Goal: Information Seeking & Learning: Learn about a topic

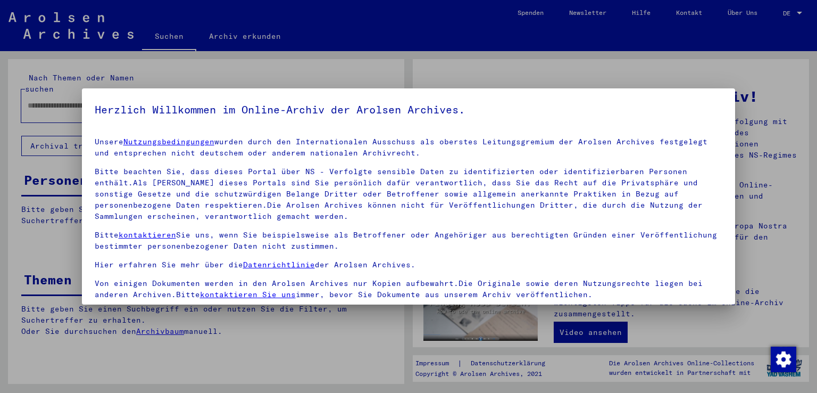
scroll to position [92, 0]
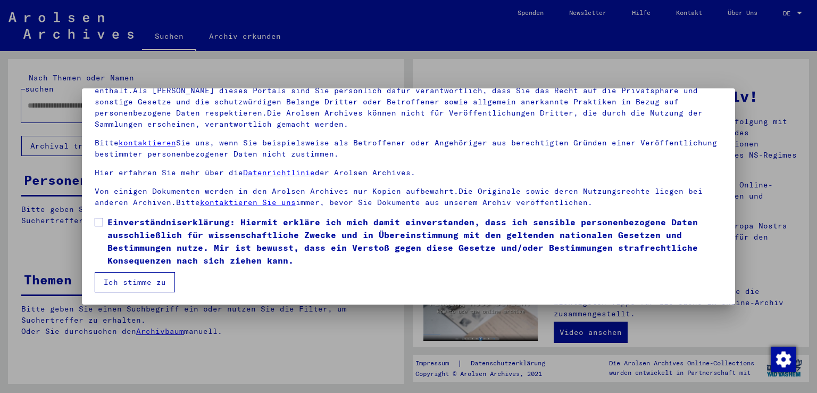
click at [100, 217] on label "Einverständniserklärung: Hiermit erkläre ich mich damit einverstanden, dass ich…" at bounding box center [409, 241] width 628 height 51
click at [123, 278] on button "Ich stimme zu" at bounding box center [135, 282] width 80 height 20
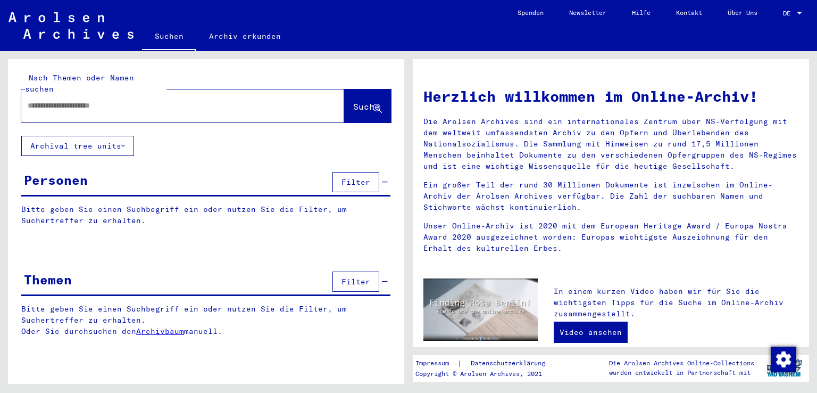
click at [64, 100] on input "text" at bounding box center [170, 105] width 285 height 11
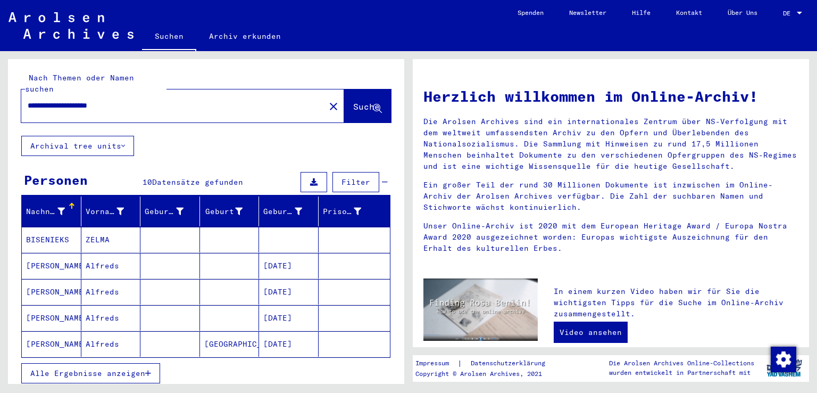
click at [51, 256] on mat-cell "[PERSON_NAME]" at bounding box center [52, 266] width 60 height 26
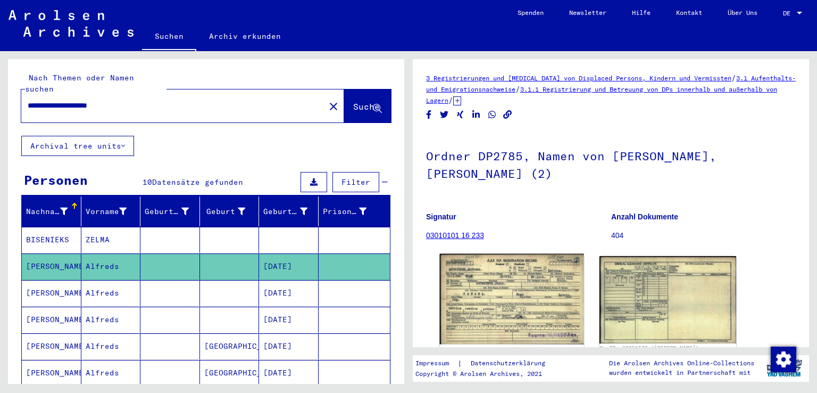
click at [514, 297] on img at bounding box center [512, 299] width 144 height 90
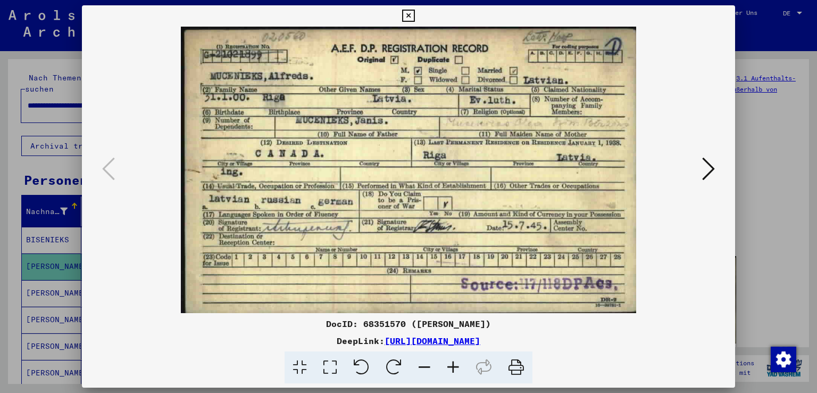
click at [409, 13] on icon at bounding box center [408, 16] width 12 height 13
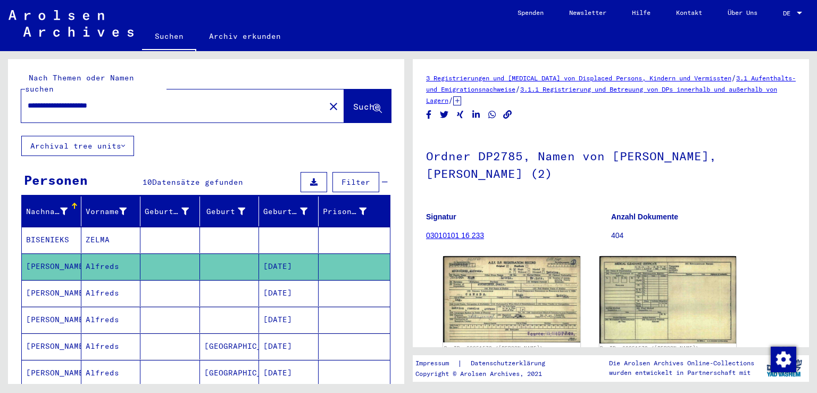
click at [45, 280] on mat-cell "[PERSON_NAME]" at bounding box center [52, 293] width 60 height 26
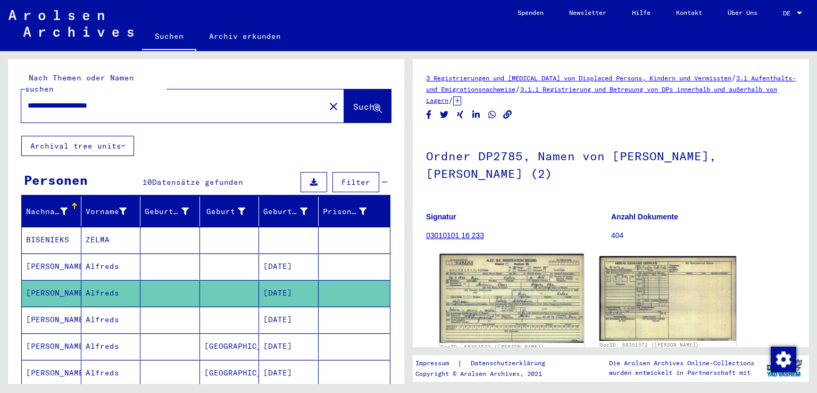
click at [462, 296] on img at bounding box center [512, 298] width 144 height 89
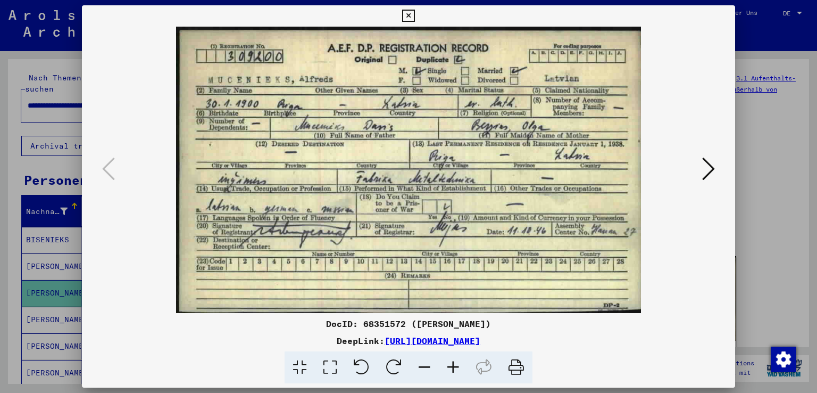
click at [411, 14] on icon at bounding box center [408, 16] width 12 height 13
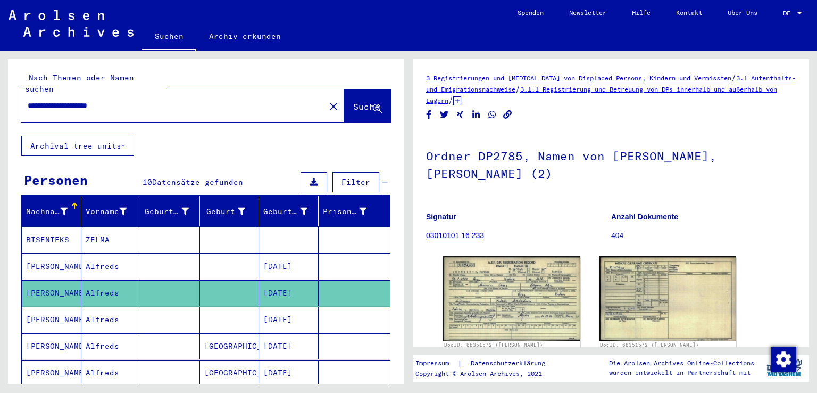
click at [43, 306] on mat-cell "[PERSON_NAME]" at bounding box center [52, 319] width 60 height 26
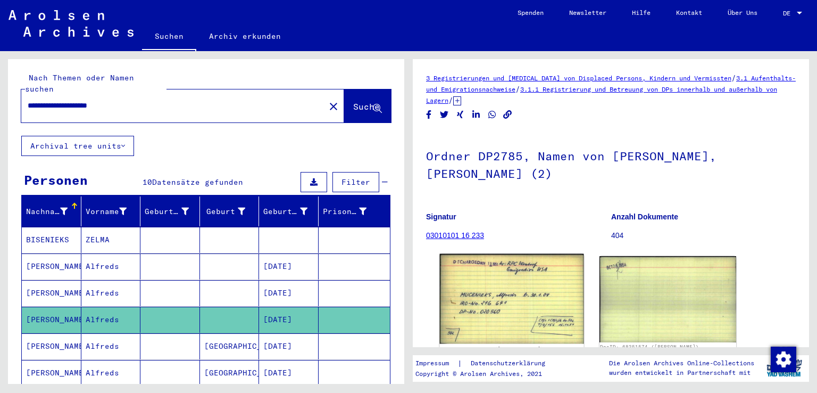
click at [464, 283] on img at bounding box center [512, 299] width 144 height 90
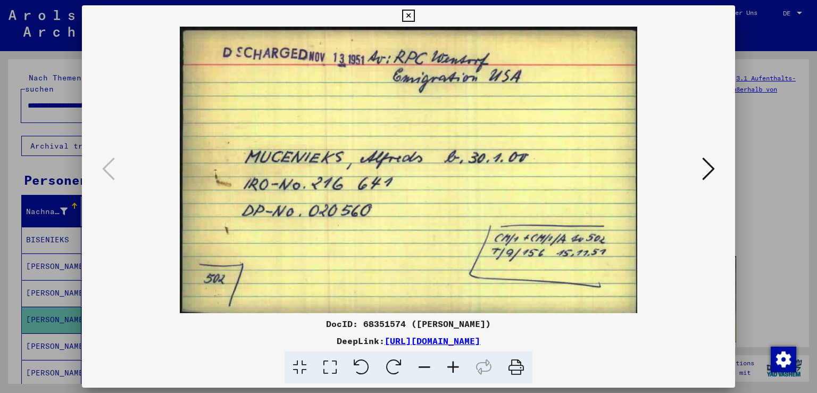
click at [407, 13] on icon at bounding box center [408, 16] width 12 height 13
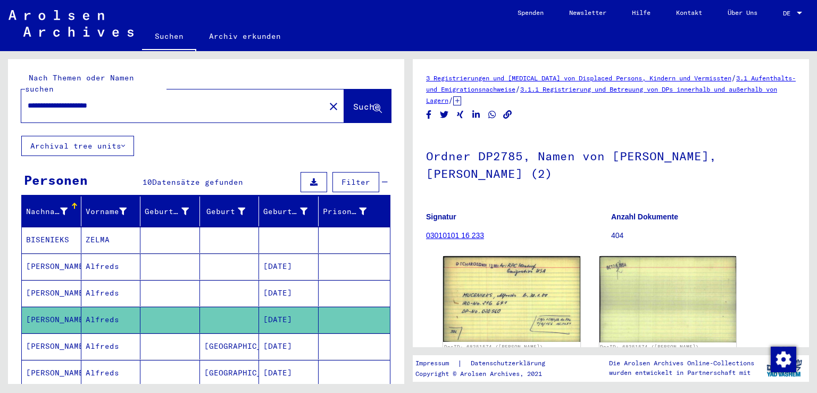
click at [45, 335] on icon at bounding box center [44, 350] width 27 height 43
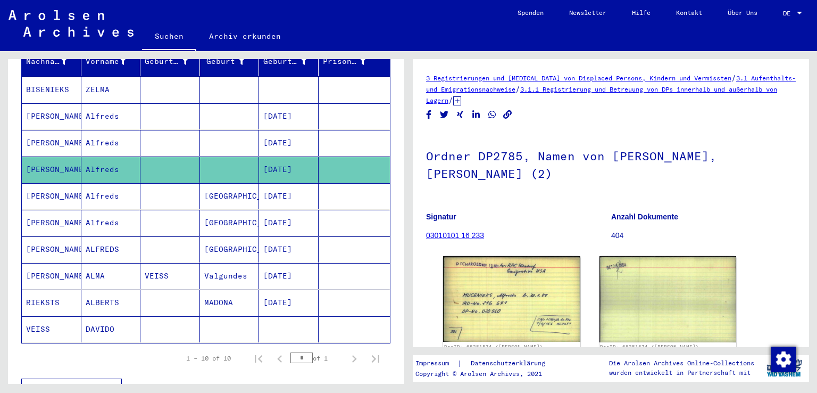
scroll to position [201, 0]
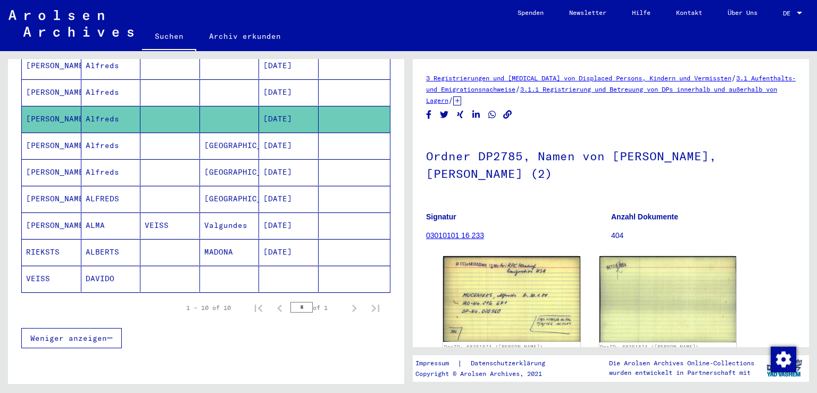
click at [60, 135] on mat-cell "[PERSON_NAME]" at bounding box center [52, 145] width 60 height 26
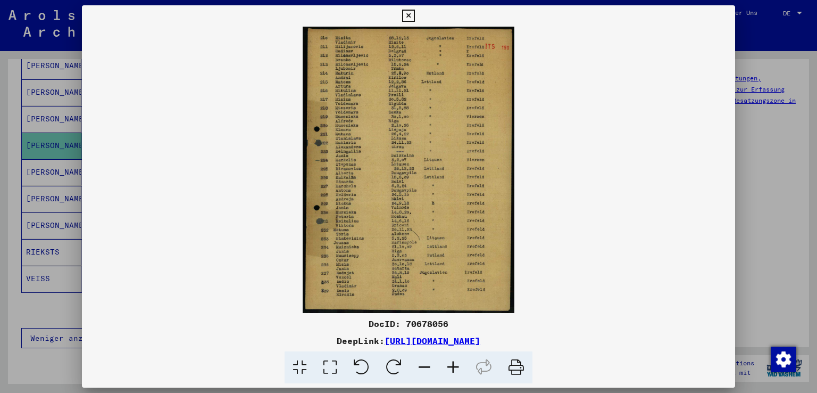
click at [409, 12] on icon at bounding box center [408, 16] width 12 height 13
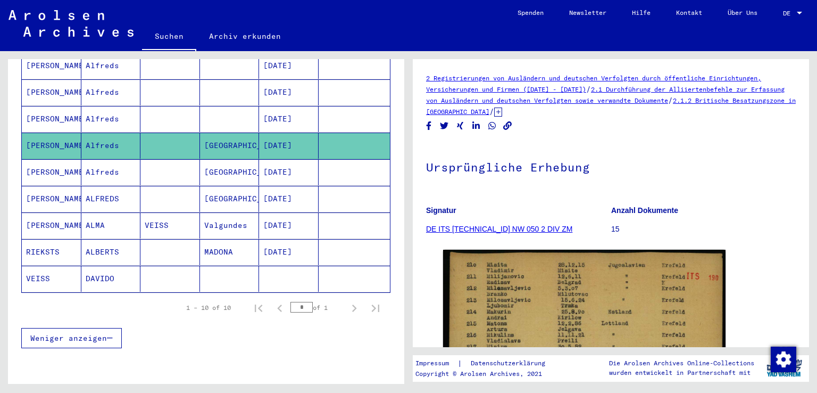
click at [48, 159] on mat-cell "[PERSON_NAME]" at bounding box center [52, 172] width 60 height 26
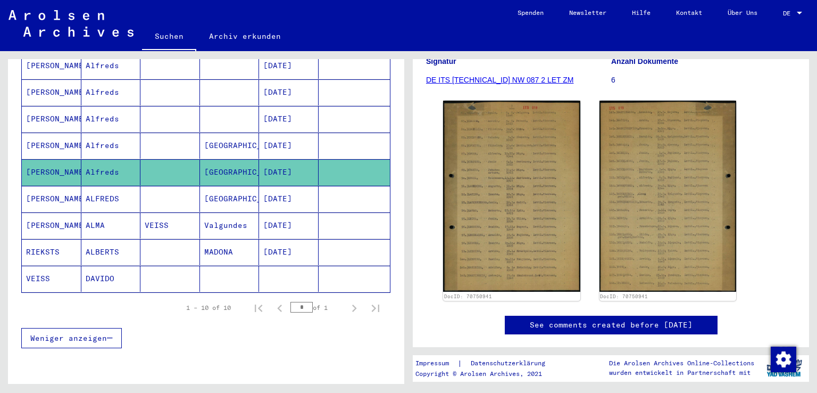
scroll to position [172, 0]
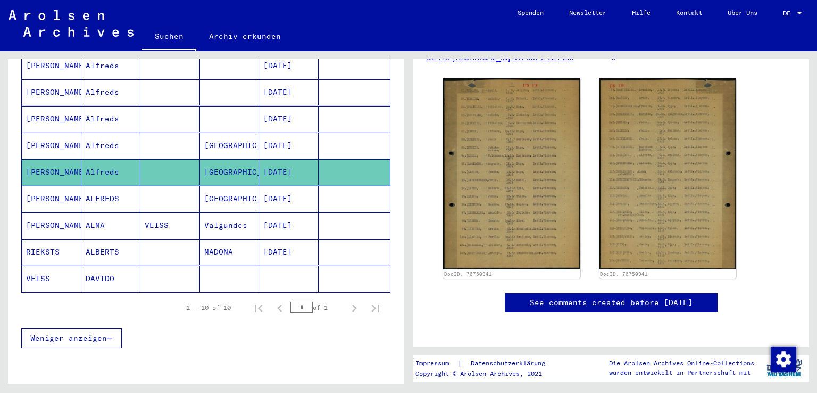
click at [54, 189] on mat-cell "[PERSON_NAME]" at bounding box center [52, 199] width 60 height 26
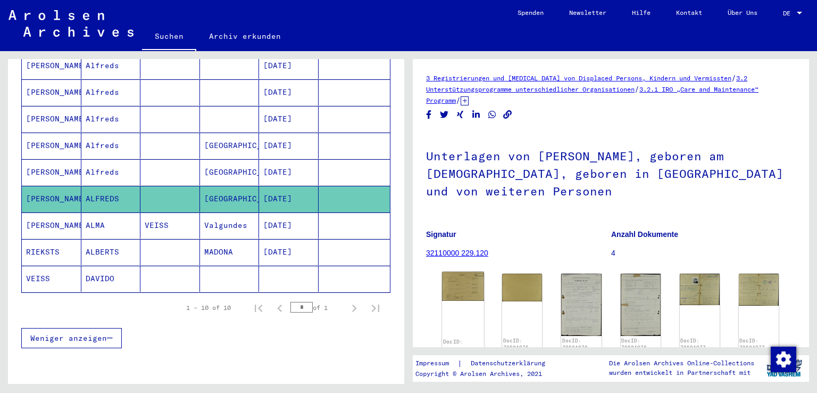
click at [462, 280] on img at bounding box center [463, 286] width 42 height 29
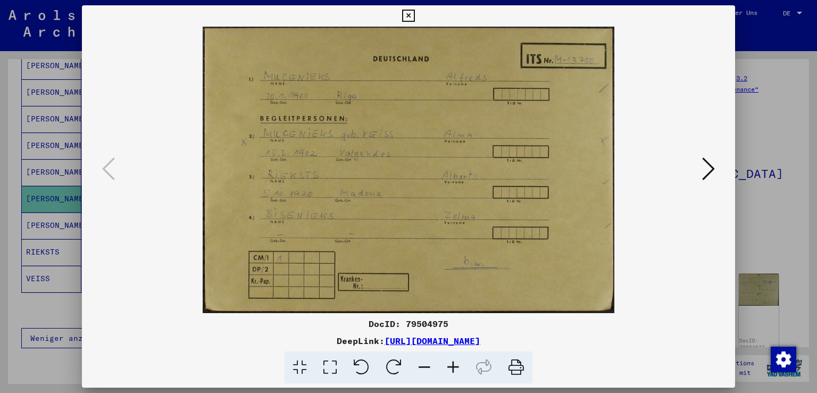
click at [714, 165] on icon at bounding box center [708, 169] width 13 height 26
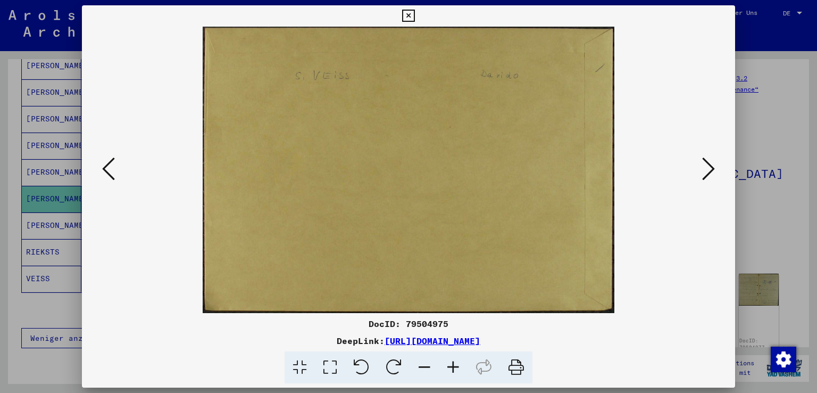
click at [711, 168] on icon at bounding box center [708, 169] width 13 height 26
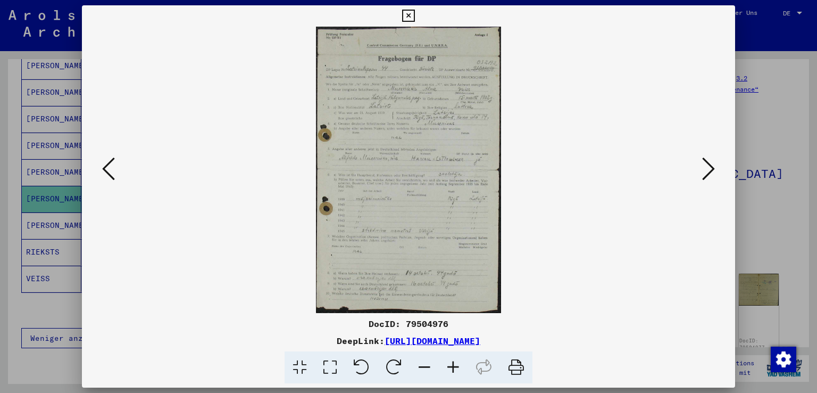
click at [452, 366] on icon at bounding box center [453, 367] width 29 height 32
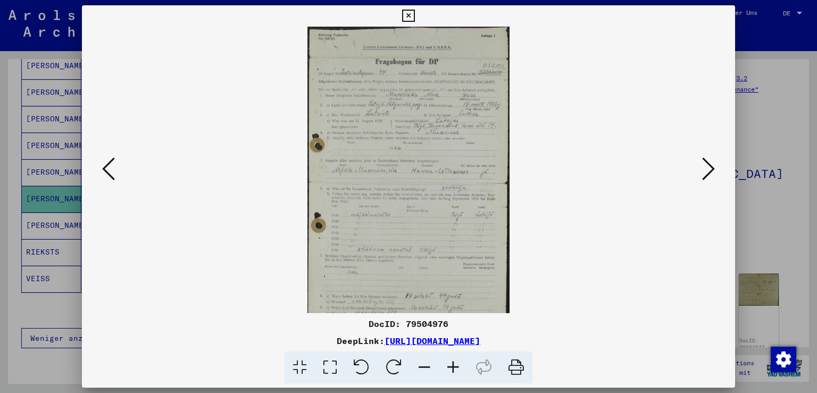
click at [452, 366] on icon at bounding box center [453, 367] width 29 height 32
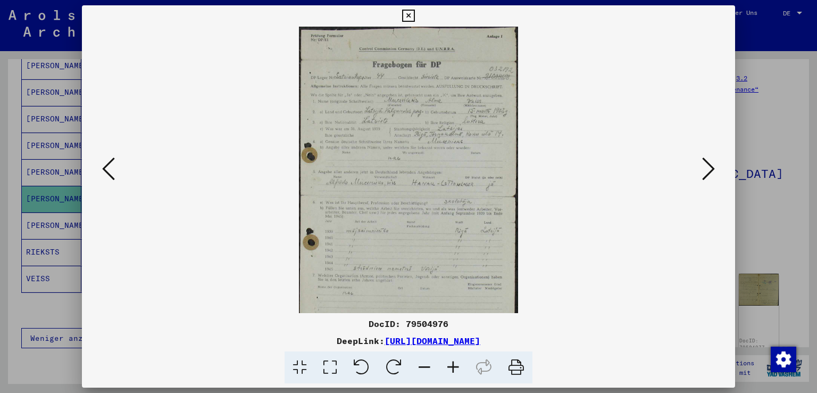
click at [452, 366] on icon at bounding box center [453, 367] width 29 height 32
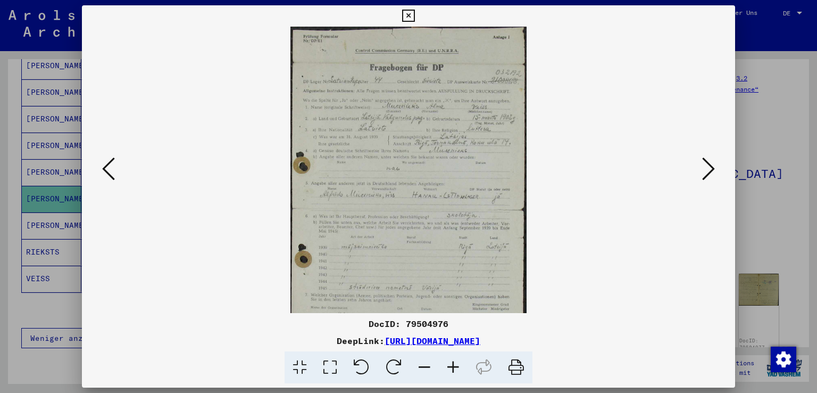
click at [452, 366] on icon at bounding box center [453, 367] width 29 height 32
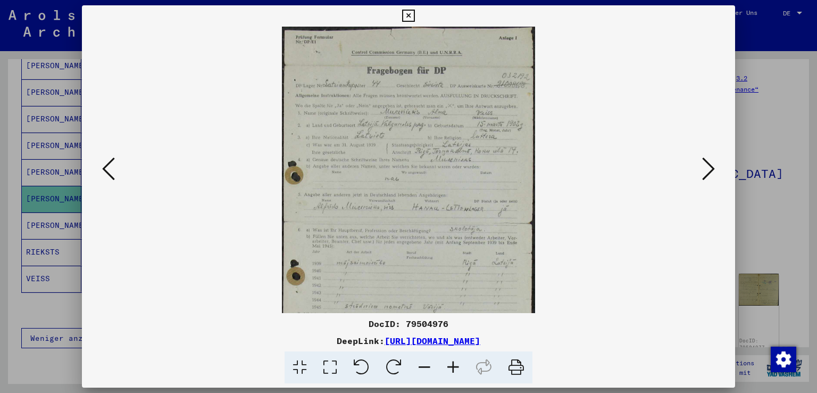
click at [452, 366] on icon at bounding box center [453, 367] width 29 height 32
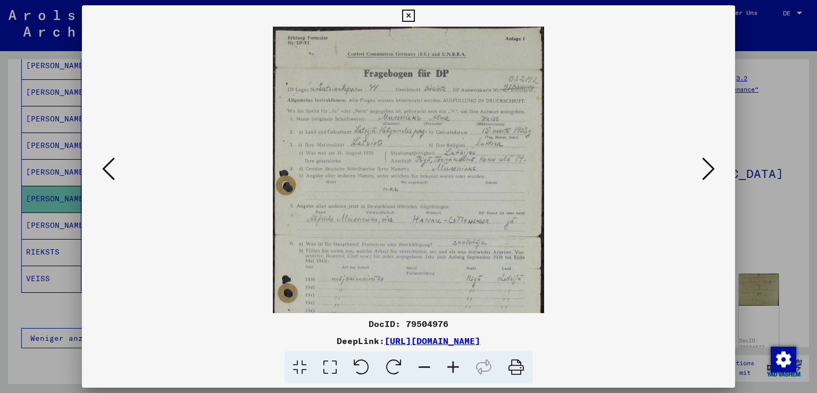
click at [452, 366] on icon at bounding box center [453, 367] width 29 height 32
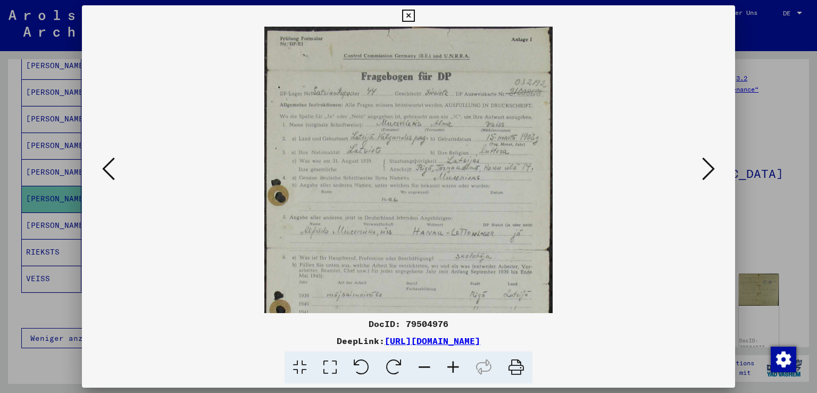
click at [452, 366] on icon at bounding box center [453, 367] width 29 height 32
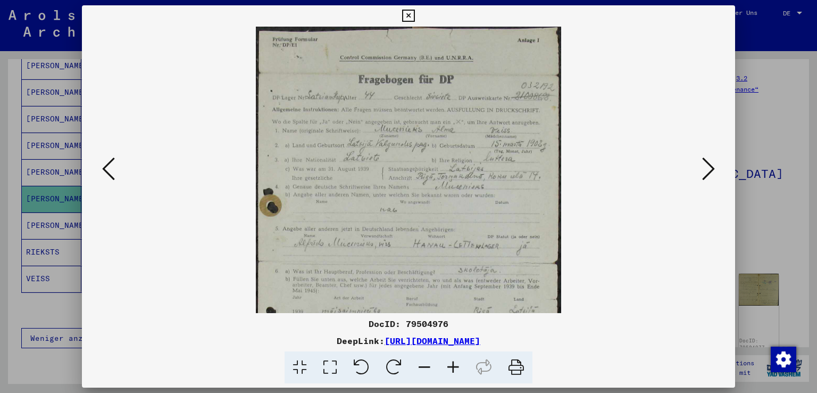
click at [452, 366] on icon at bounding box center [453, 367] width 29 height 32
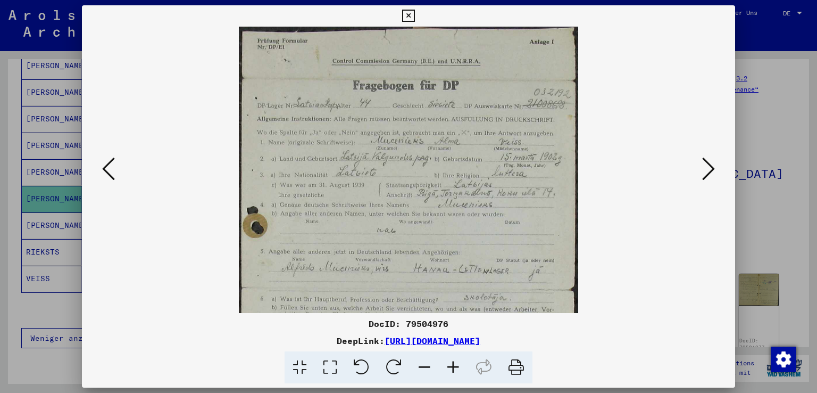
click at [452, 366] on icon at bounding box center [453, 367] width 29 height 32
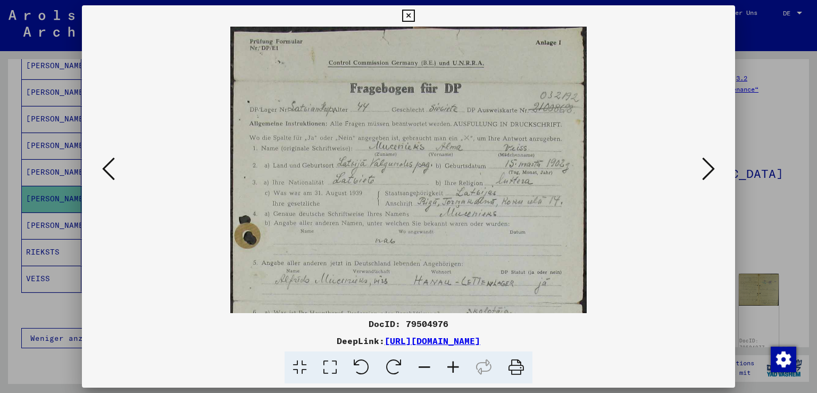
click at [452, 366] on icon at bounding box center [453, 367] width 29 height 32
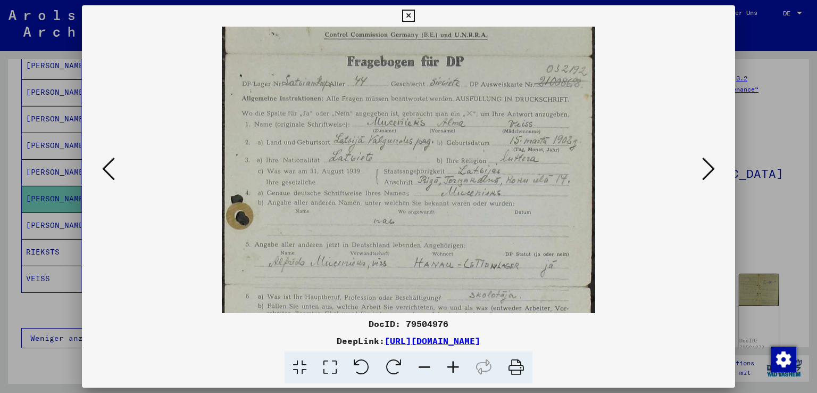
scroll to position [33, 0]
drag, startPoint x: 336, startPoint y: 225, endPoint x: 330, endPoint y: 194, distance: 31.0
click at [330, 194] on img at bounding box center [409, 283] width 374 height 579
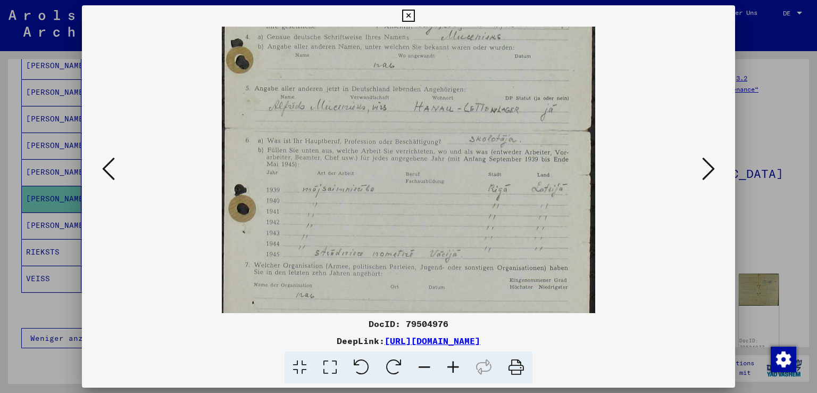
scroll to position [191, 0]
drag, startPoint x: 441, startPoint y: 254, endPoint x: 440, endPoint y: 111, distance: 143.7
click at [440, 111] on img at bounding box center [409, 125] width 374 height 579
click at [712, 169] on icon at bounding box center [708, 169] width 13 height 26
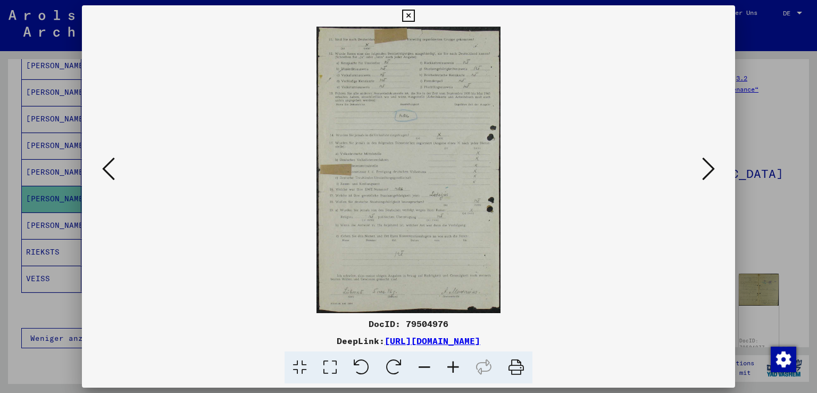
click at [709, 171] on icon at bounding box center [708, 169] width 13 height 26
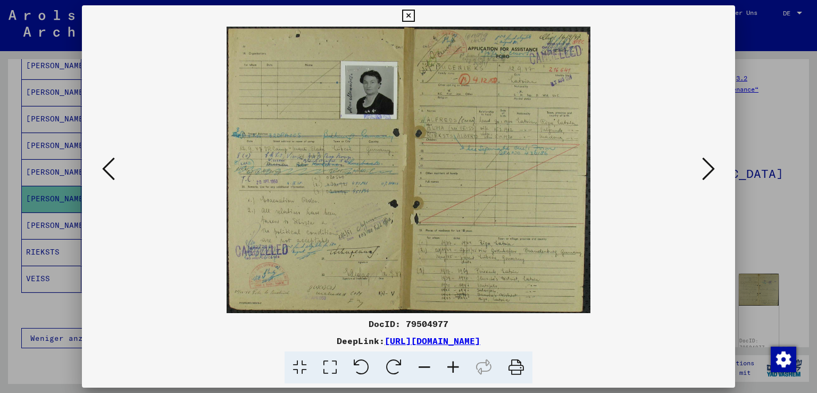
click at [453, 367] on icon at bounding box center [453, 367] width 29 height 32
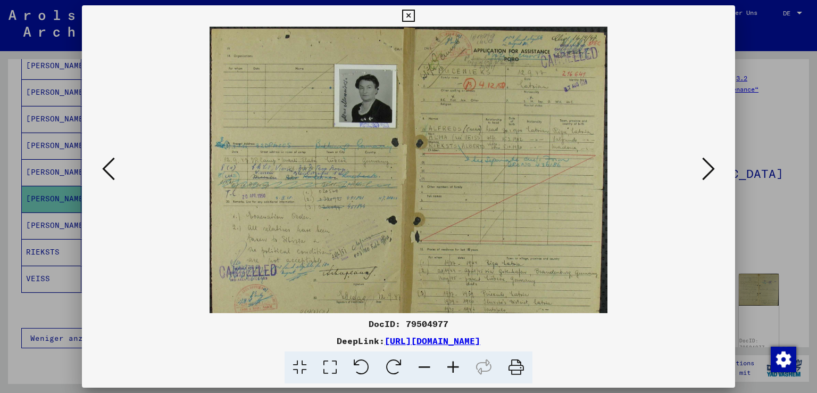
click at [453, 367] on icon at bounding box center [453, 367] width 29 height 32
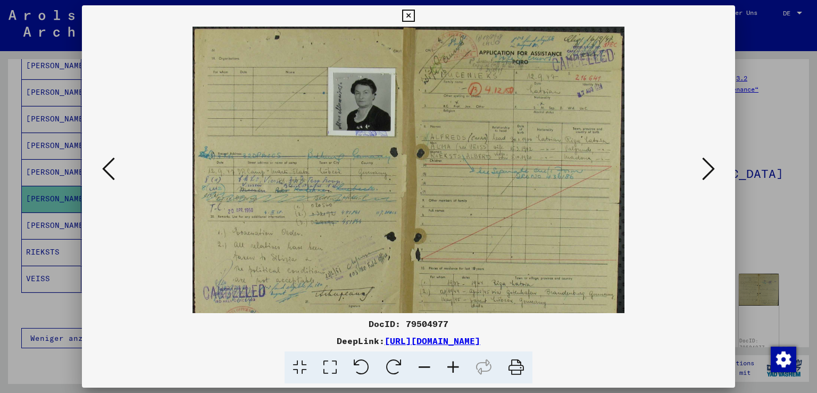
click at [453, 367] on icon at bounding box center [453, 367] width 29 height 32
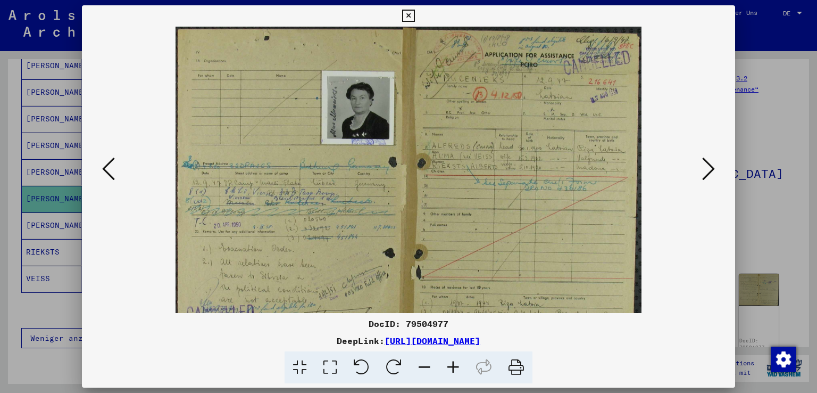
click at [453, 367] on icon at bounding box center [453, 367] width 29 height 32
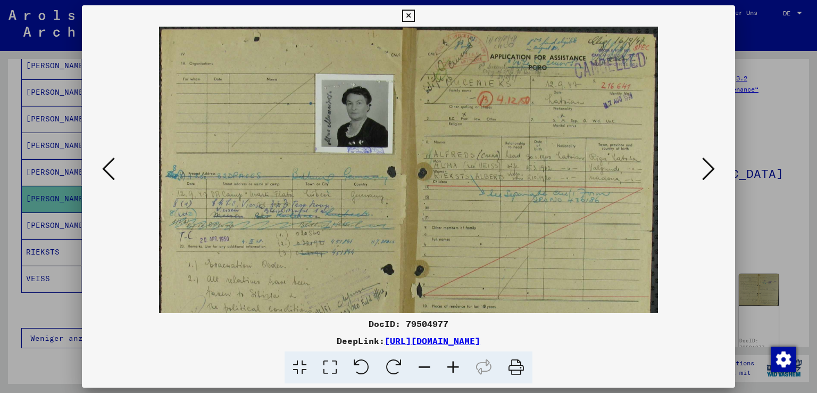
click at [453, 367] on icon at bounding box center [453, 367] width 29 height 32
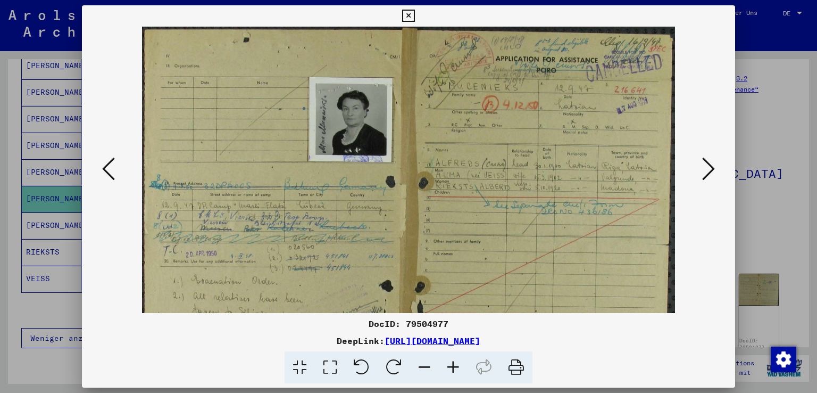
click at [453, 367] on icon at bounding box center [453, 367] width 29 height 32
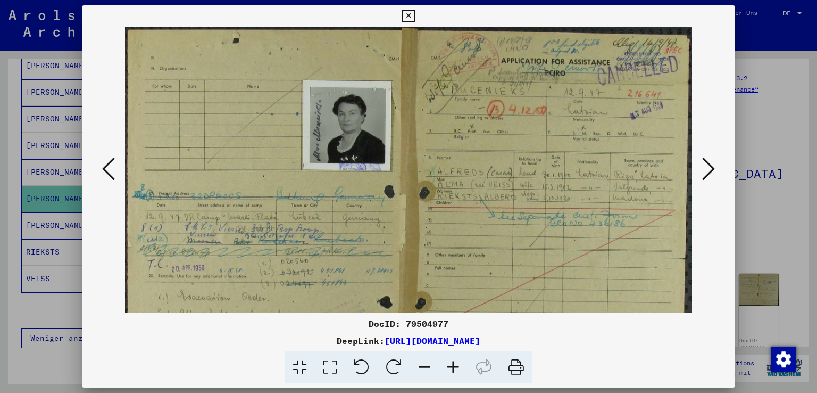
click at [453, 367] on icon at bounding box center [453, 367] width 29 height 32
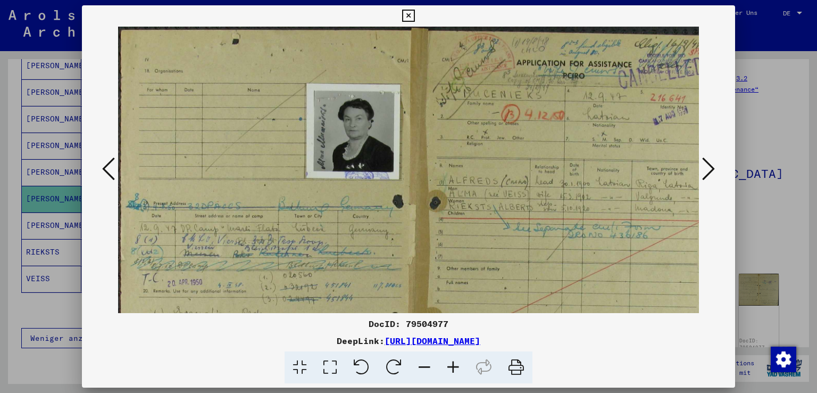
click at [453, 367] on icon at bounding box center [453, 367] width 29 height 32
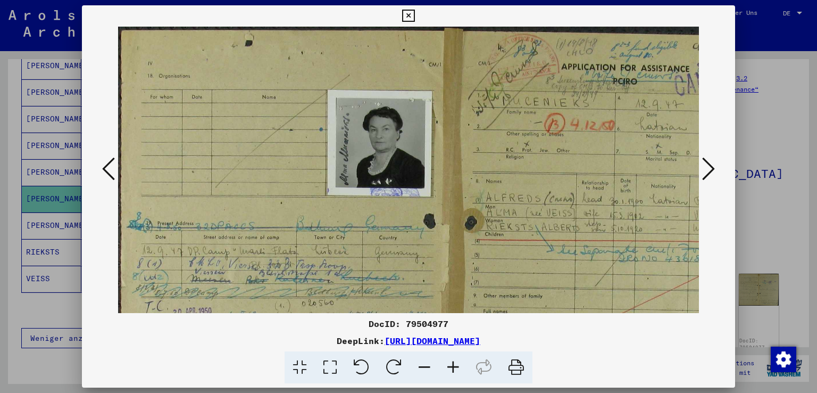
click at [453, 367] on icon at bounding box center [453, 367] width 29 height 32
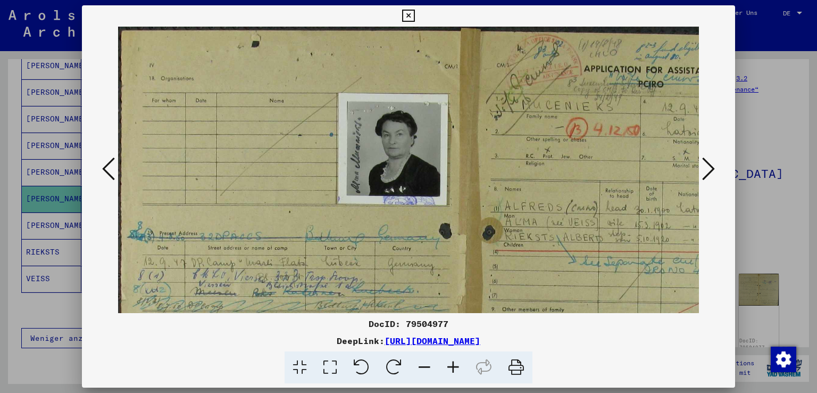
click at [453, 367] on icon at bounding box center [453, 367] width 29 height 32
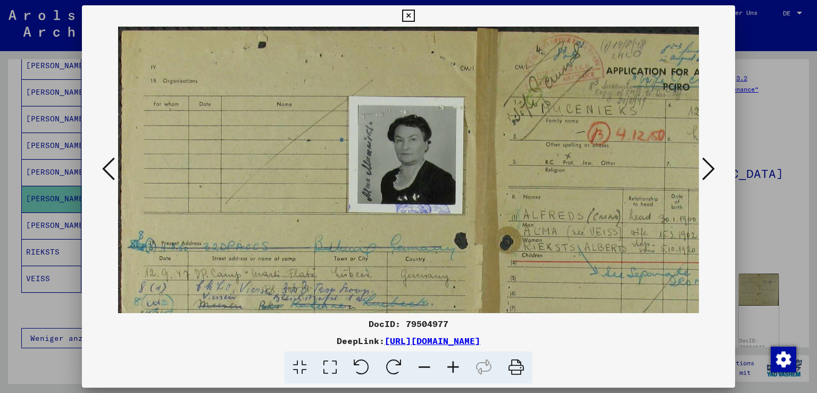
click at [453, 367] on icon at bounding box center [453, 367] width 29 height 32
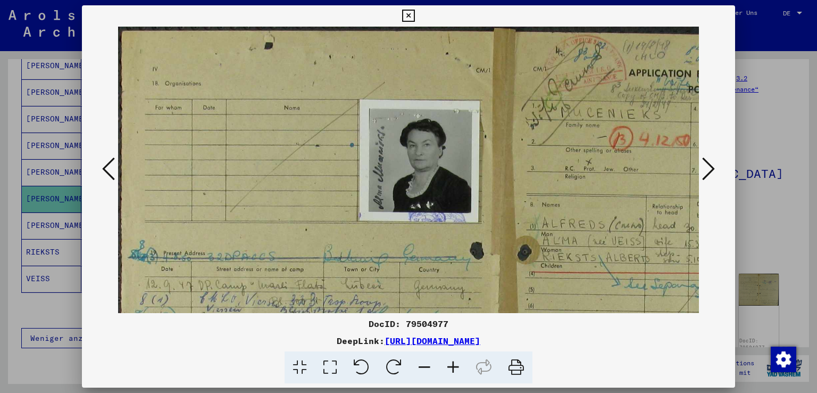
click at [453, 367] on icon at bounding box center [453, 367] width 29 height 32
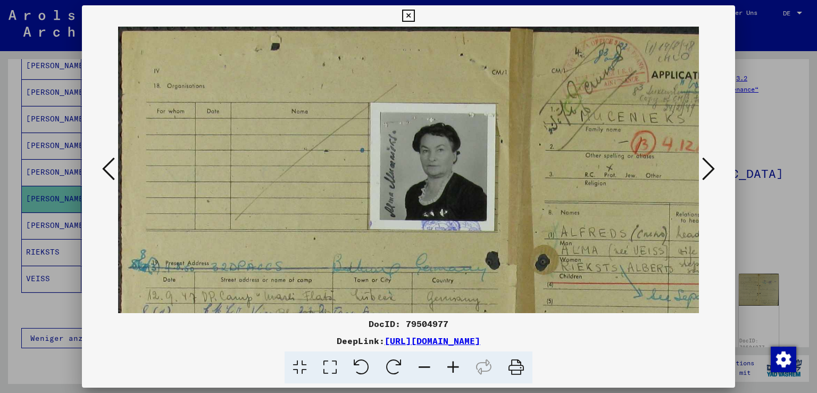
click at [453, 367] on icon at bounding box center [453, 367] width 29 height 32
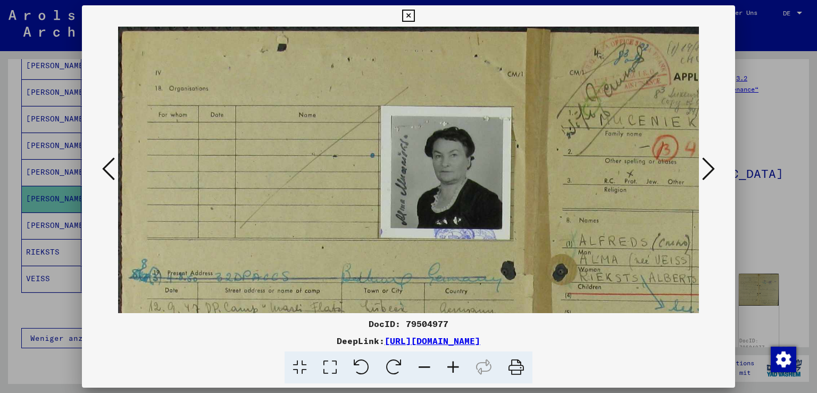
click at [453, 367] on icon at bounding box center [453, 367] width 29 height 32
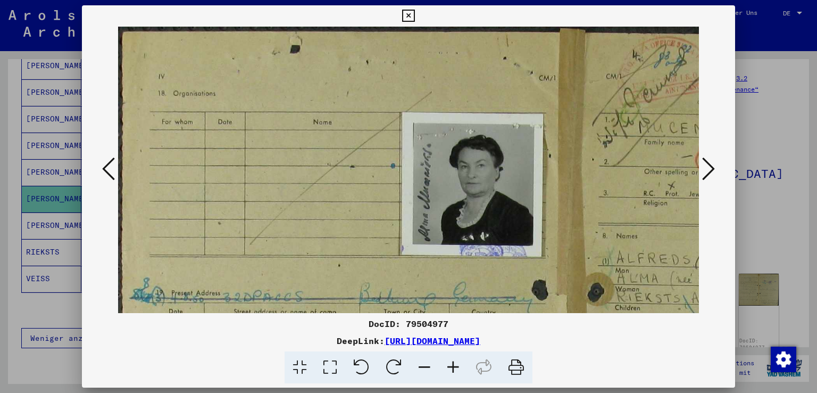
click at [453, 367] on icon at bounding box center [453, 367] width 29 height 32
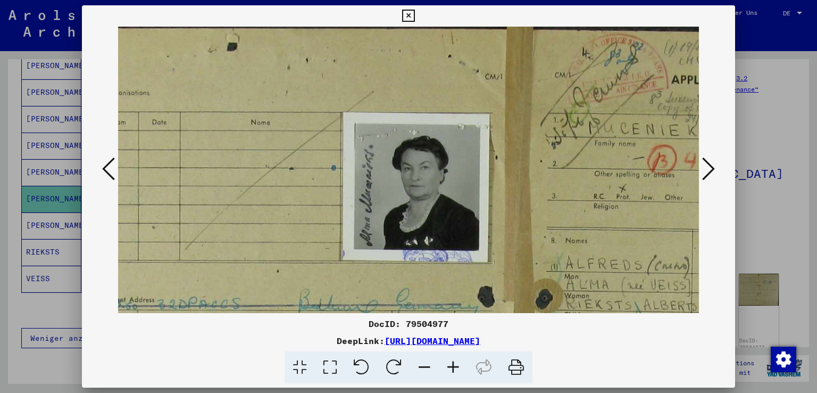
scroll to position [4, 79]
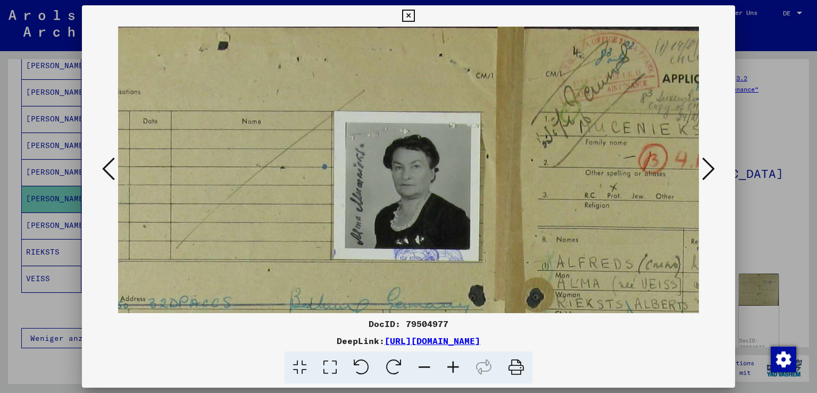
drag, startPoint x: 348, startPoint y: 245, endPoint x: 270, endPoint y: 243, distance: 77.7
click at [270, 243] on img at bounding box center [508, 391] width 939 height 739
click at [451, 366] on icon at bounding box center [453, 367] width 29 height 32
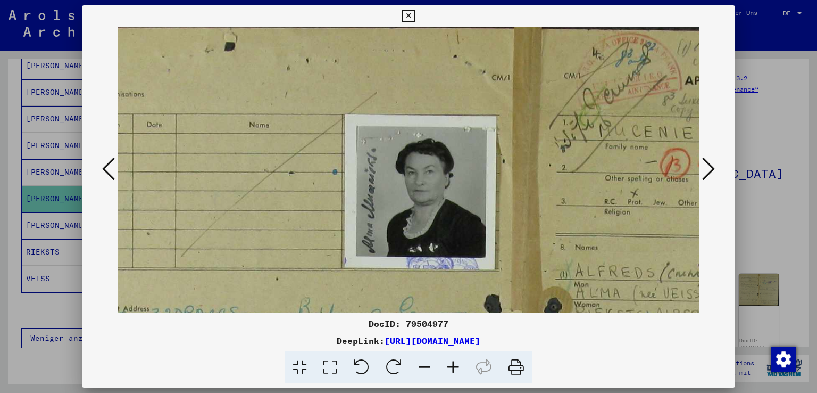
click at [451, 366] on icon at bounding box center [453, 367] width 29 height 32
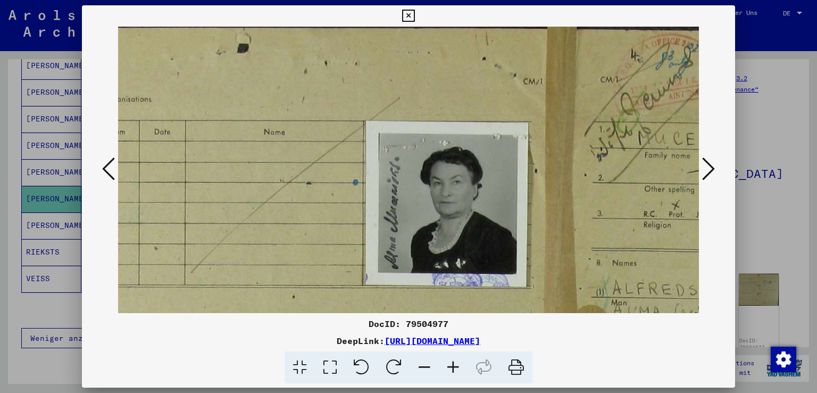
click at [451, 366] on icon at bounding box center [453, 367] width 29 height 32
click at [710, 168] on icon at bounding box center [708, 169] width 13 height 26
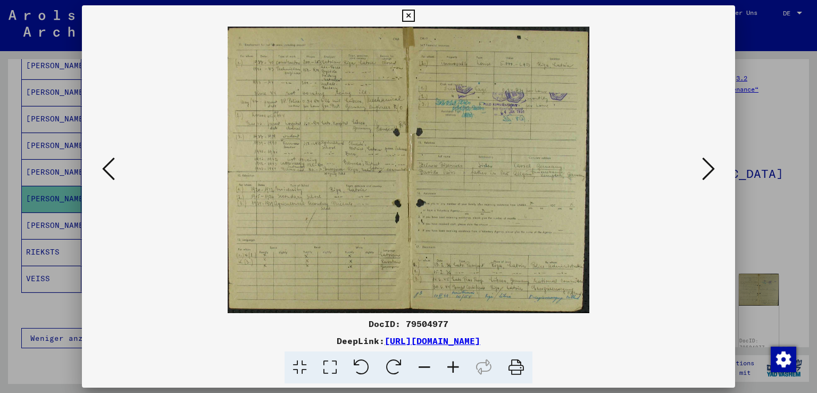
click at [451, 366] on icon at bounding box center [453, 367] width 29 height 32
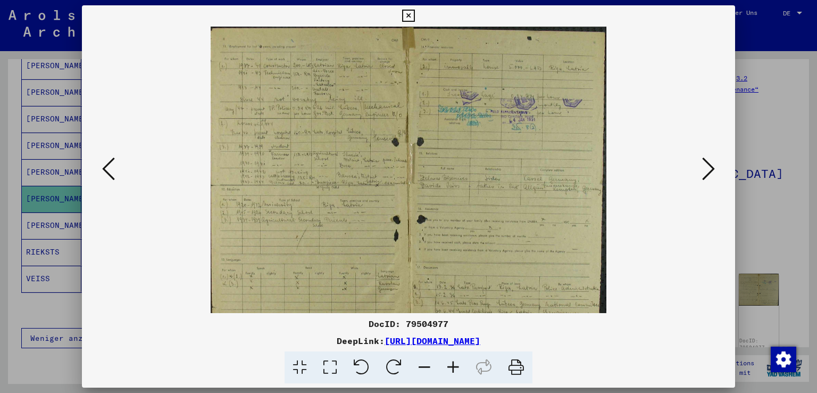
click at [451, 366] on icon at bounding box center [453, 367] width 29 height 32
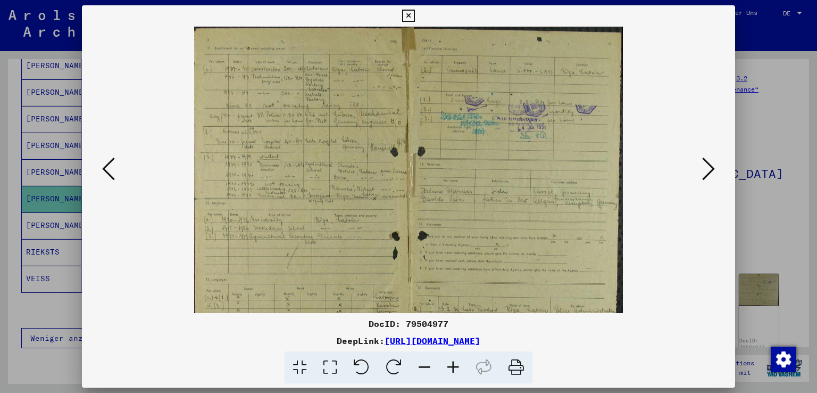
click at [451, 366] on icon at bounding box center [453, 367] width 29 height 32
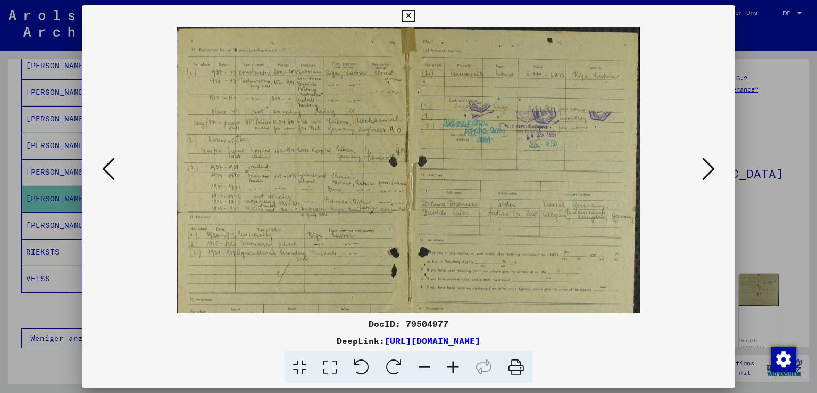
click at [451, 366] on icon at bounding box center [453, 367] width 29 height 32
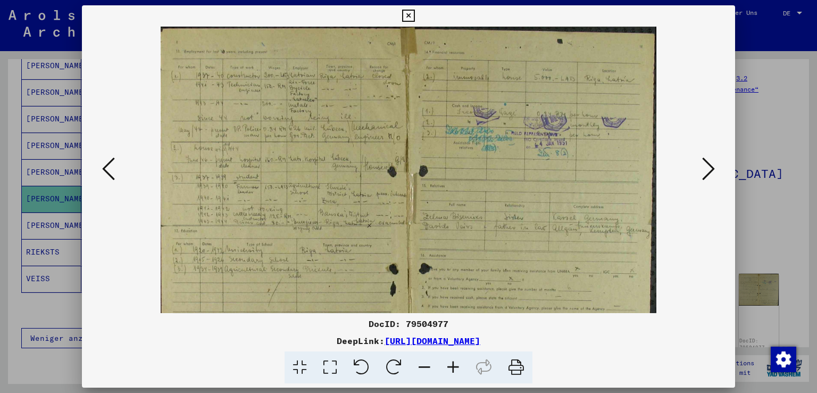
click at [451, 366] on icon at bounding box center [453, 367] width 29 height 32
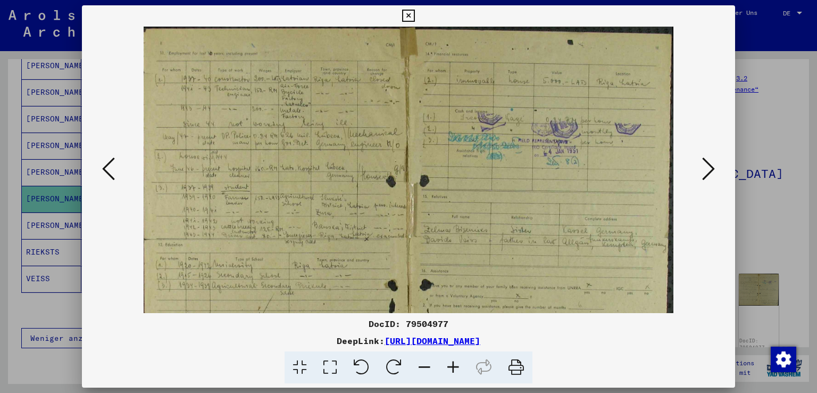
click at [451, 366] on icon at bounding box center [453, 367] width 29 height 32
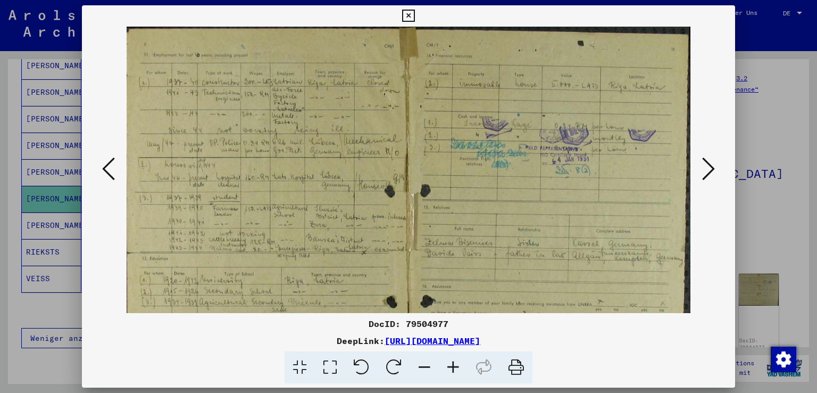
click at [451, 366] on icon at bounding box center [453, 367] width 29 height 32
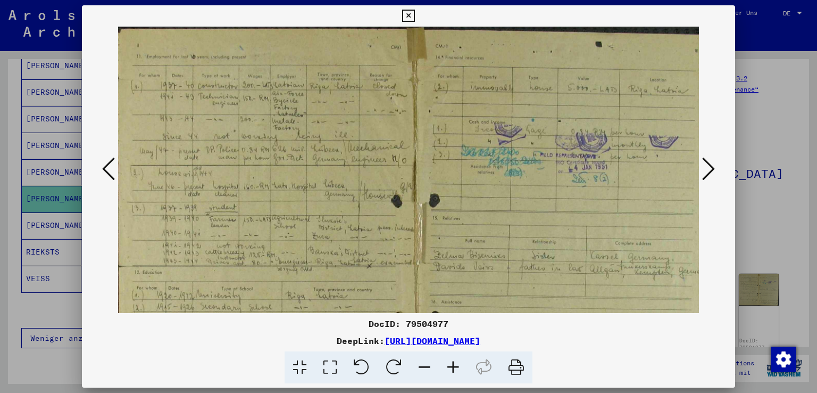
click at [451, 366] on icon at bounding box center [453, 367] width 29 height 32
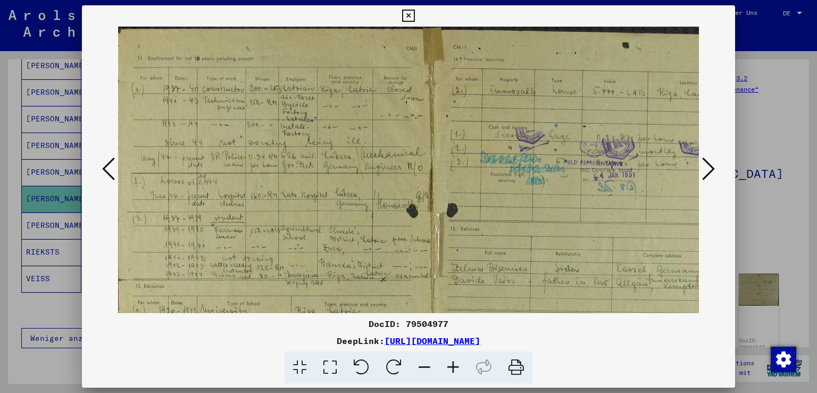
click at [451, 366] on icon at bounding box center [453, 367] width 29 height 32
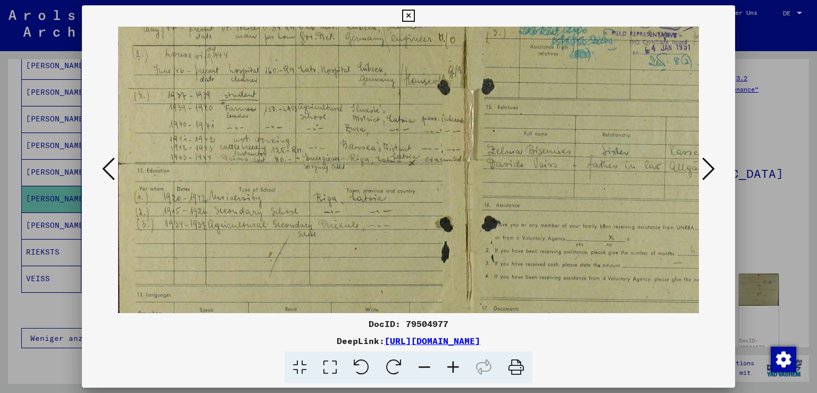
scroll to position [144, 0]
drag, startPoint x: 272, startPoint y: 268, endPoint x: 283, endPoint y: 130, distance: 138.2
click at [283, 130] on img at bounding box center [467, 159] width 698 height 552
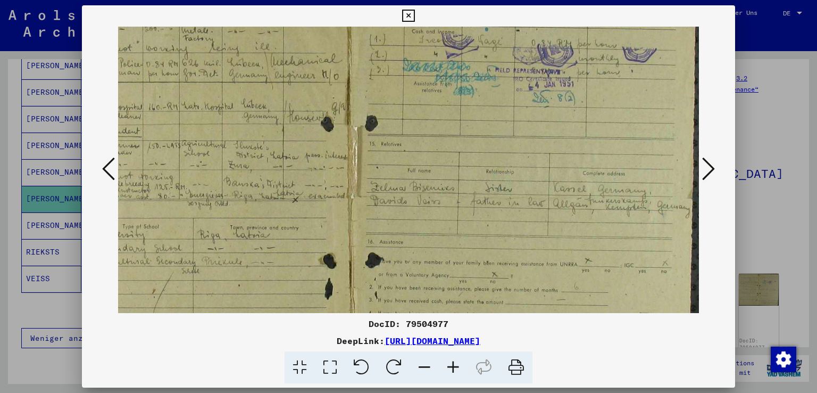
scroll to position [102, 117]
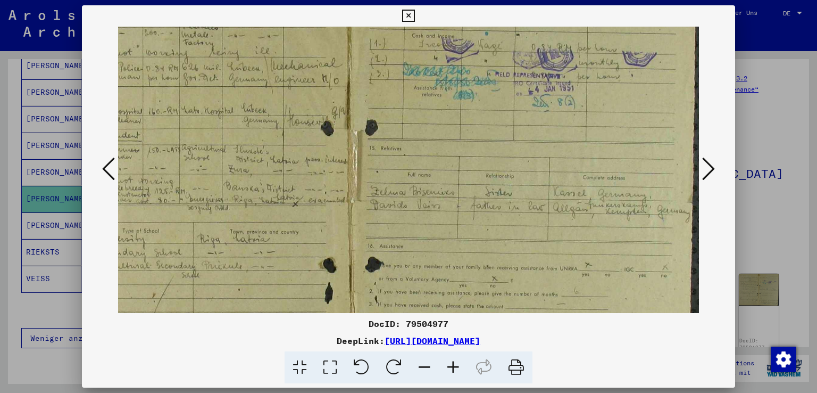
drag, startPoint x: 588, startPoint y: 222, endPoint x: 418, endPoint y: 265, distance: 175.0
click at [418, 265] on img at bounding box center [351, 200] width 698 height 552
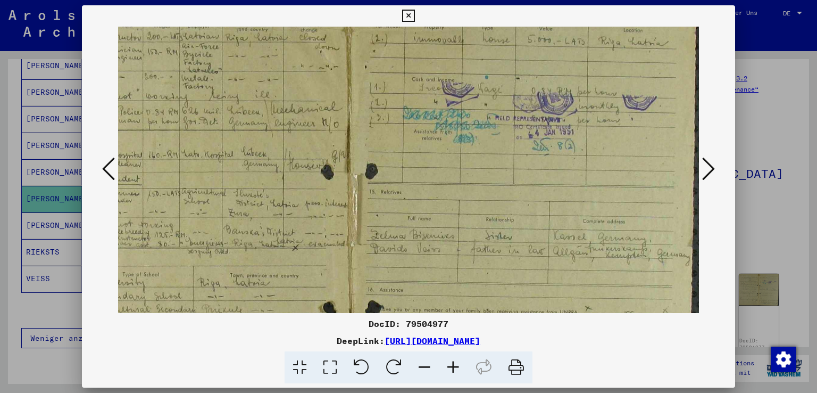
scroll to position [0, 117]
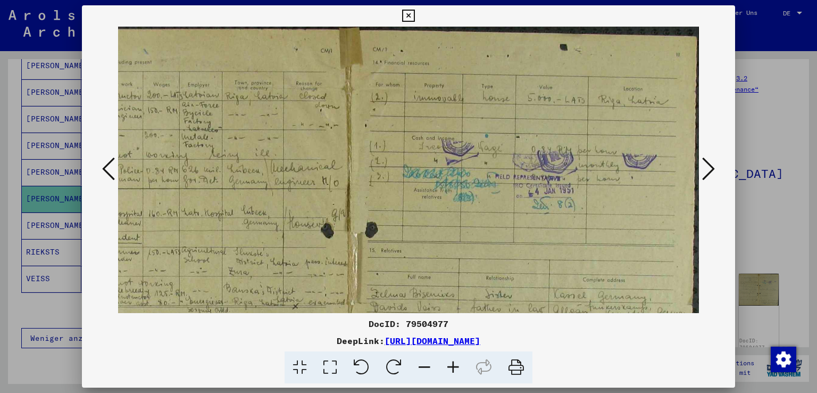
drag, startPoint x: 485, startPoint y: 106, endPoint x: 421, endPoint y: 288, distance: 192.2
click at [421, 288] on img at bounding box center [351, 303] width 698 height 552
click at [712, 167] on icon at bounding box center [708, 169] width 13 height 26
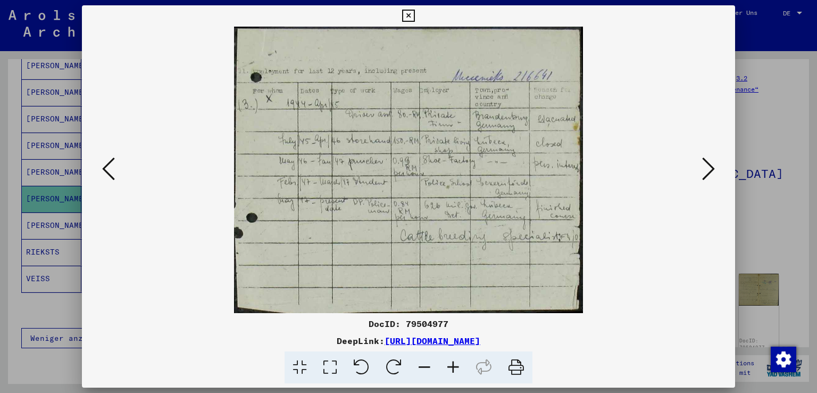
scroll to position [0, 0]
click at [712, 167] on icon at bounding box center [708, 169] width 13 height 26
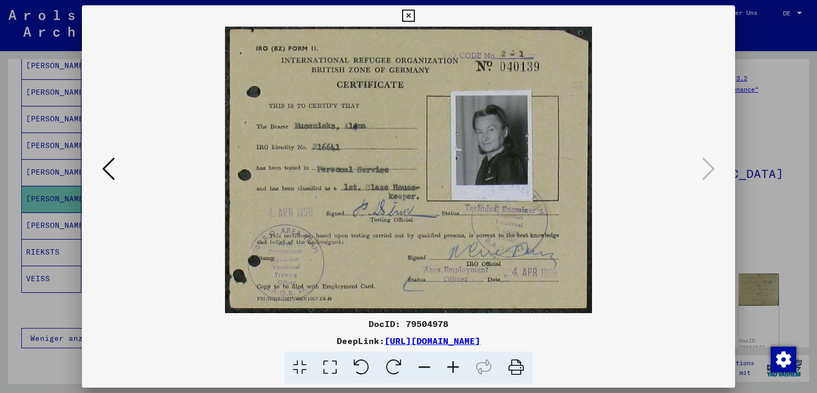
click at [450, 366] on icon at bounding box center [453, 367] width 29 height 32
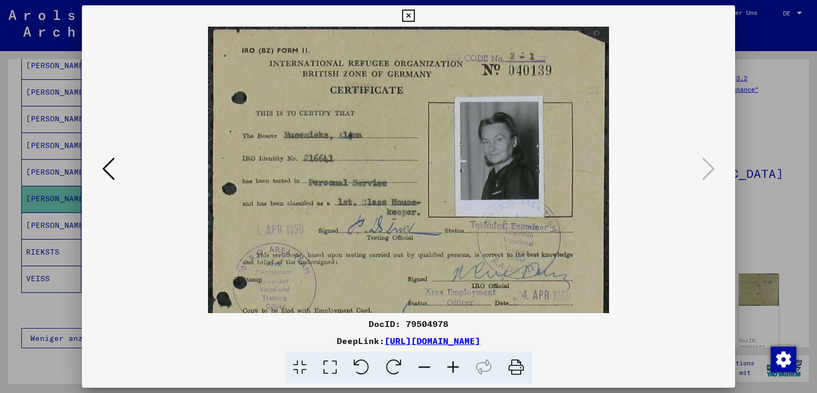
click at [450, 366] on icon at bounding box center [453, 367] width 29 height 32
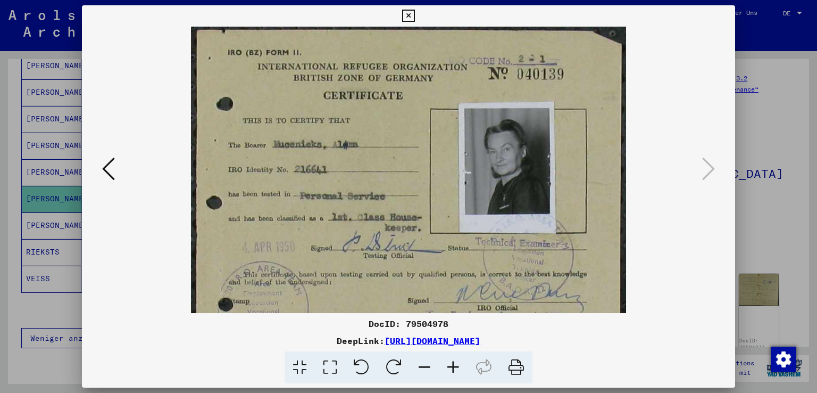
click at [450, 366] on icon at bounding box center [453, 367] width 29 height 32
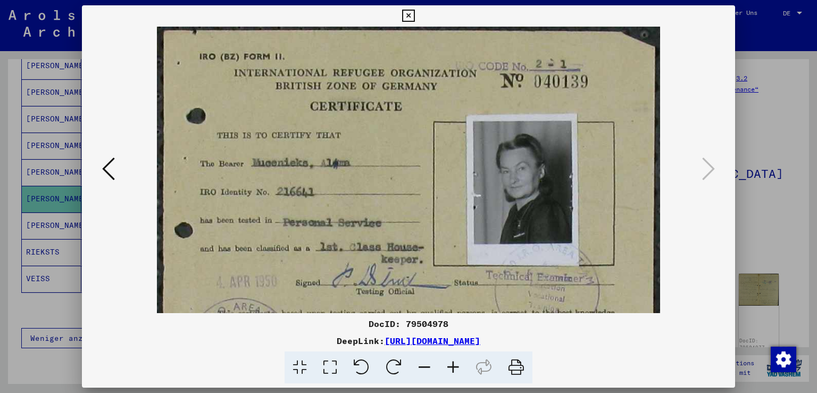
click at [450, 366] on icon at bounding box center [453, 367] width 29 height 32
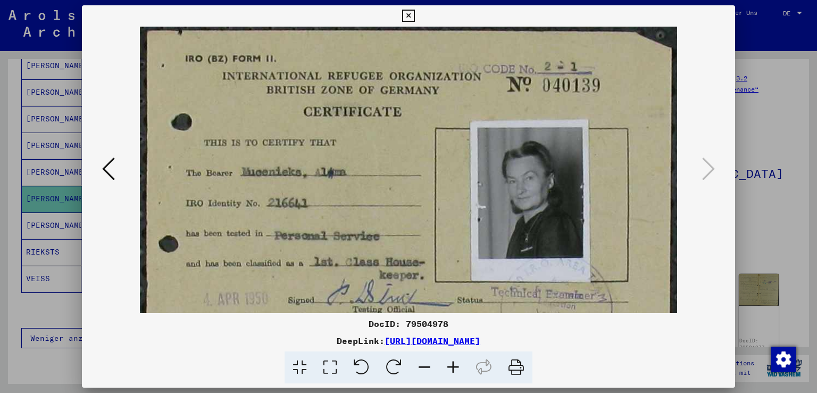
click at [450, 366] on icon at bounding box center [453, 367] width 29 height 32
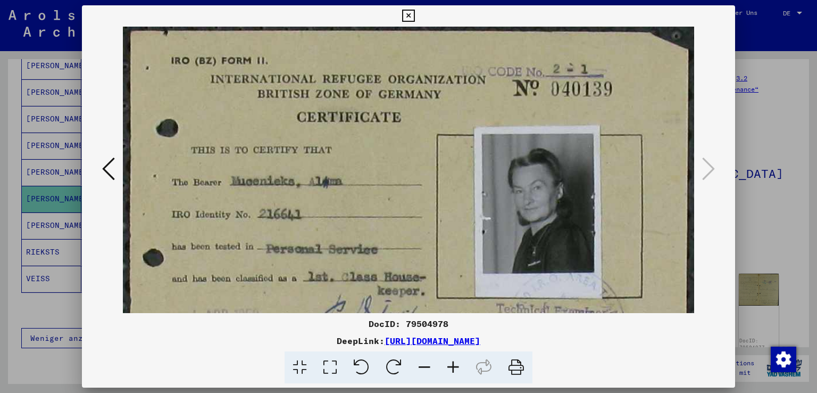
click at [450, 366] on icon at bounding box center [453, 367] width 29 height 32
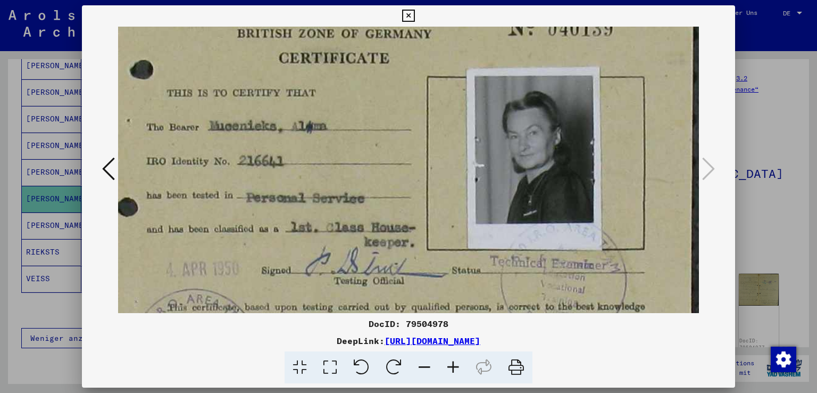
drag, startPoint x: 442, startPoint y: 246, endPoint x: 271, endPoint y: 183, distance: 182.5
click at [271, 183] on img at bounding box center [398, 198] width 606 height 473
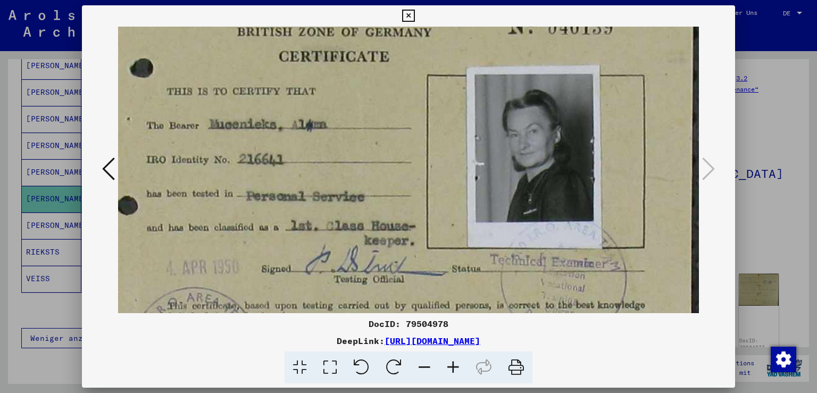
click at [450, 363] on icon at bounding box center [453, 367] width 29 height 32
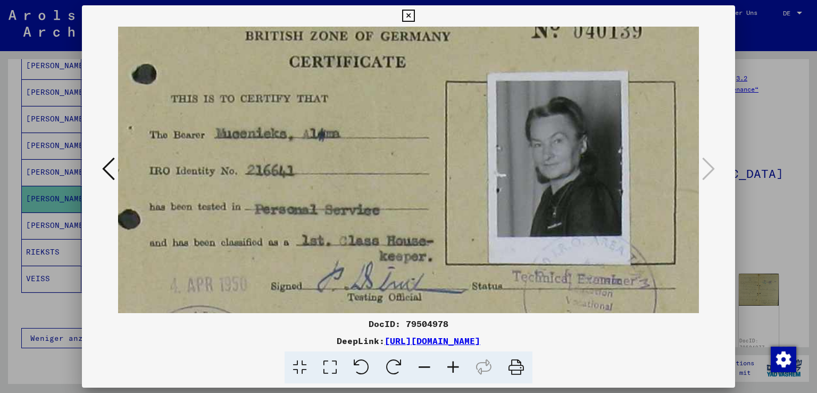
click at [451, 364] on icon at bounding box center [453, 367] width 29 height 32
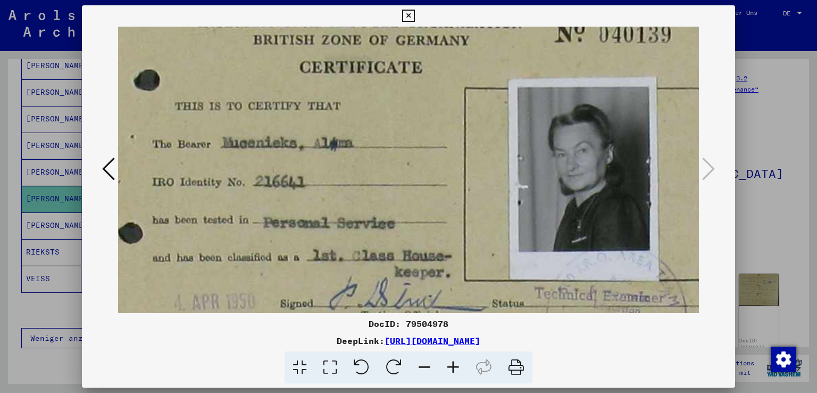
click at [449, 361] on icon at bounding box center [453, 367] width 29 height 32
click at [447, 361] on icon at bounding box center [453, 367] width 29 height 32
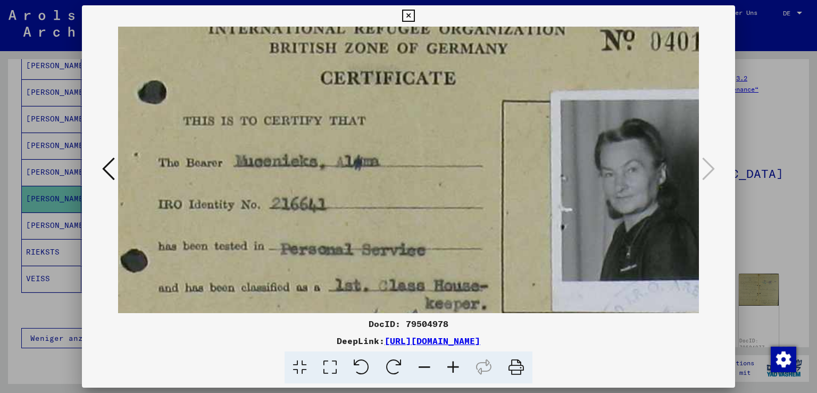
click at [447, 361] on icon at bounding box center [453, 367] width 29 height 32
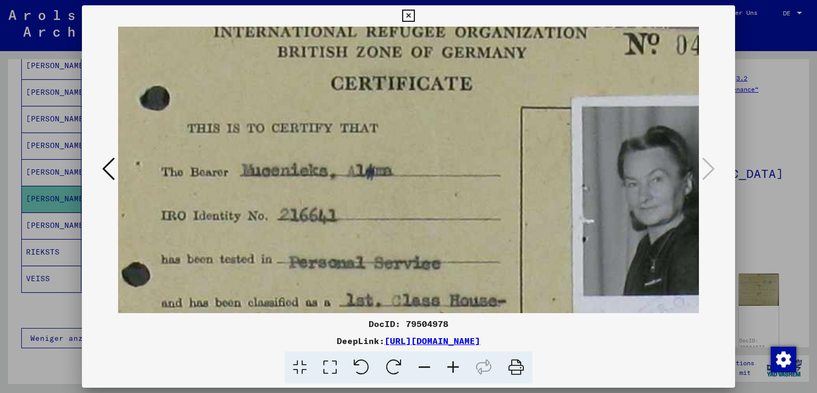
click at [447, 361] on icon at bounding box center [453, 367] width 29 height 32
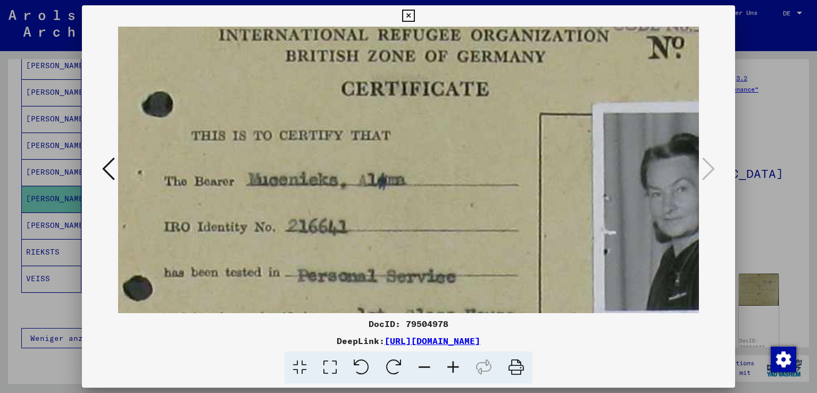
click at [447, 361] on icon at bounding box center [453, 367] width 29 height 32
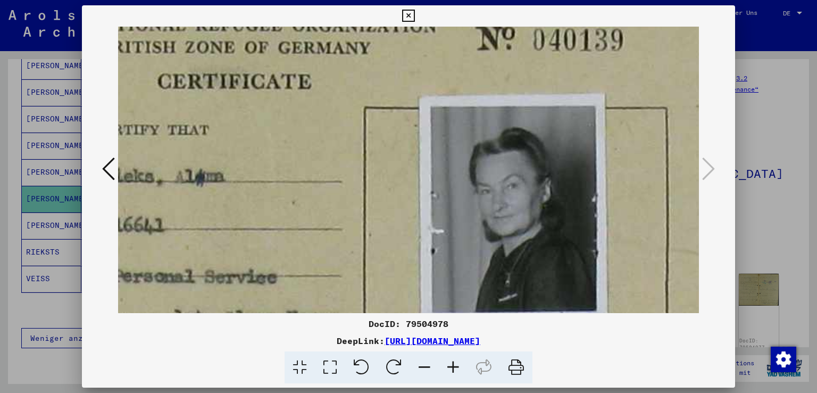
drag, startPoint x: 493, startPoint y: 248, endPoint x: 300, endPoint y: 236, distance: 193.5
click at [300, 236] on img at bounding box center [322, 277] width 844 height 659
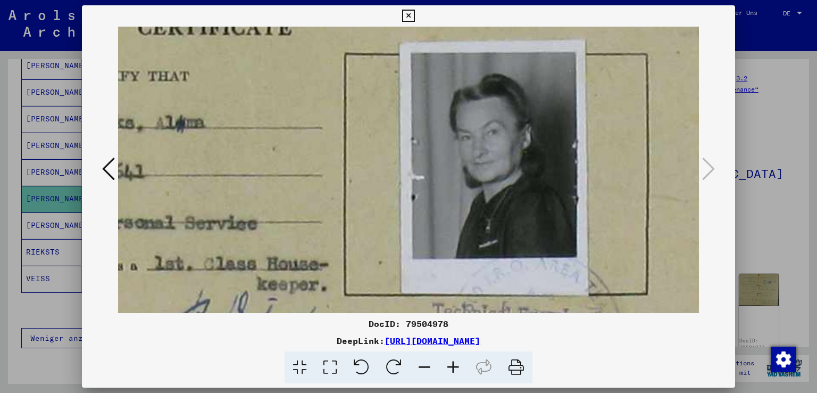
drag, startPoint x: 343, startPoint y: 230, endPoint x: 324, endPoint y: 175, distance: 58.6
click at [324, 175] on img at bounding box center [303, 223] width 844 height 659
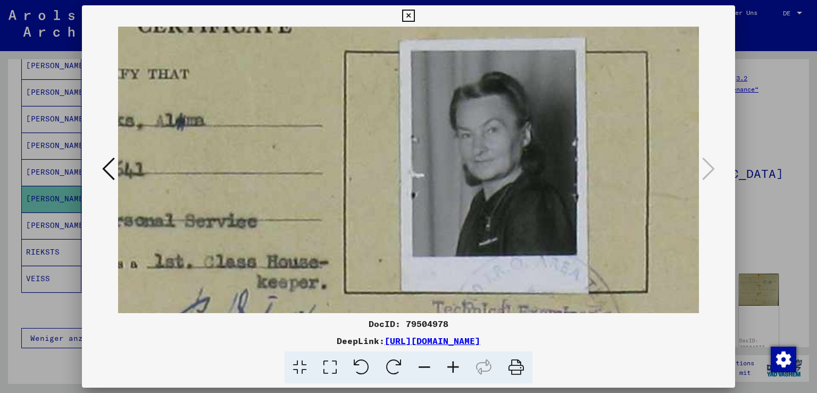
click at [454, 366] on icon at bounding box center [453, 367] width 29 height 32
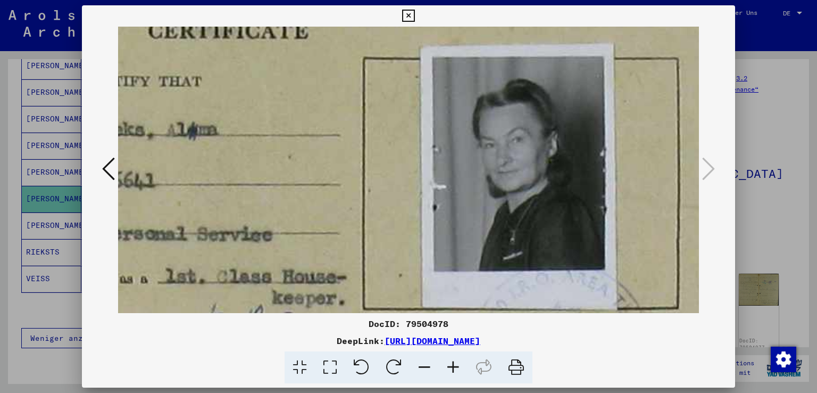
click at [454, 366] on icon at bounding box center [453, 367] width 29 height 32
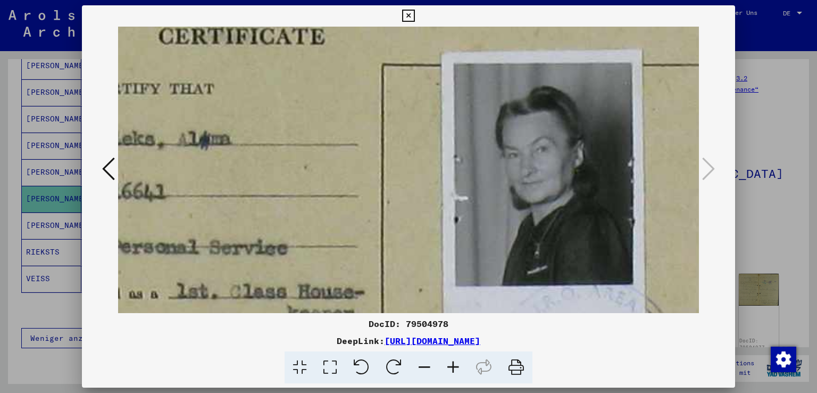
click at [453, 366] on icon at bounding box center [453, 367] width 29 height 32
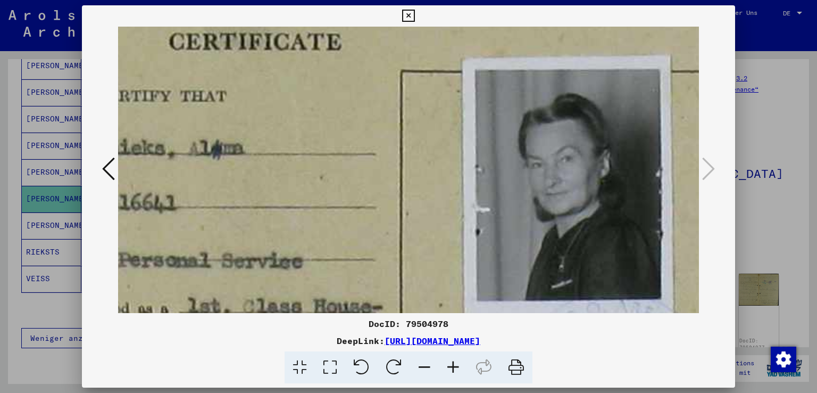
click at [453, 366] on icon at bounding box center [453, 367] width 29 height 32
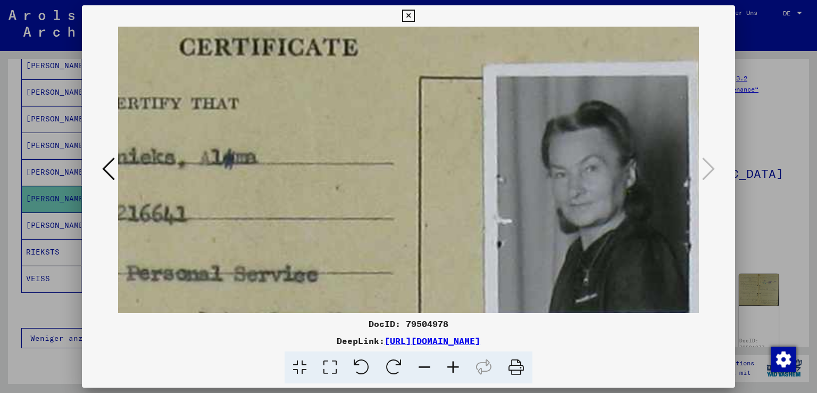
click at [407, 13] on icon at bounding box center [408, 16] width 12 height 13
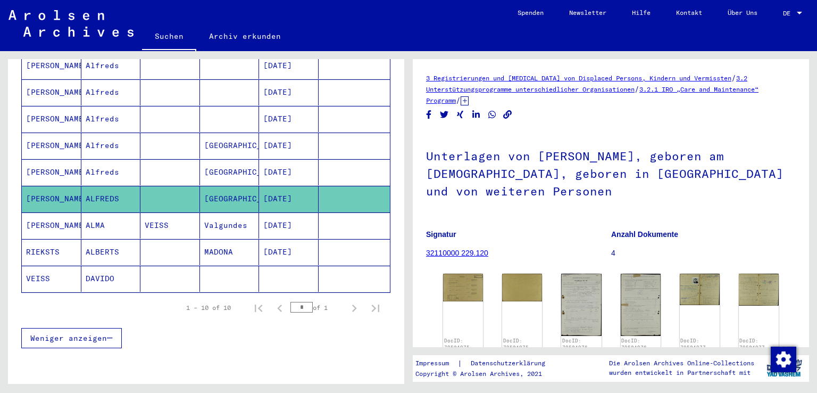
click at [45, 212] on mat-cell "[PERSON_NAME]" at bounding box center [52, 225] width 60 height 26
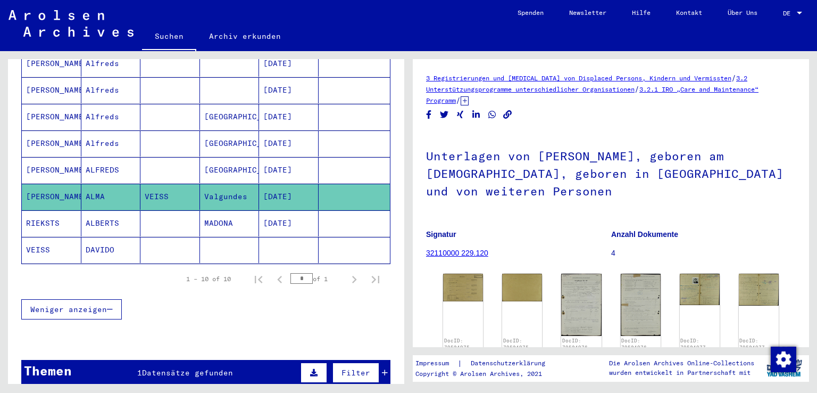
scroll to position [252, 0]
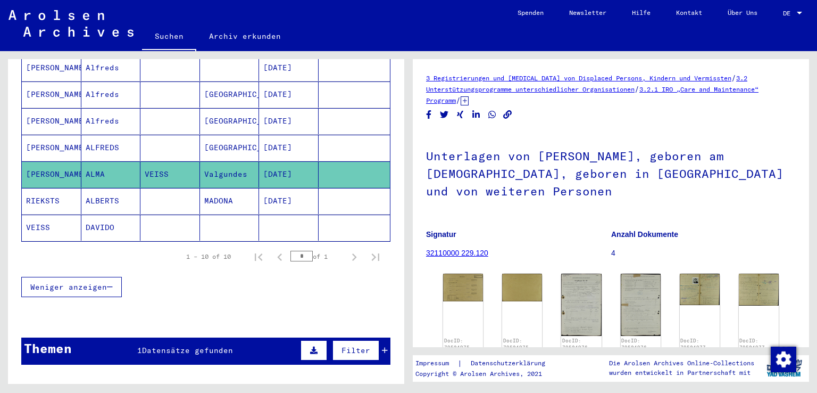
click at [57, 216] on mat-cell "VEISS" at bounding box center [52, 227] width 60 height 26
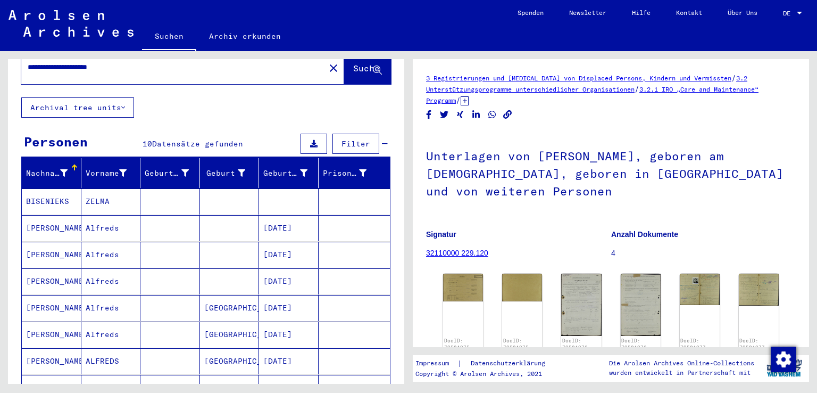
scroll to position [0, 0]
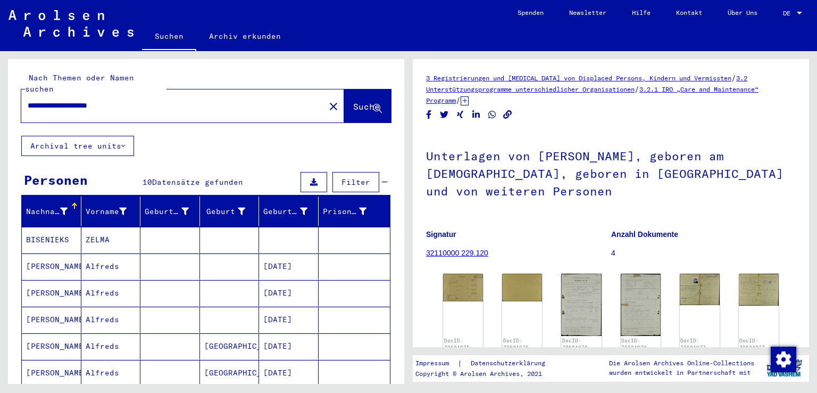
click at [30, 100] on input "**********" at bounding box center [173, 105] width 291 height 11
click at [353, 102] on span "Suche" at bounding box center [367, 107] width 29 height 11
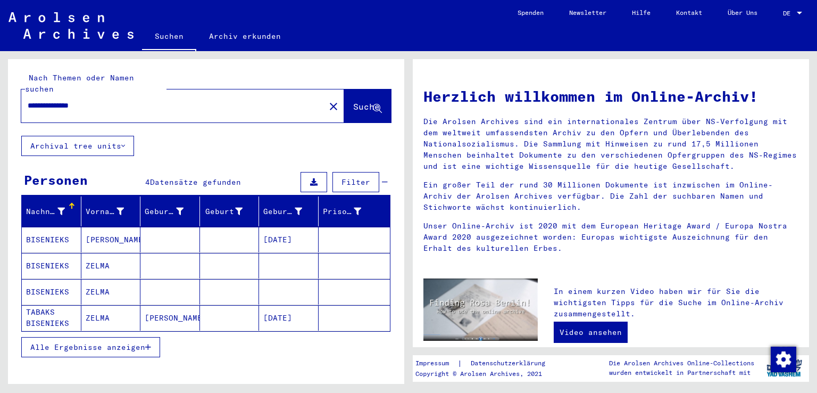
click at [58, 227] on mat-cell "BISENIEKS" at bounding box center [52, 240] width 60 height 26
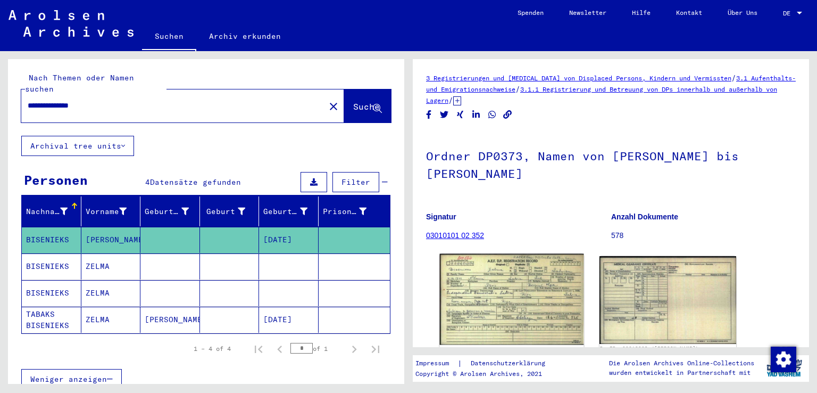
click at [500, 305] on img at bounding box center [512, 299] width 144 height 91
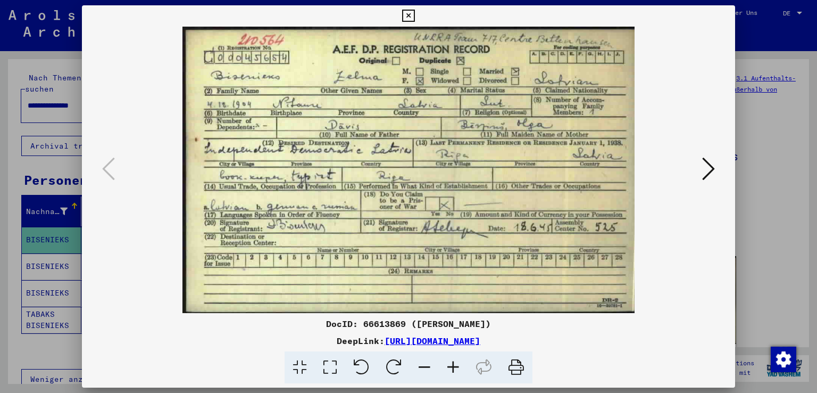
click at [709, 172] on icon at bounding box center [708, 169] width 13 height 26
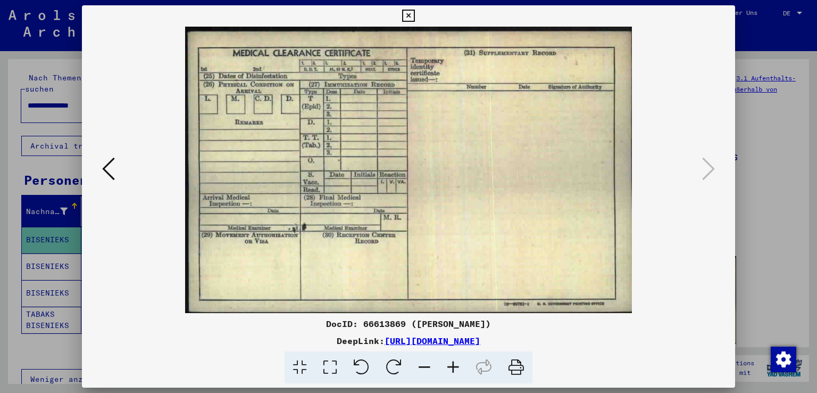
click at [404, 12] on icon at bounding box center [408, 16] width 12 height 13
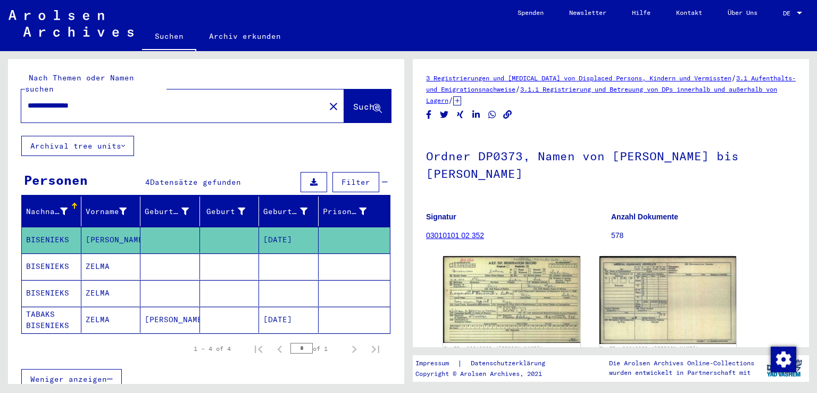
click at [45, 306] on mat-cell "TABAKS BISENIEKS" at bounding box center [52, 319] width 60 height 26
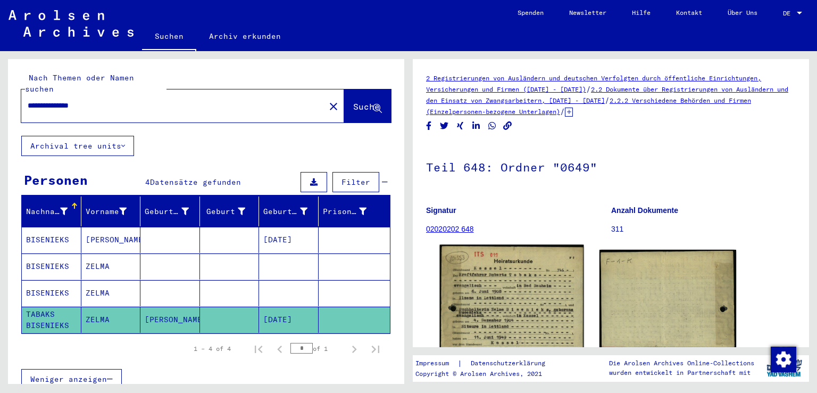
click at [498, 311] on img at bounding box center [512, 347] width 144 height 205
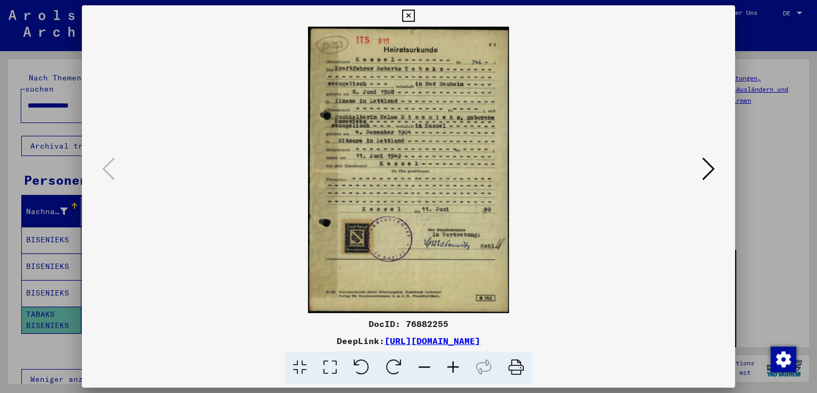
click at [456, 367] on icon at bounding box center [453, 367] width 29 height 32
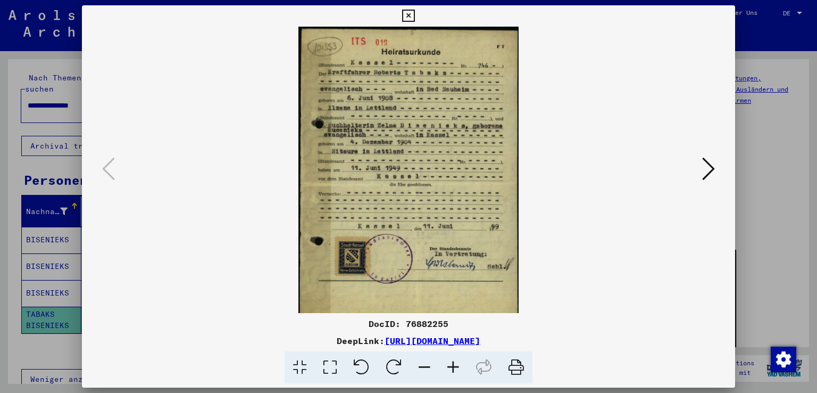
click at [456, 367] on icon at bounding box center [453, 367] width 29 height 32
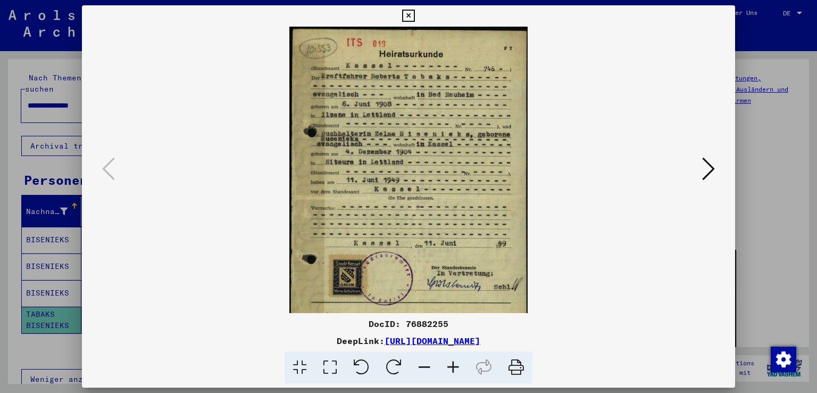
click at [456, 367] on icon at bounding box center [453, 367] width 29 height 32
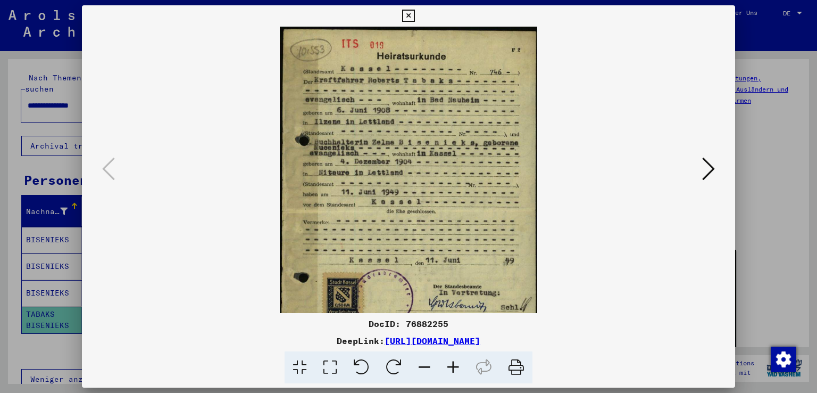
click at [456, 367] on icon at bounding box center [453, 367] width 29 height 32
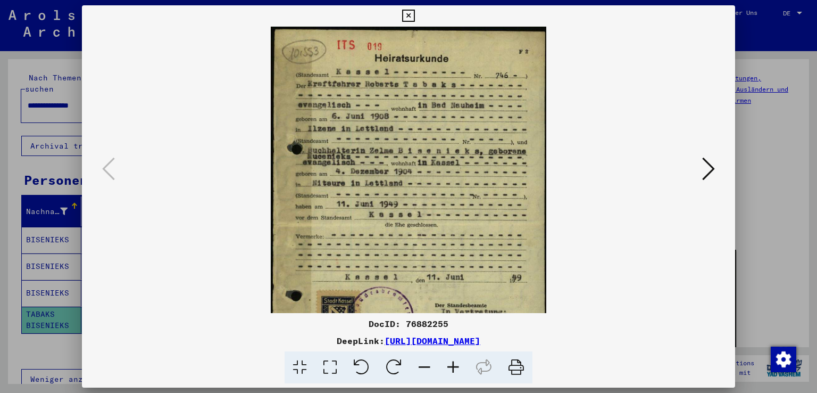
click at [456, 367] on icon at bounding box center [453, 367] width 29 height 32
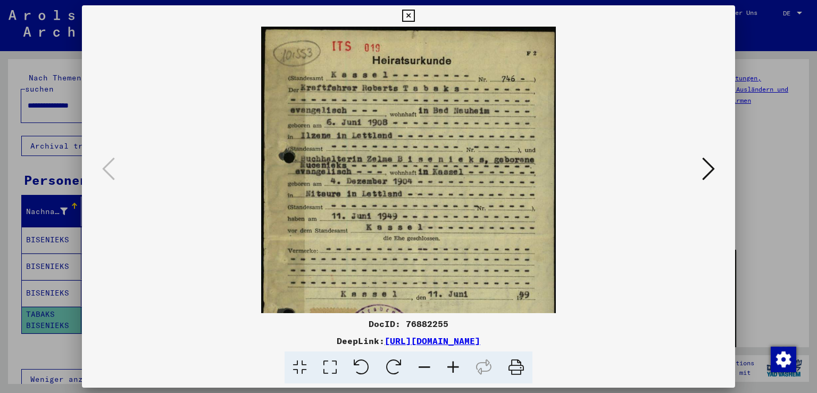
click at [456, 367] on icon at bounding box center [453, 367] width 29 height 32
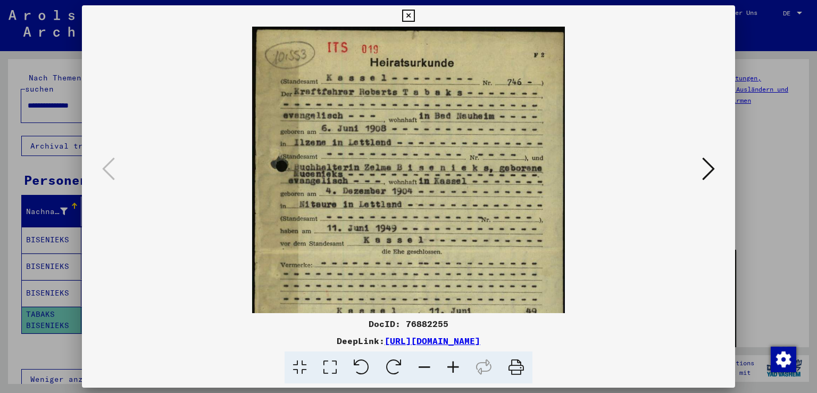
click at [456, 367] on icon at bounding box center [453, 367] width 29 height 32
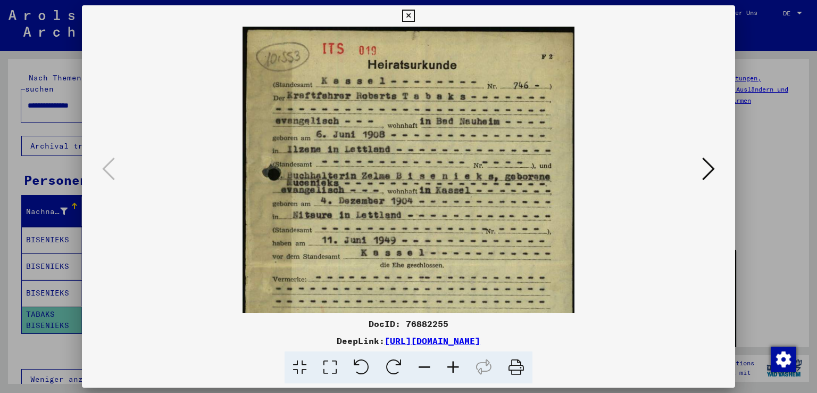
click at [456, 367] on icon at bounding box center [453, 367] width 29 height 32
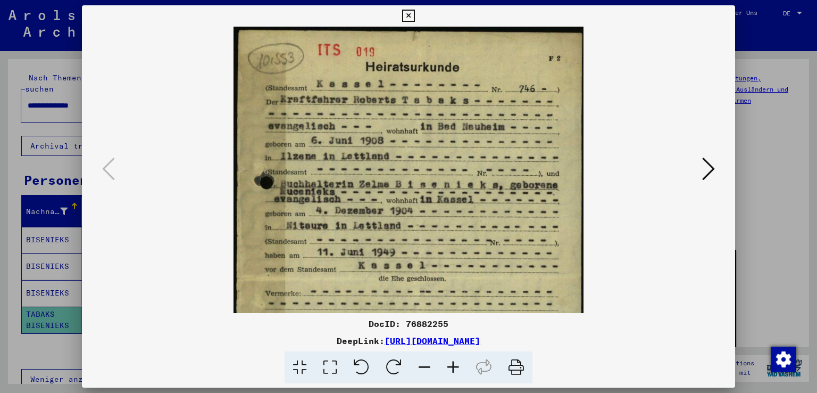
click at [456, 367] on icon at bounding box center [453, 367] width 29 height 32
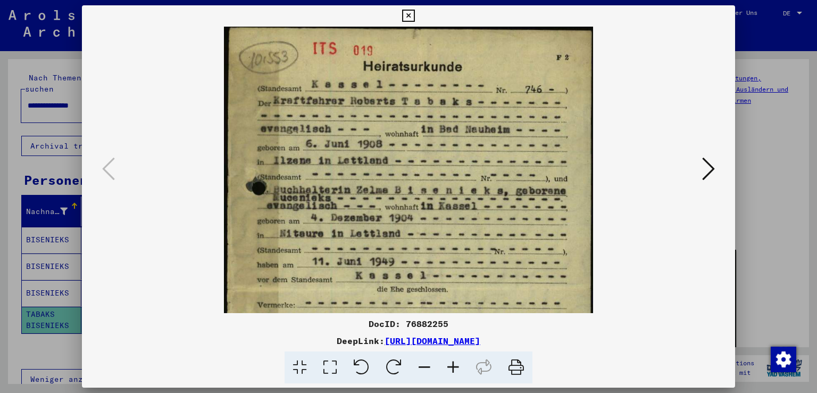
scroll to position [2, 0]
drag, startPoint x: 469, startPoint y: 256, endPoint x: 429, endPoint y: 261, distance: 40.3
click at [429, 261] on img at bounding box center [408, 287] width 369 height 526
click at [715, 173] on icon at bounding box center [708, 169] width 13 height 26
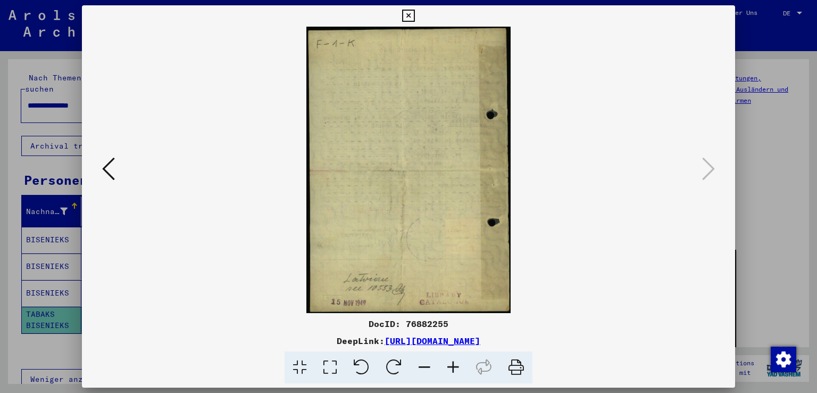
scroll to position [0, 0]
click at [409, 14] on icon at bounding box center [408, 16] width 12 height 13
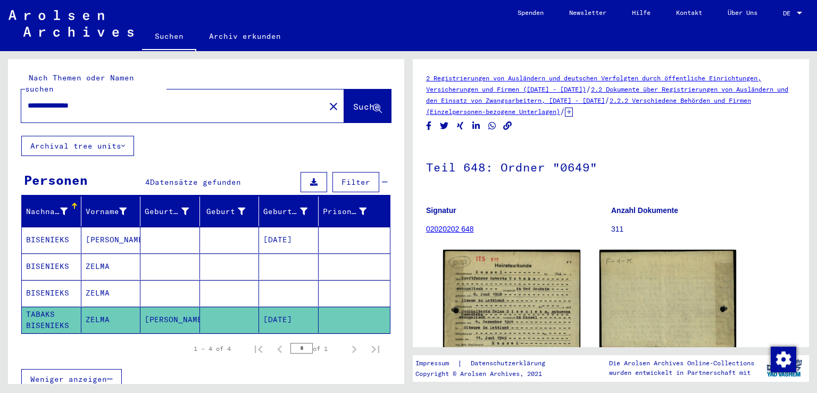
click at [49, 280] on mat-cell "BISENIEKS" at bounding box center [52, 293] width 60 height 26
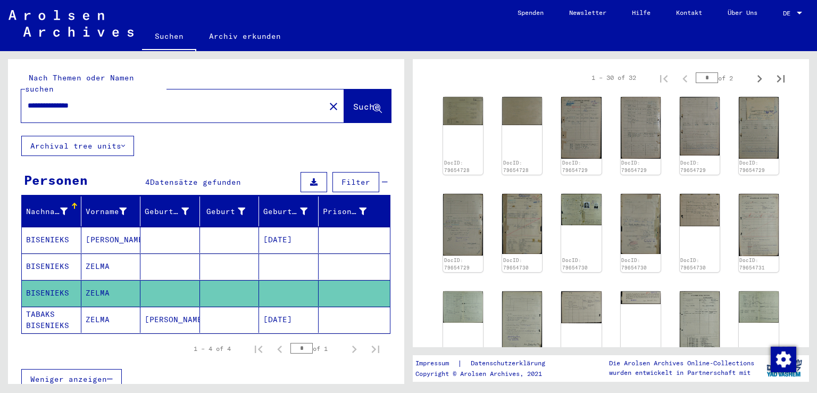
scroll to position [213, 0]
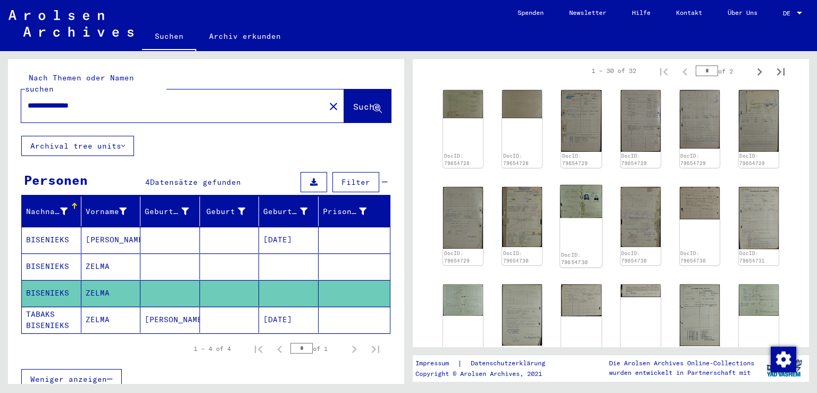
click at [579, 201] on img at bounding box center [581, 201] width 42 height 33
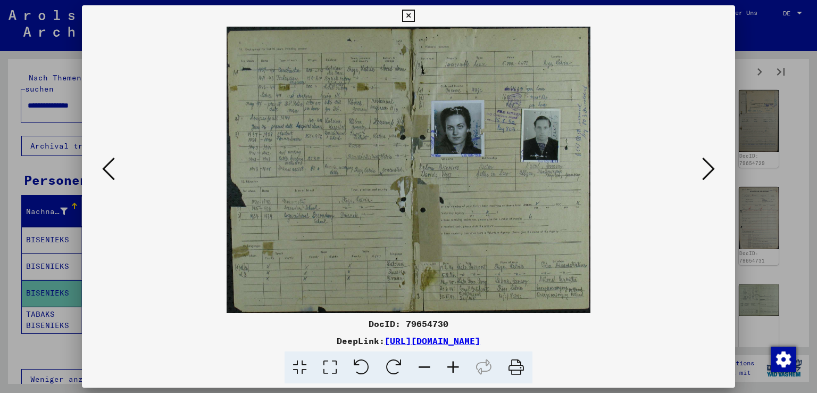
click at [447, 364] on icon at bounding box center [453, 367] width 29 height 32
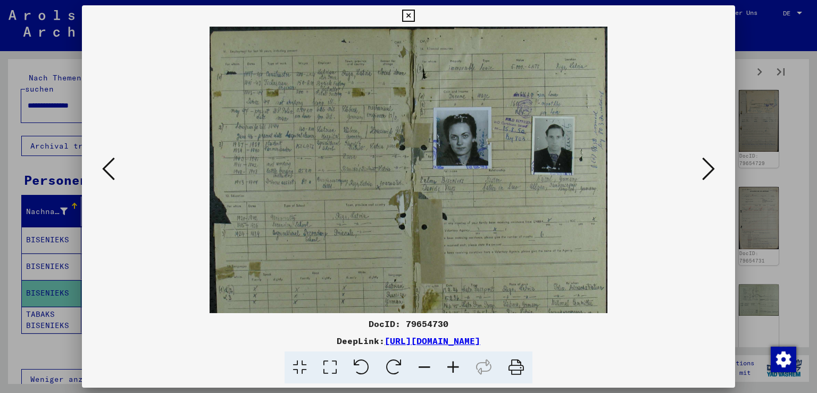
click at [447, 364] on icon at bounding box center [453, 367] width 29 height 32
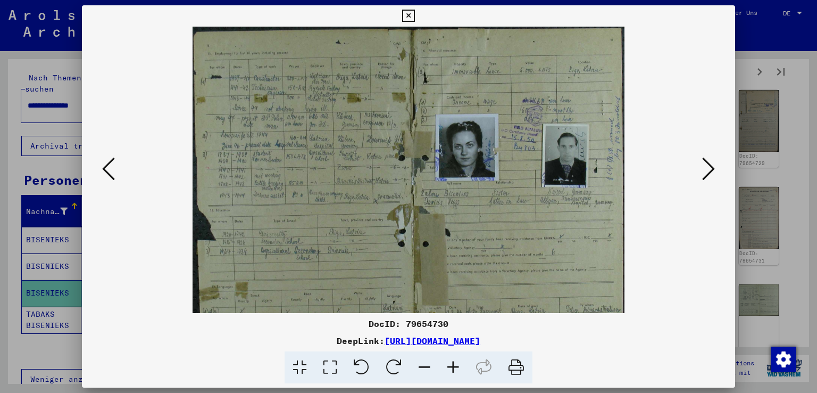
click at [447, 364] on icon at bounding box center [453, 367] width 29 height 32
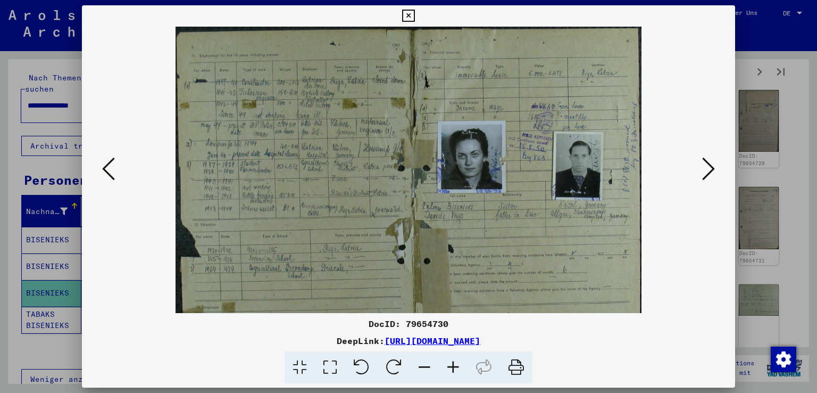
click at [446, 364] on icon at bounding box center [453, 367] width 29 height 32
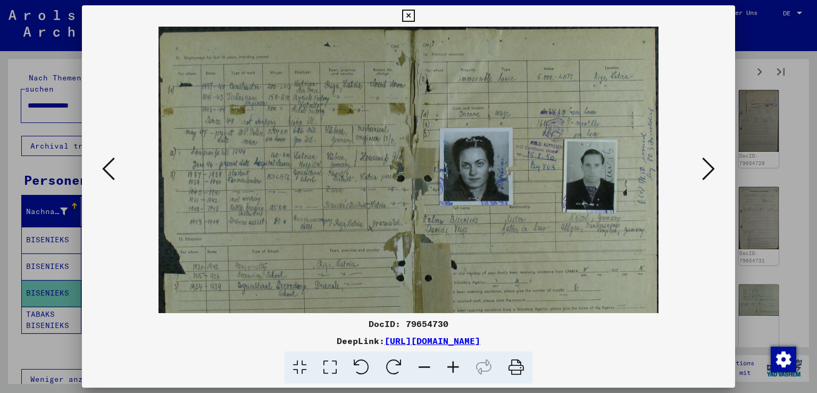
click at [446, 364] on icon at bounding box center [453, 367] width 29 height 32
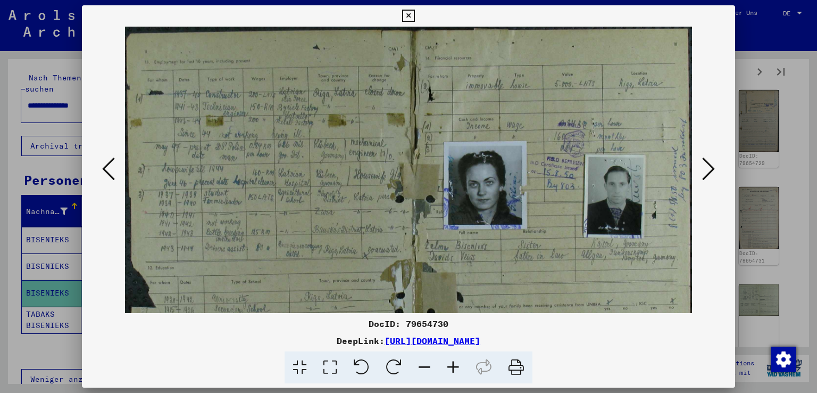
click at [446, 364] on icon at bounding box center [453, 367] width 29 height 32
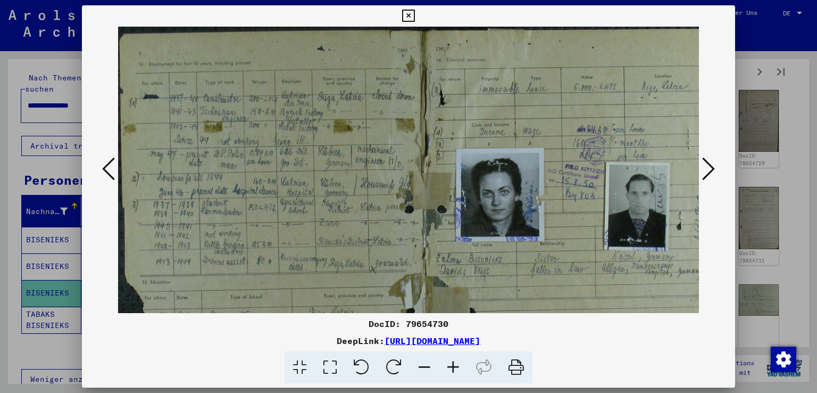
click at [452, 364] on icon at bounding box center [453, 367] width 29 height 32
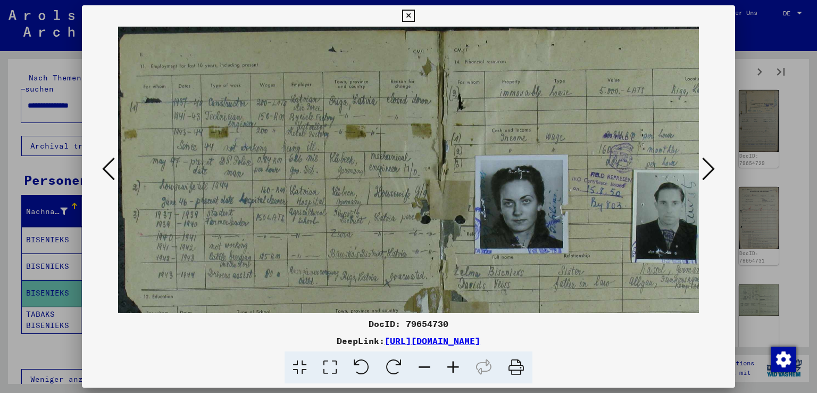
click at [452, 364] on icon at bounding box center [453, 367] width 29 height 32
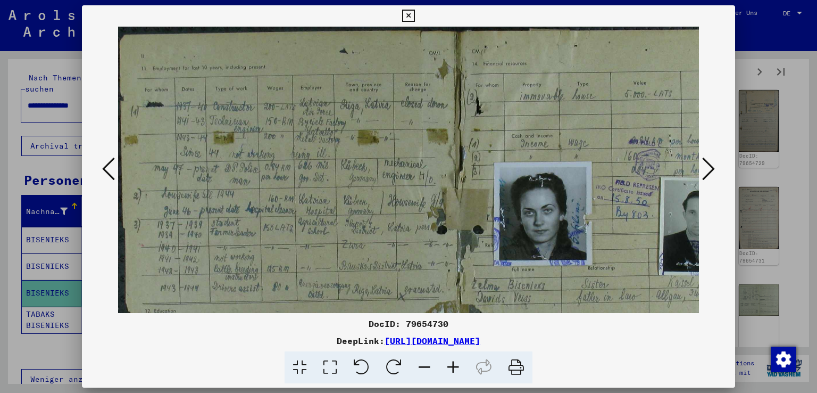
click at [451, 364] on icon at bounding box center [453, 367] width 29 height 32
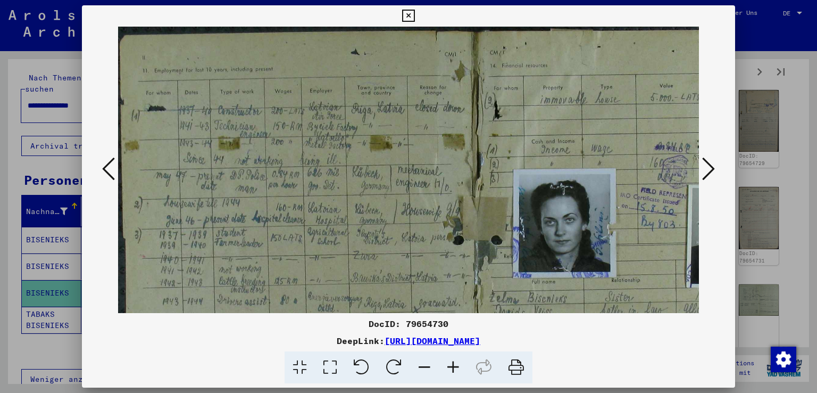
click at [451, 364] on icon at bounding box center [453, 367] width 29 height 32
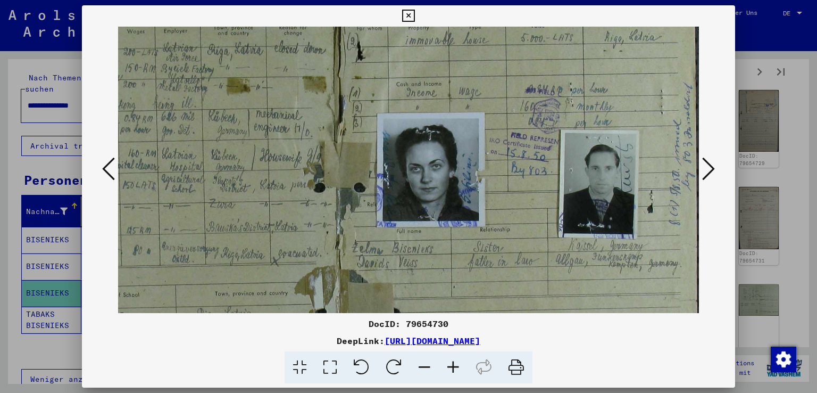
scroll to position [76, 155]
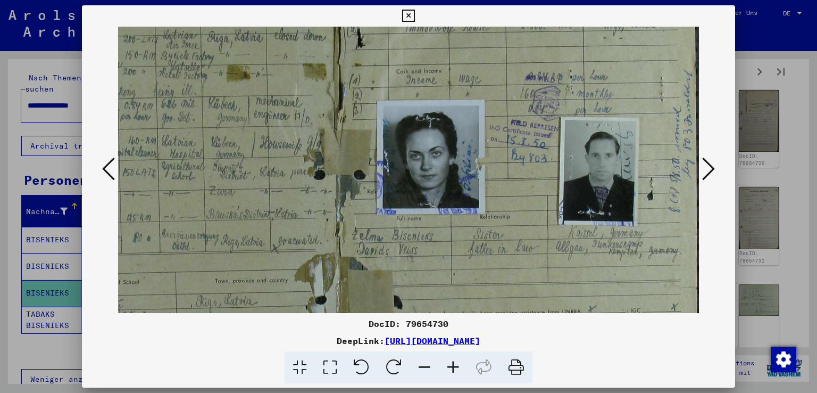
drag, startPoint x: 471, startPoint y: 232, endPoint x: 213, endPoint y: 158, distance: 268.6
click at [213, 158] on img at bounding box center [331, 240] width 737 height 579
click at [453, 364] on icon at bounding box center [453, 367] width 29 height 32
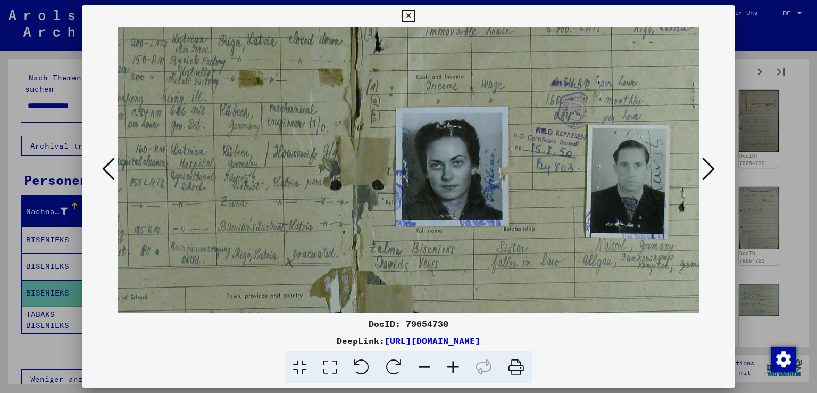
click at [453, 364] on icon at bounding box center [453, 367] width 29 height 32
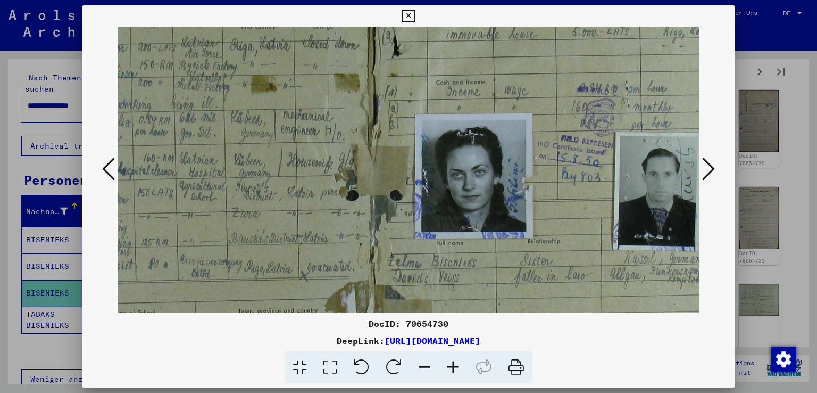
click at [453, 364] on icon at bounding box center [453, 367] width 29 height 32
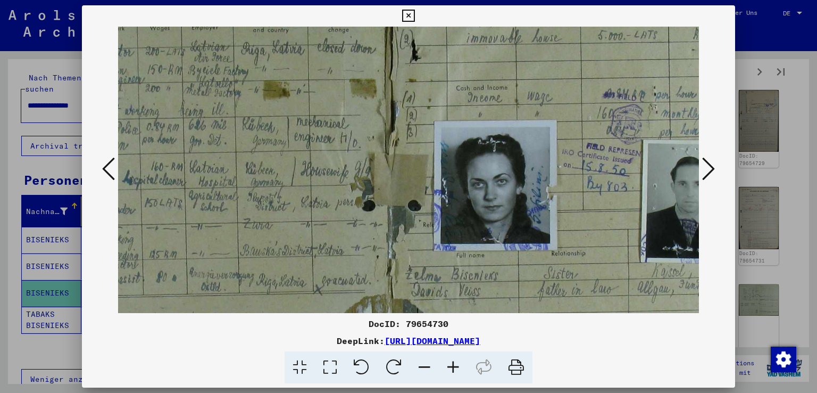
click at [453, 364] on icon at bounding box center [453, 367] width 29 height 32
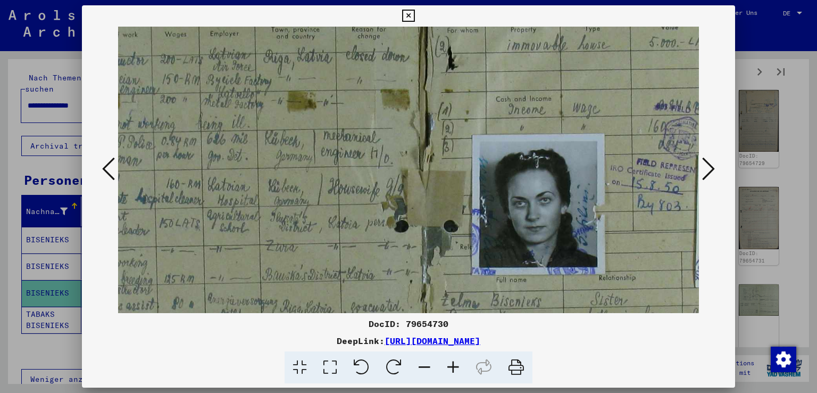
click at [453, 364] on icon at bounding box center [453, 367] width 29 height 32
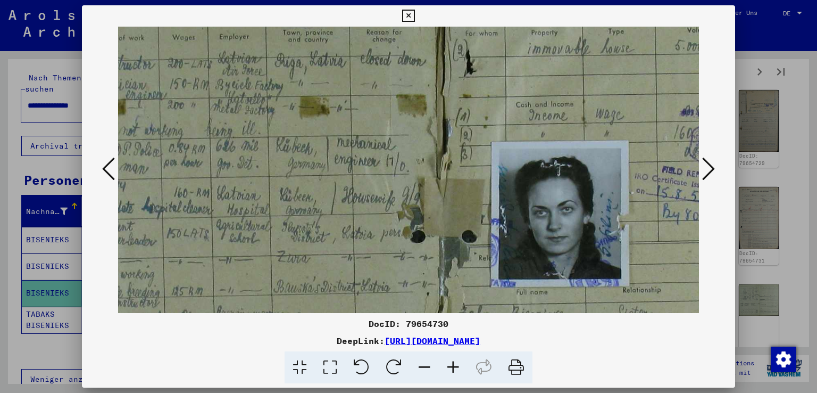
click at [453, 364] on icon at bounding box center [453, 367] width 29 height 32
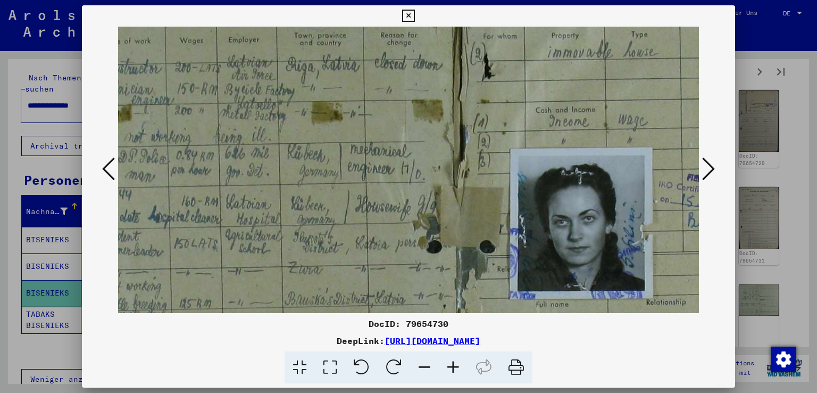
click at [453, 364] on icon at bounding box center [453, 367] width 29 height 32
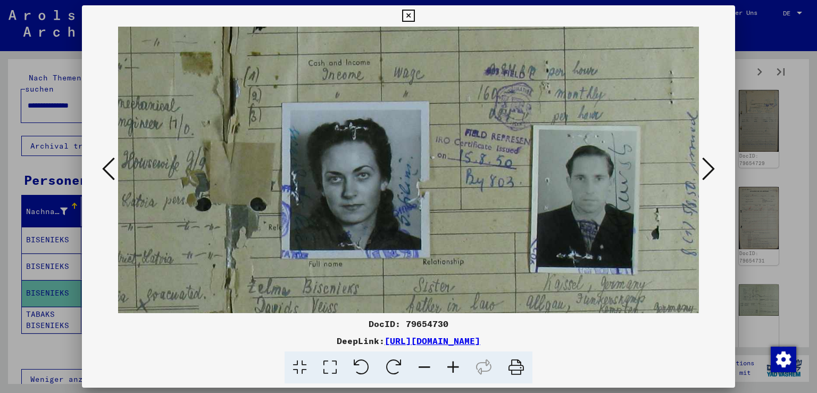
drag, startPoint x: 480, startPoint y: 230, endPoint x: 234, endPoint y: 179, distance: 251.6
click at [234, 179] on img at bounding box center [219, 294] width 1008 height 792
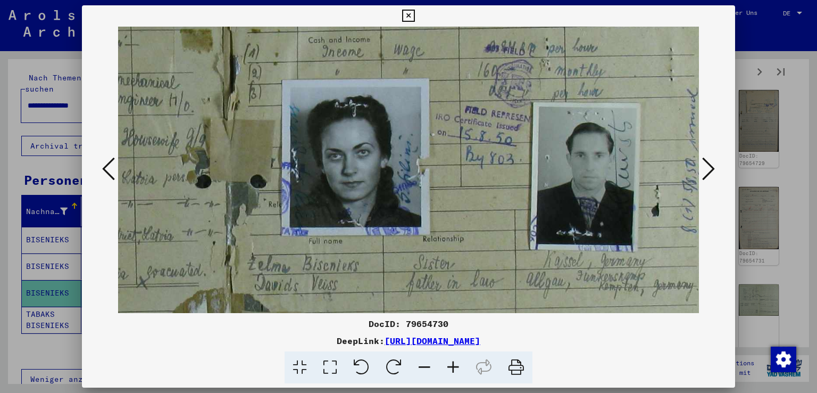
scroll to position [159, 403]
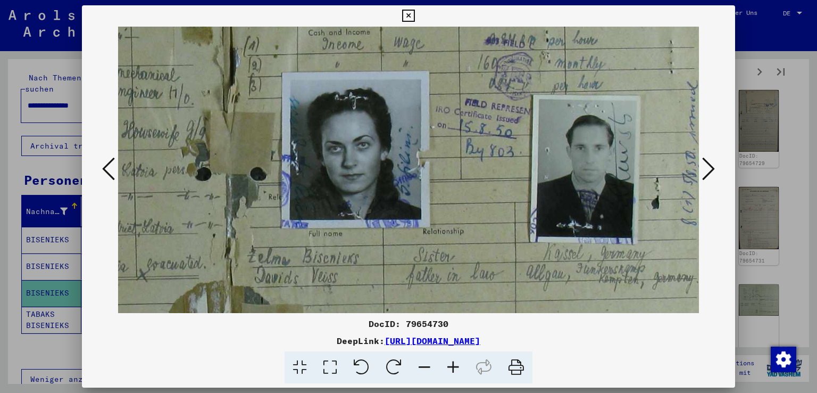
drag, startPoint x: 234, startPoint y: 216, endPoint x: 234, endPoint y: 187, distance: 28.7
click at [234, 187] on img at bounding box center [219, 264] width 1008 height 792
click at [410, 16] on icon at bounding box center [408, 16] width 12 height 13
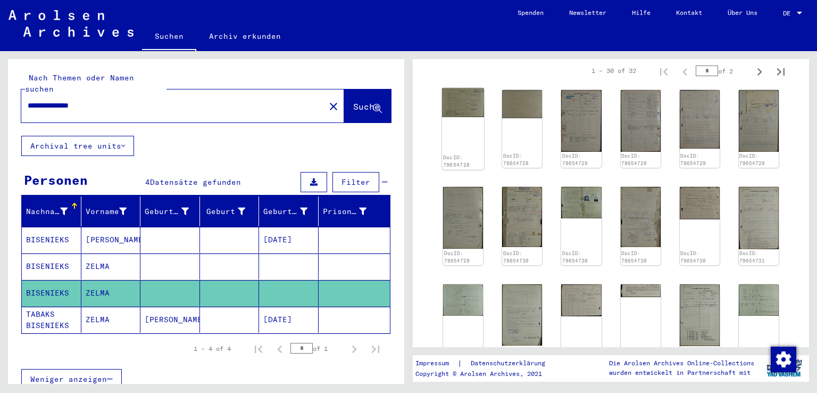
click at [458, 101] on img at bounding box center [463, 102] width 42 height 29
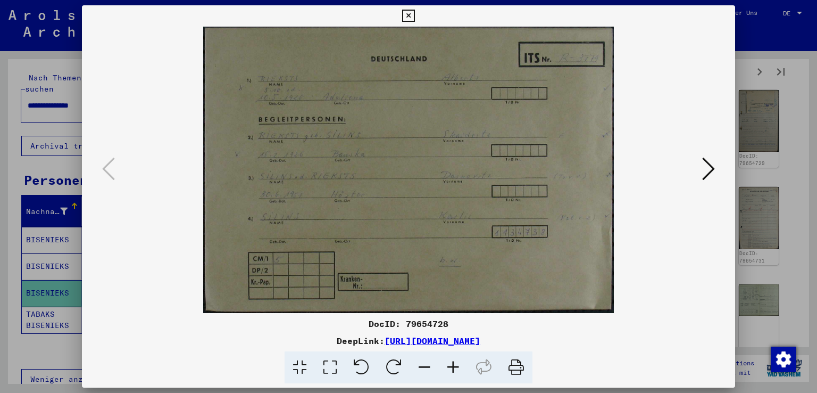
click at [708, 172] on icon at bounding box center [708, 169] width 13 height 26
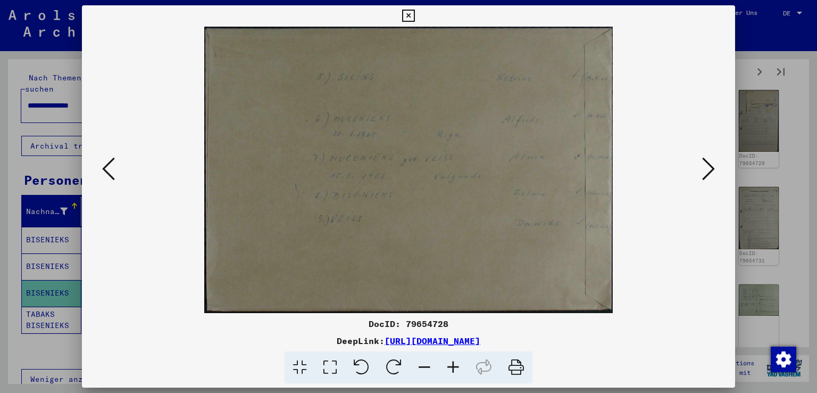
click at [708, 172] on icon at bounding box center [708, 169] width 13 height 26
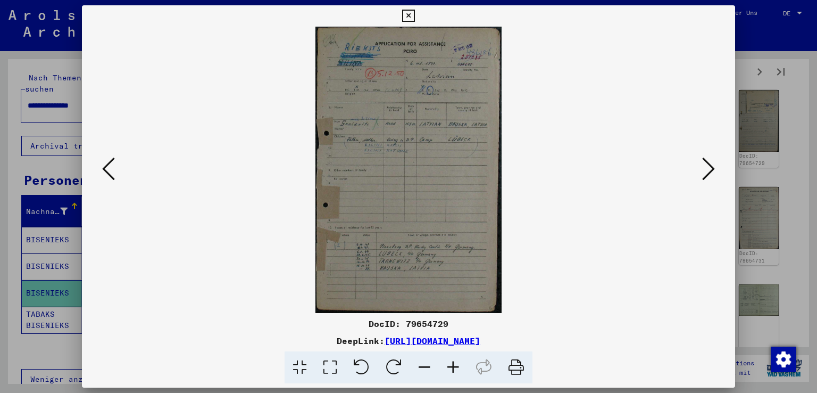
click at [452, 366] on icon at bounding box center [453, 367] width 29 height 32
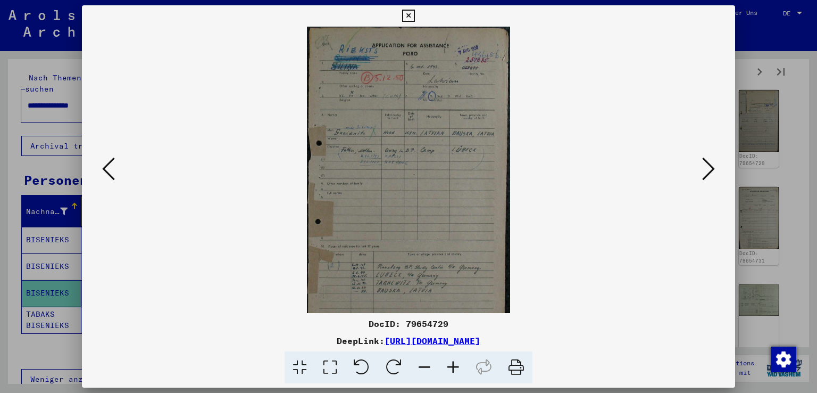
click at [452, 366] on icon at bounding box center [453, 367] width 29 height 32
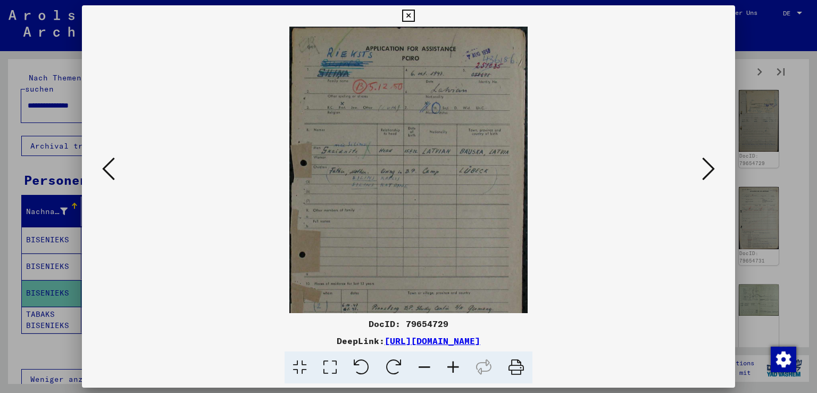
click at [452, 366] on icon at bounding box center [453, 367] width 29 height 32
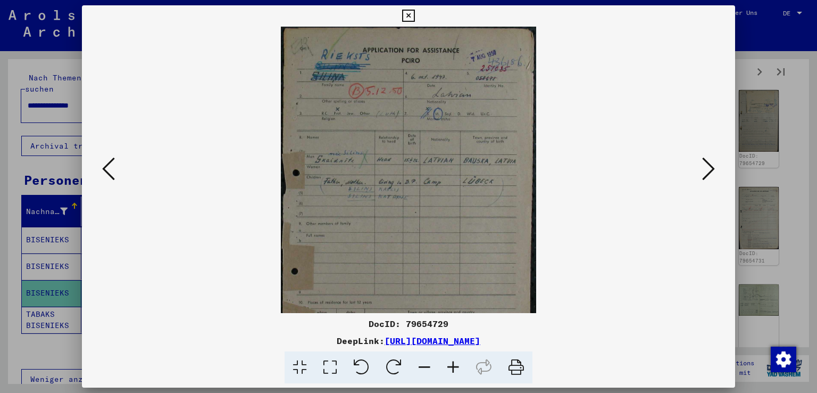
click at [452, 366] on icon at bounding box center [453, 367] width 29 height 32
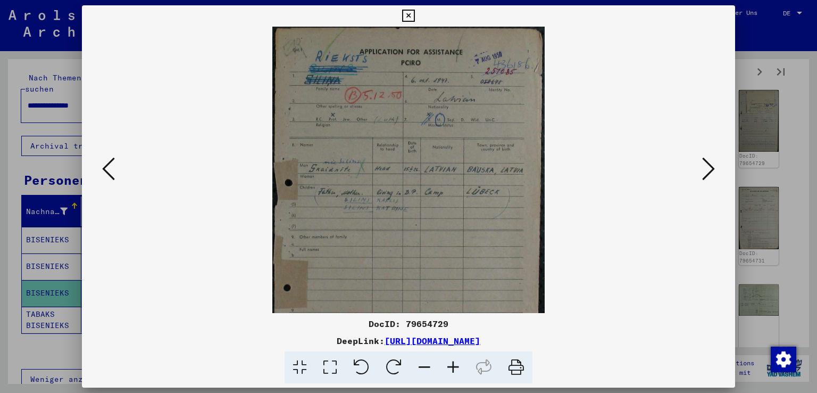
click at [452, 366] on icon at bounding box center [453, 367] width 29 height 32
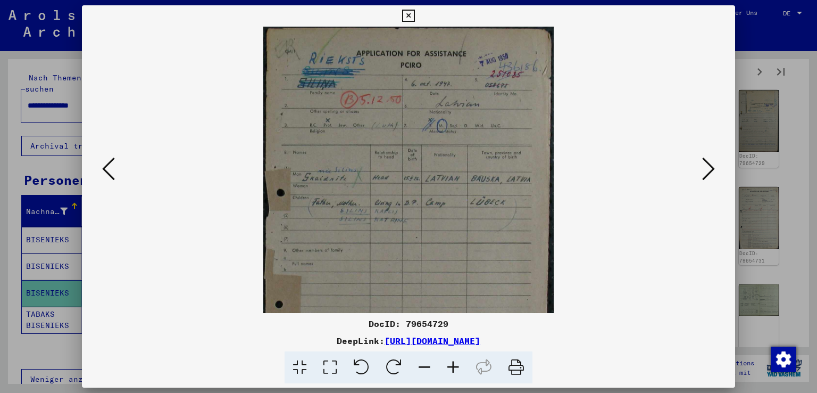
click at [452, 366] on icon at bounding box center [453, 367] width 29 height 32
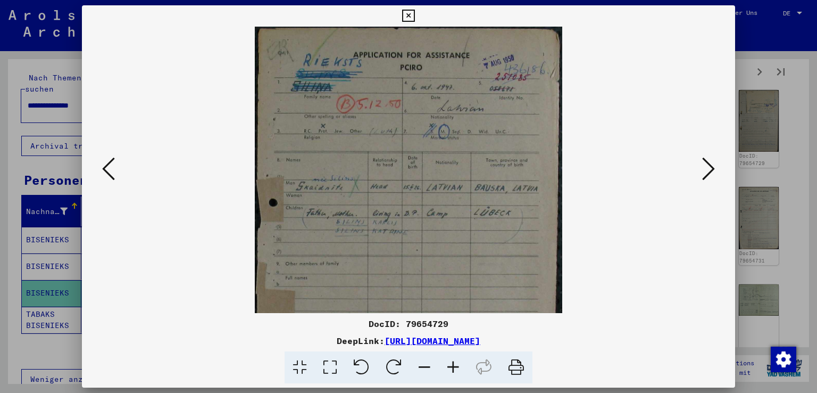
click at [452, 366] on icon at bounding box center [453, 367] width 29 height 32
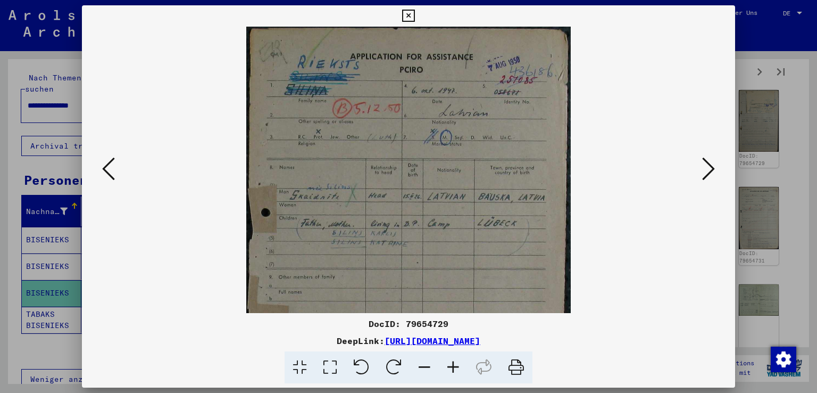
click at [452, 366] on icon at bounding box center [453, 367] width 29 height 32
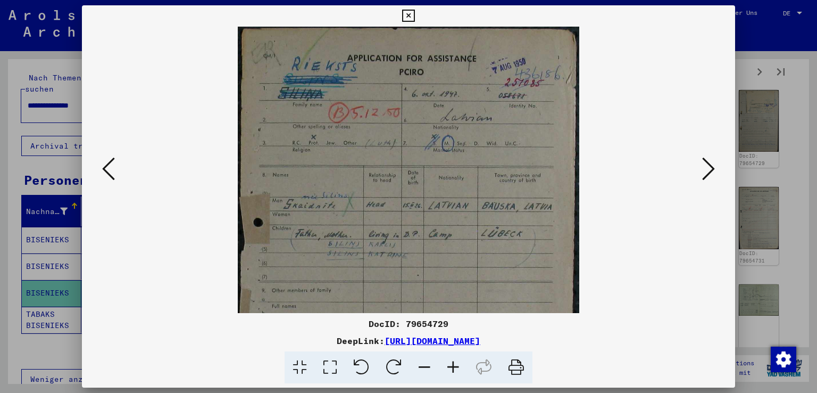
click at [711, 169] on icon at bounding box center [708, 169] width 13 height 26
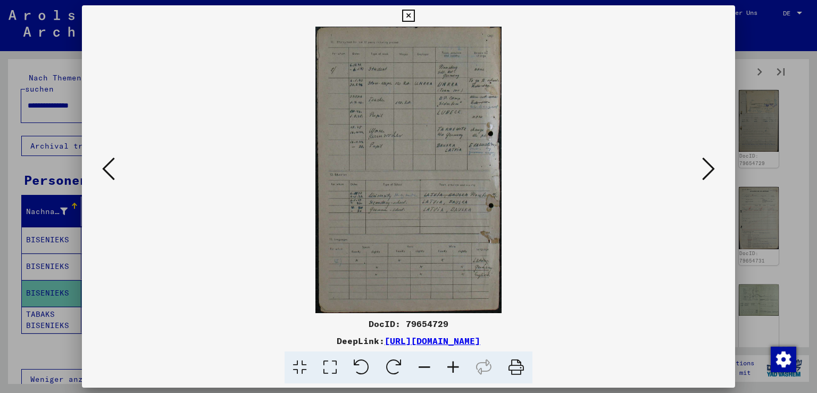
click at [711, 169] on icon at bounding box center [708, 169] width 13 height 26
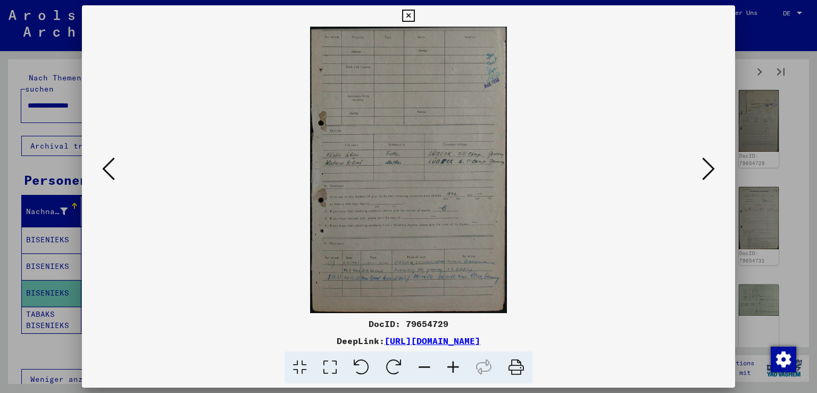
click at [711, 169] on icon at bounding box center [708, 169] width 13 height 26
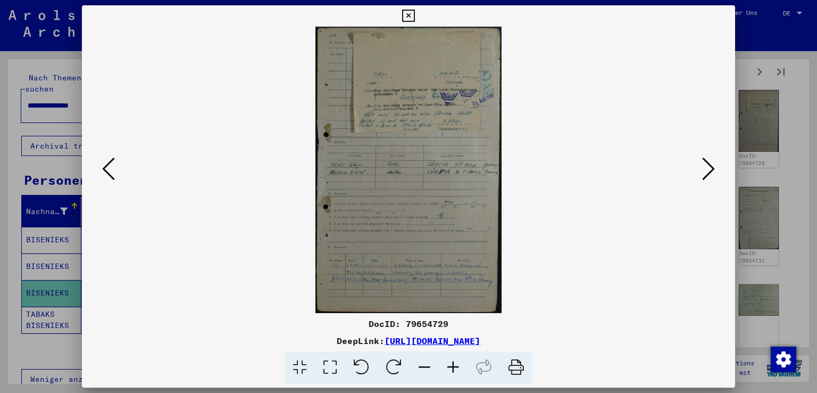
click at [711, 169] on icon at bounding box center [708, 169] width 13 height 26
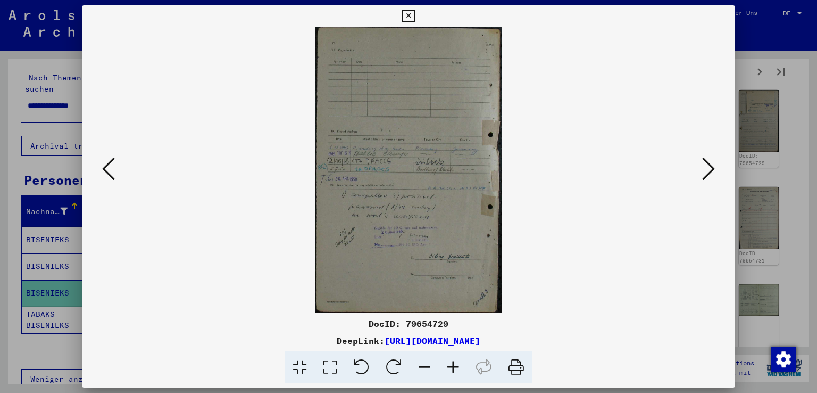
click at [711, 169] on icon at bounding box center [708, 169] width 13 height 26
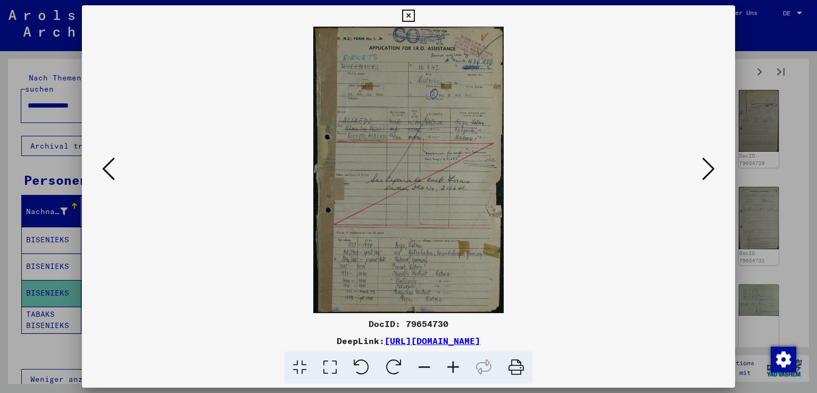
click at [711, 169] on icon at bounding box center [708, 169] width 13 height 26
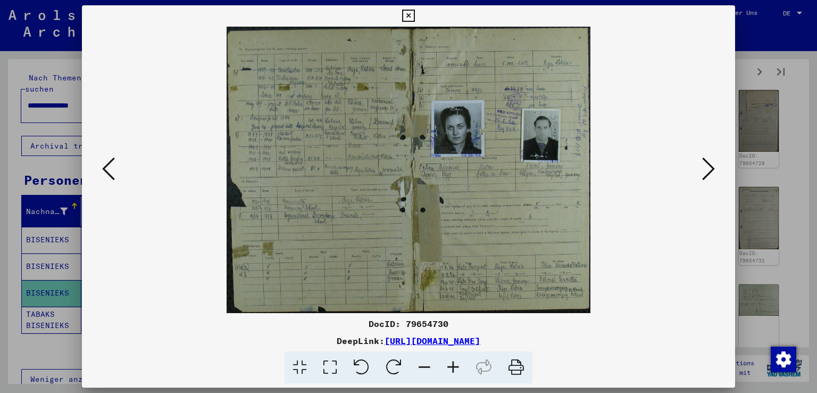
click at [711, 169] on icon at bounding box center [708, 169] width 13 height 26
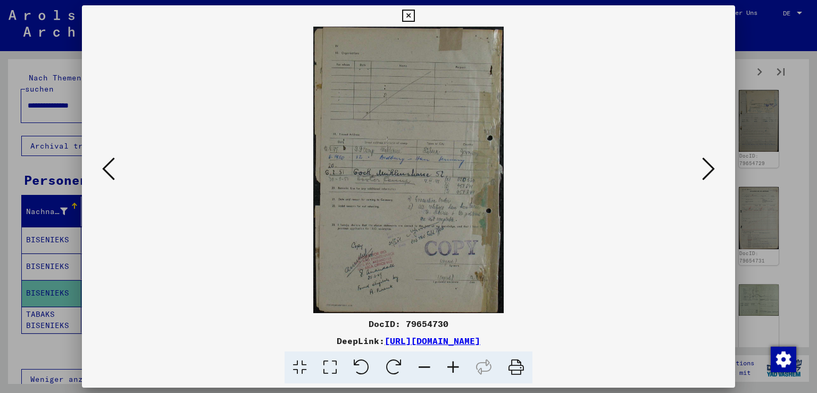
click at [711, 169] on icon at bounding box center [708, 169] width 13 height 26
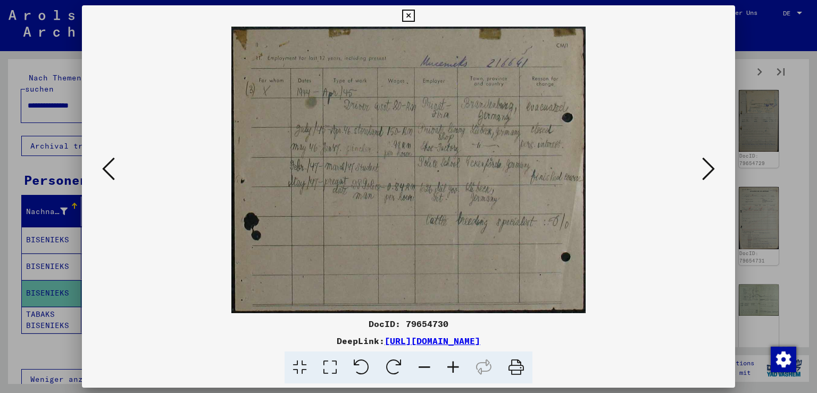
click at [711, 169] on icon at bounding box center [708, 169] width 13 height 26
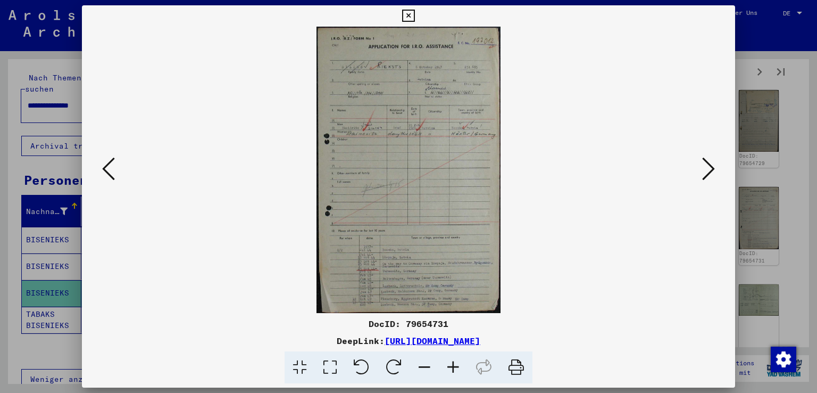
click at [711, 169] on icon at bounding box center [708, 169] width 13 height 26
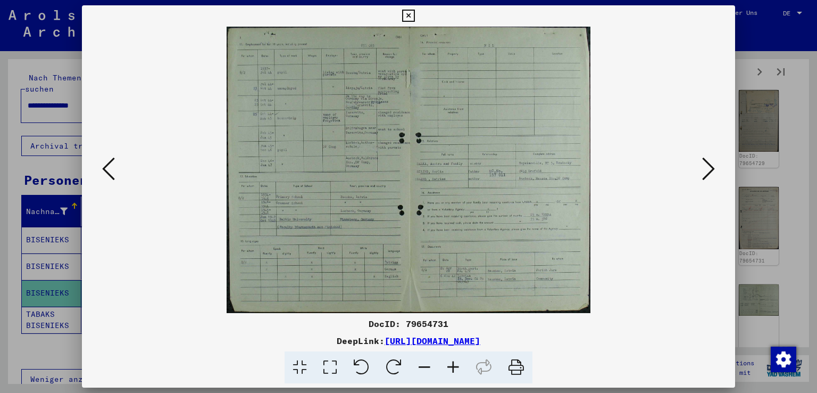
click at [711, 169] on icon at bounding box center [708, 169] width 13 height 26
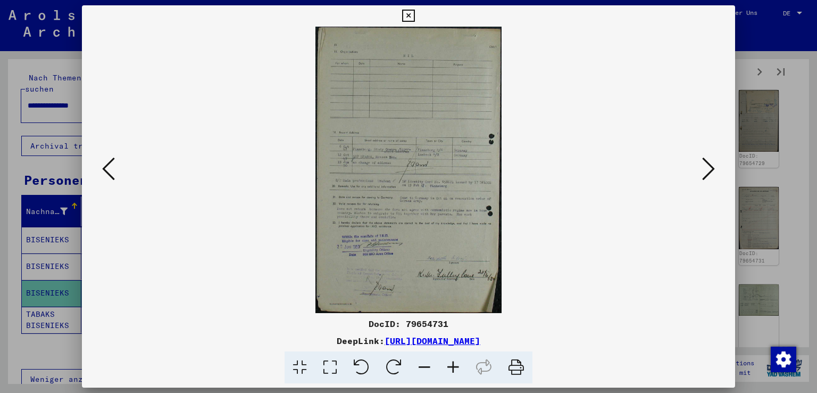
click at [711, 169] on icon at bounding box center [708, 169] width 13 height 26
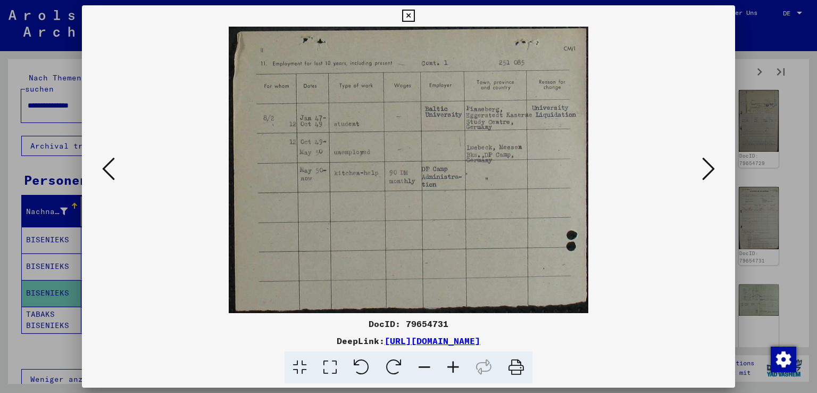
click at [711, 169] on icon at bounding box center [708, 169] width 13 height 26
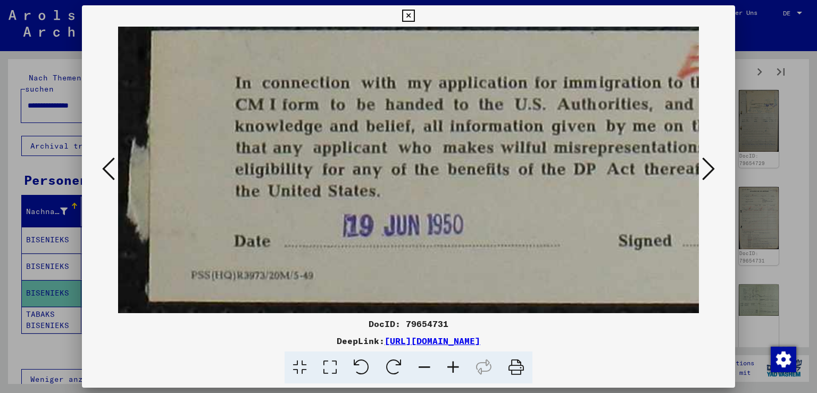
click at [104, 168] on icon at bounding box center [108, 169] width 13 height 26
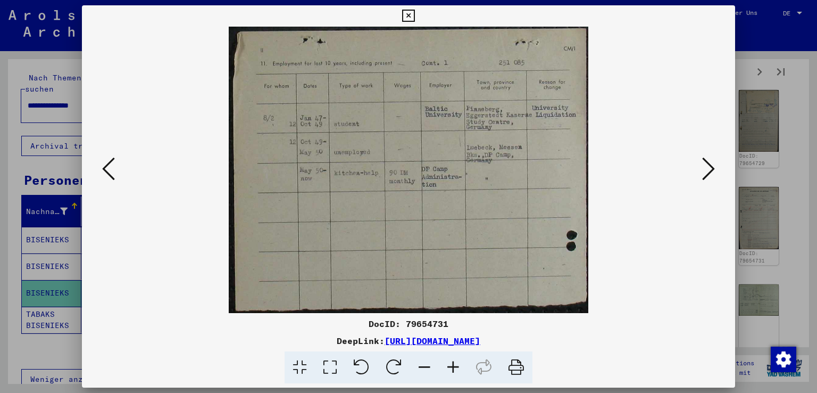
click at [410, 15] on icon at bounding box center [408, 16] width 12 height 13
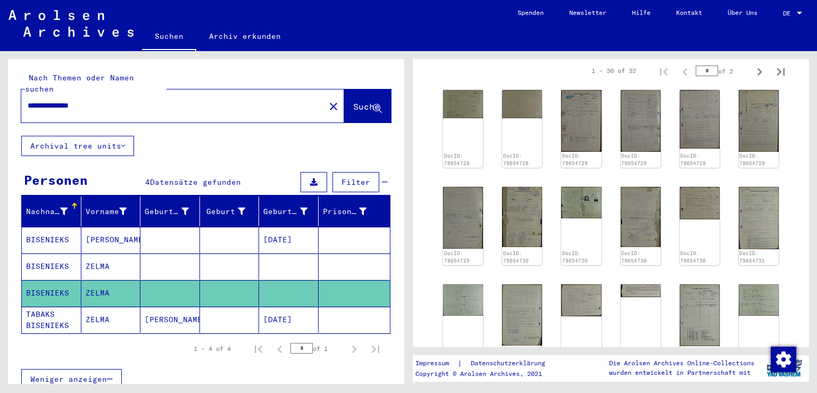
click at [47, 227] on mat-cell "BISENIEKS" at bounding box center [52, 240] width 60 height 26
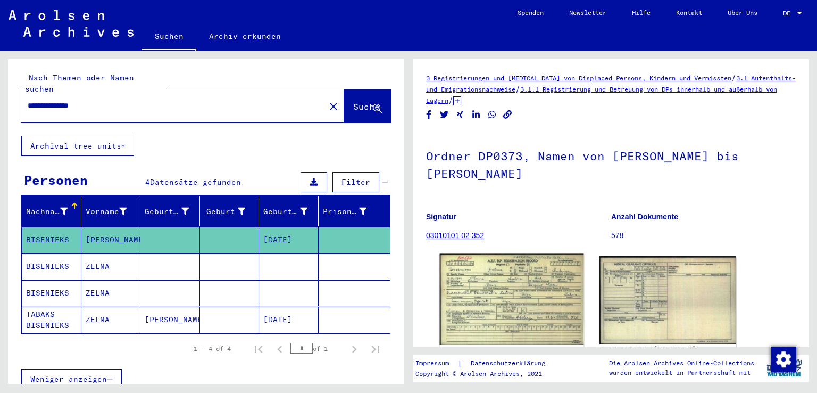
click at [491, 290] on img at bounding box center [512, 299] width 144 height 91
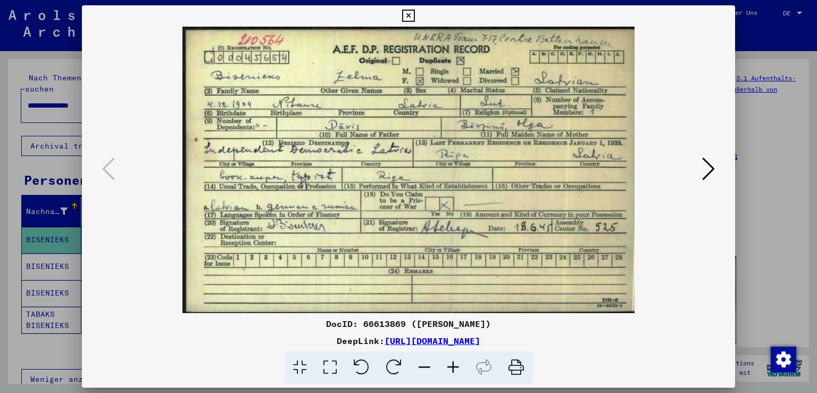
click at [408, 15] on icon at bounding box center [408, 16] width 12 height 13
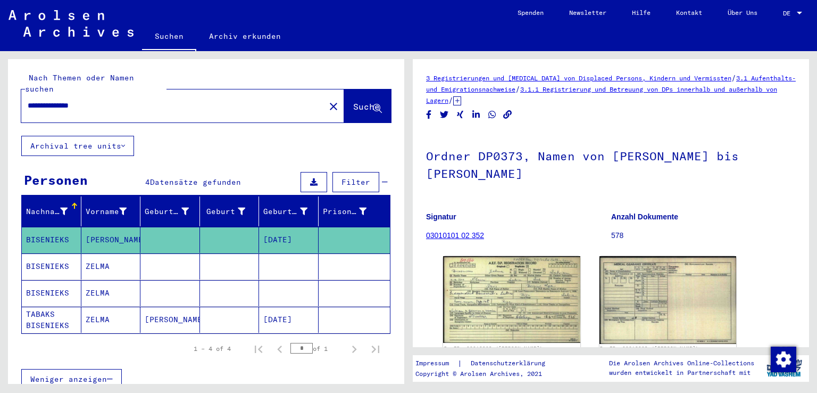
click at [51, 254] on mat-cell "BISENIEKS" at bounding box center [52, 266] width 60 height 26
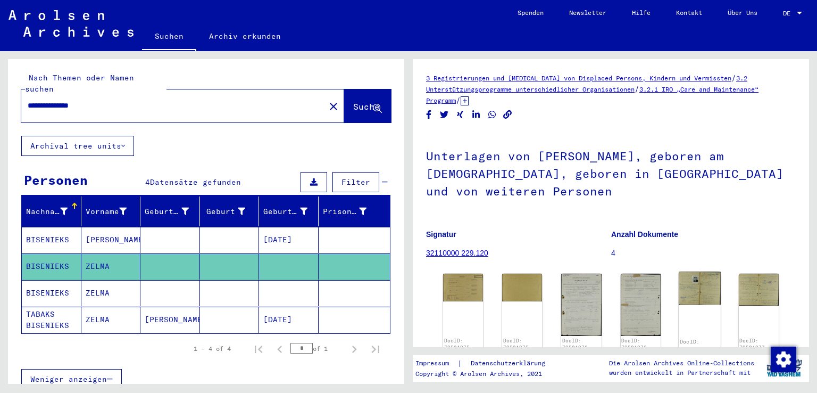
click at [687, 287] on img at bounding box center [700, 288] width 42 height 33
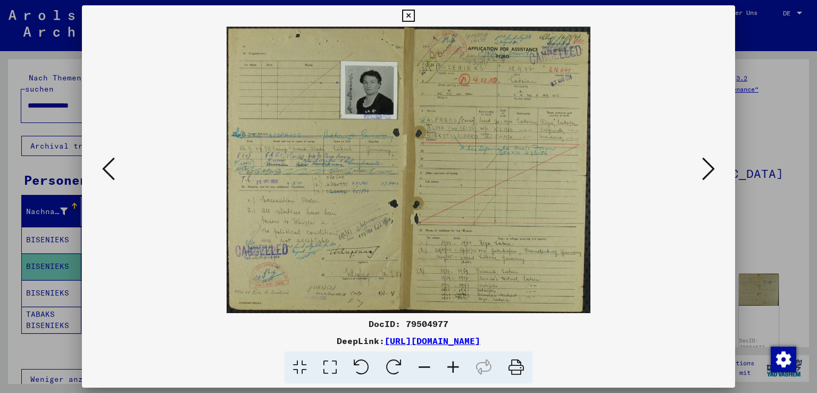
click at [409, 16] on icon at bounding box center [408, 16] width 12 height 13
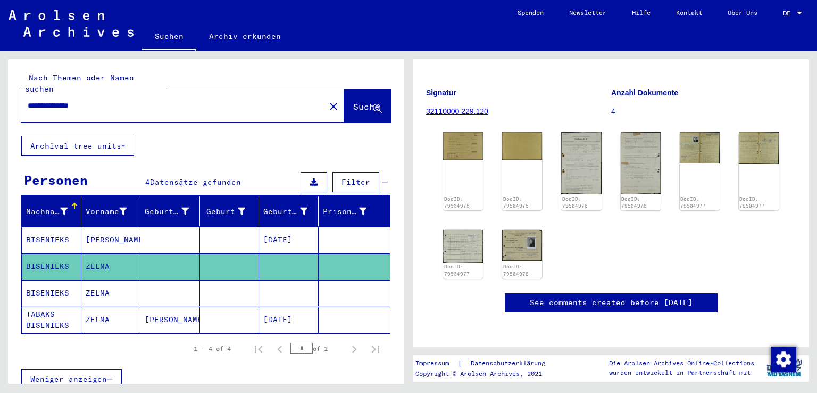
scroll to position [159, 0]
click at [46, 280] on mat-cell "BISENIEKS" at bounding box center [52, 293] width 60 height 26
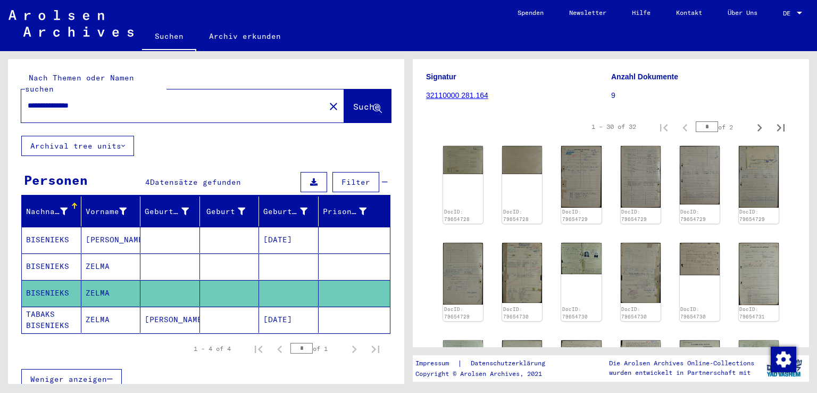
scroll to position [179, 0]
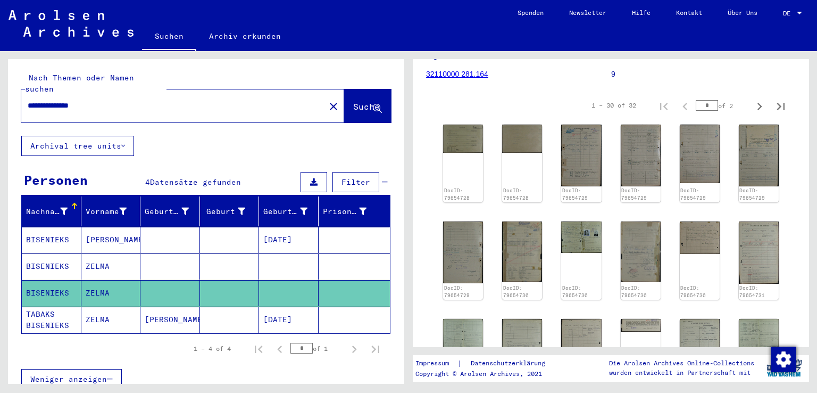
click at [28, 100] on input "**********" at bounding box center [173, 105] width 291 height 11
click at [353, 101] on span "Suche" at bounding box center [366, 106] width 27 height 11
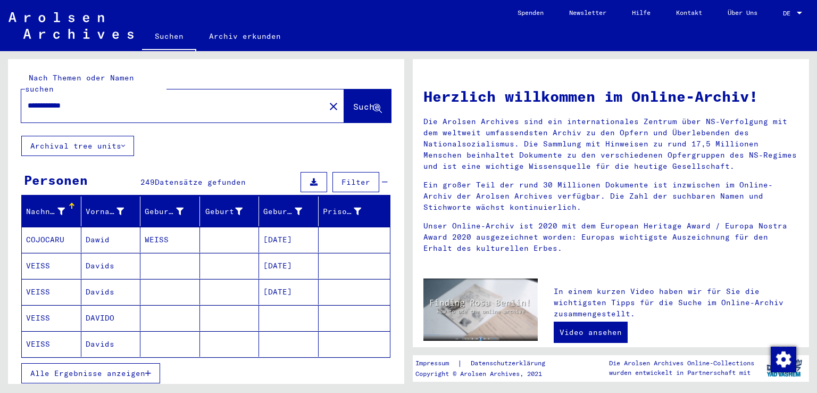
click at [46, 279] on mat-cell "VEISS" at bounding box center [52, 292] width 60 height 26
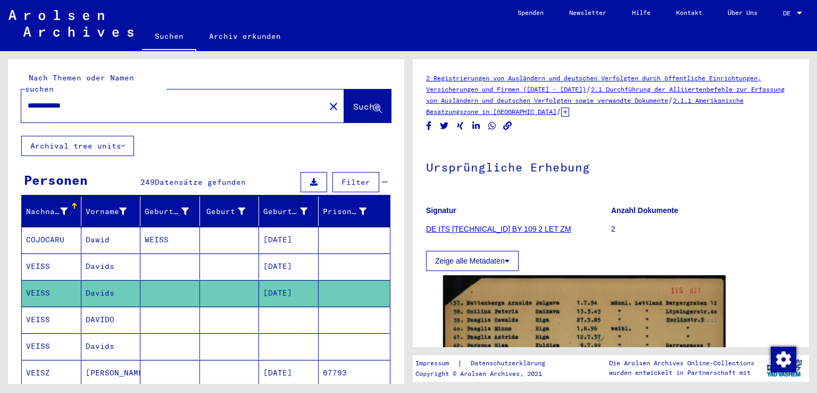
click at [47, 254] on mat-cell "VEISS" at bounding box center [52, 266] width 60 height 26
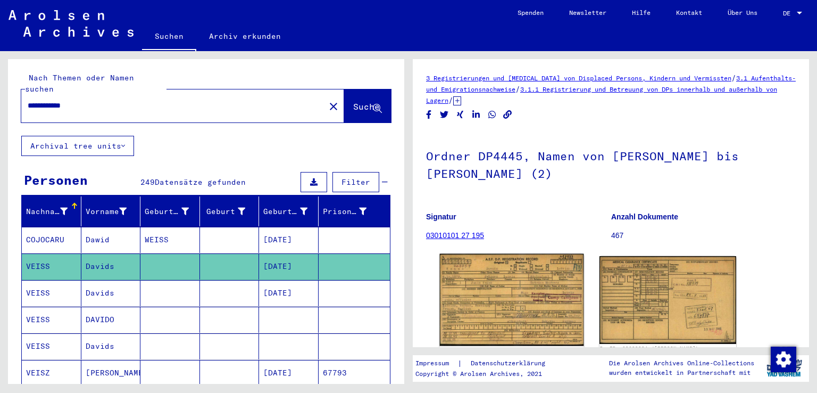
click at [488, 277] on img at bounding box center [512, 300] width 144 height 92
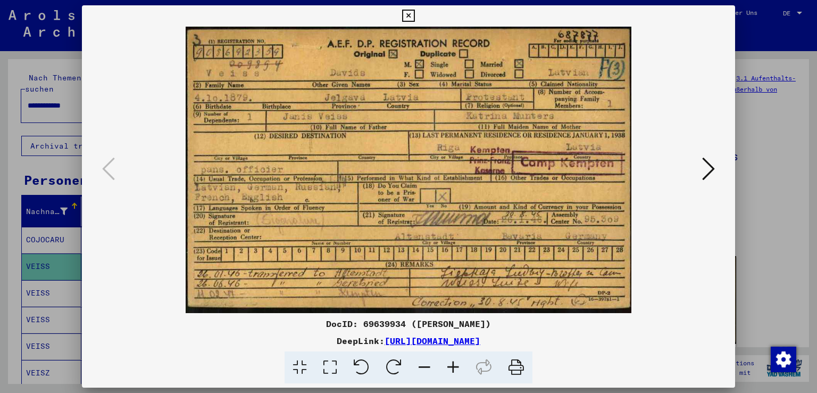
click at [710, 171] on icon at bounding box center [708, 169] width 13 height 26
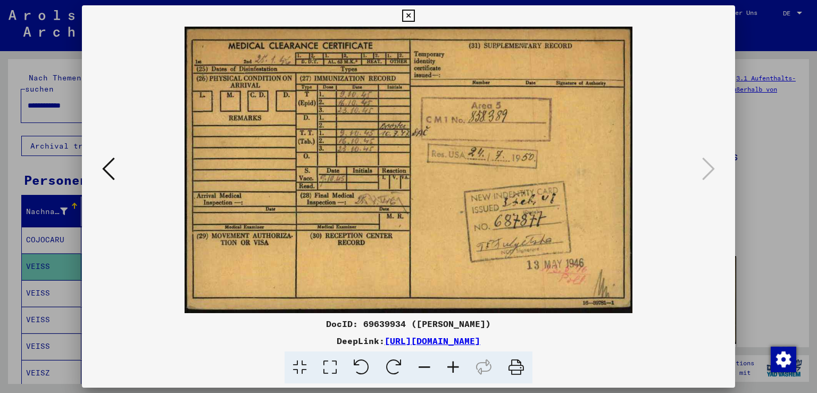
click at [411, 18] on icon at bounding box center [408, 16] width 12 height 13
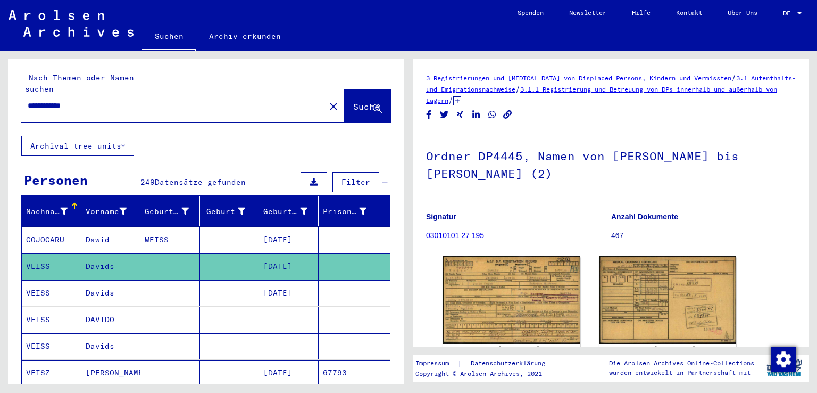
click at [60, 282] on mat-cell "VEISS" at bounding box center [52, 293] width 60 height 26
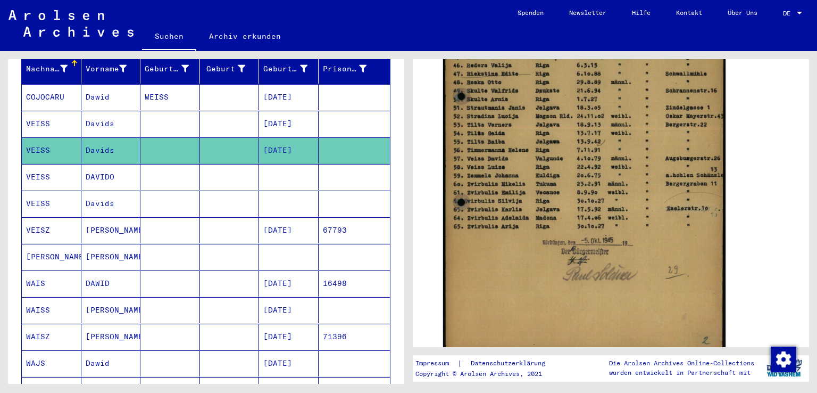
scroll to position [145, 0]
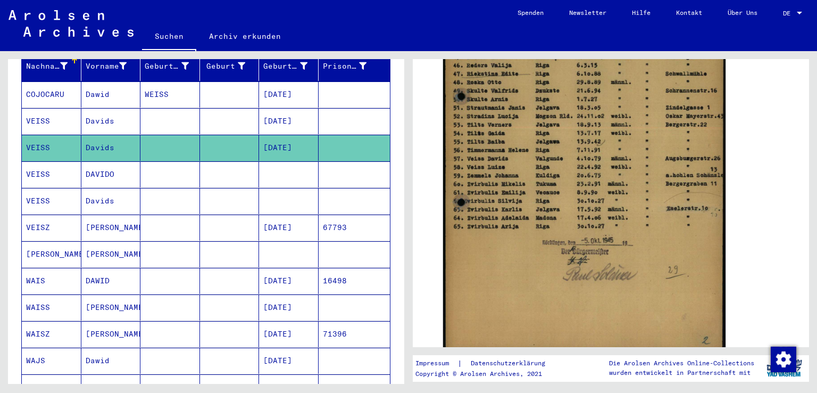
click at [52, 188] on mat-cell "VEISS" at bounding box center [52, 201] width 60 height 26
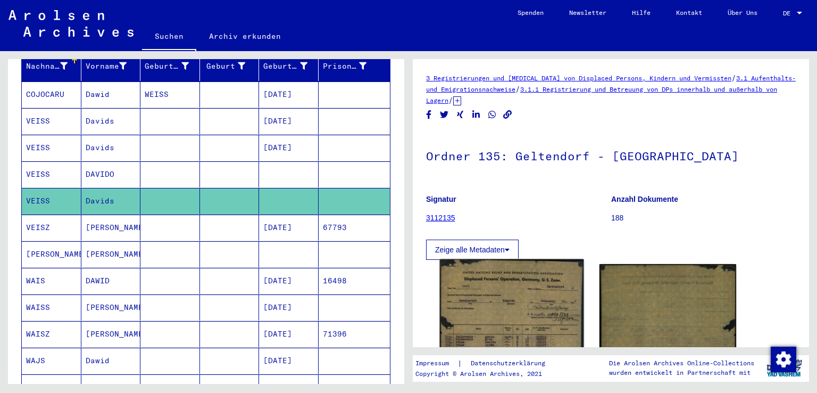
click at [466, 291] on img at bounding box center [512, 358] width 144 height 198
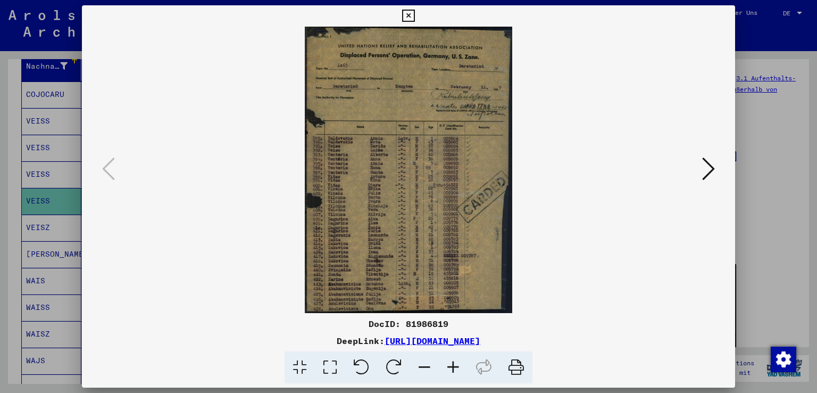
click at [411, 9] on button at bounding box center [408, 15] width 19 height 21
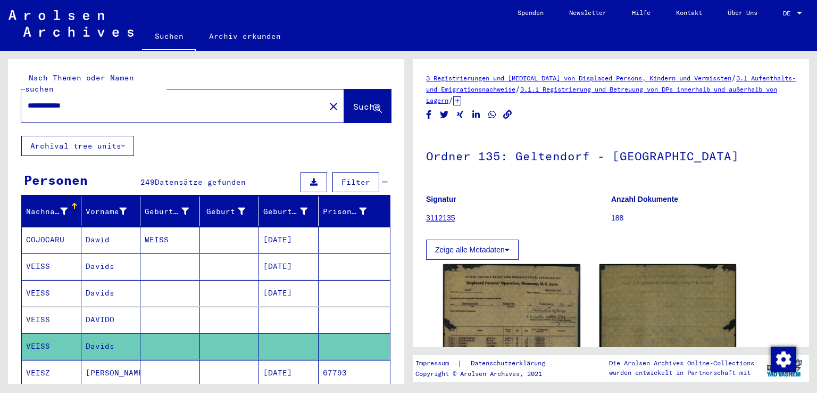
click at [56, 100] on input "**********" at bounding box center [173, 105] width 291 height 11
click at [353, 101] on span "Suche" at bounding box center [366, 106] width 27 height 11
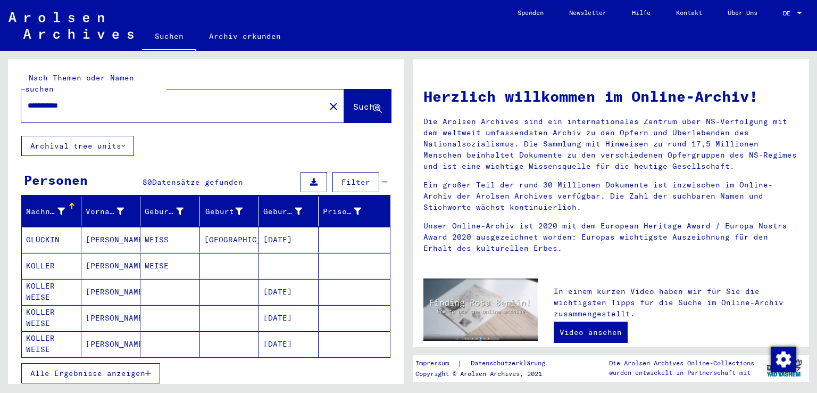
click at [81, 368] on span "Alle Ergebnisse anzeigen" at bounding box center [87, 373] width 115 height 10
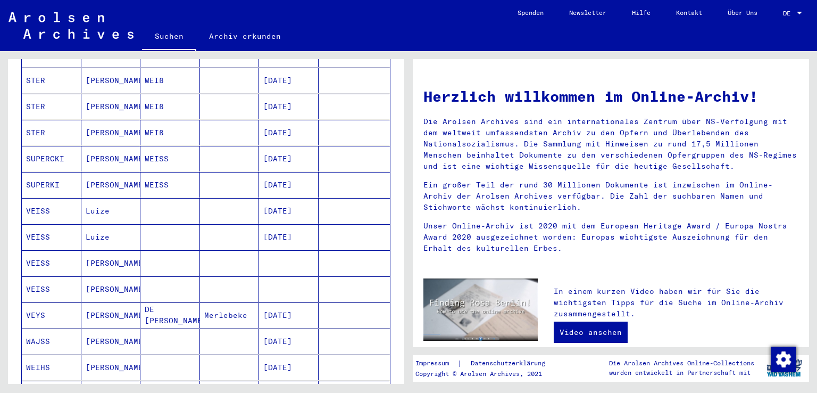
scroll to position [476, 0]
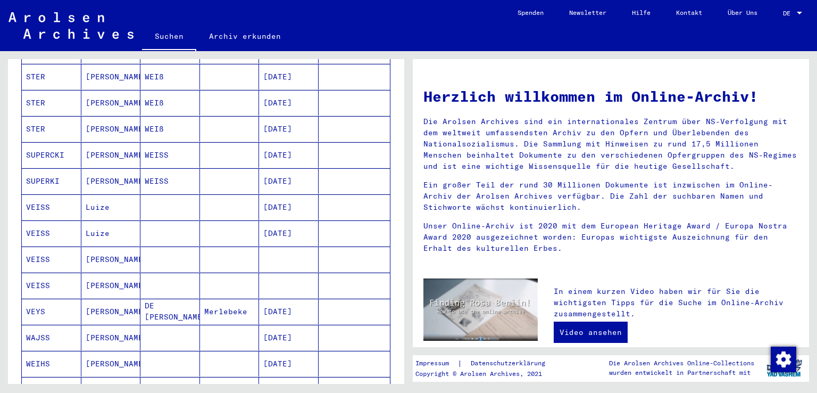
click at [51, 197] on mat-cell "VEISS" at bounding box center [52, 207] width 60 height 26
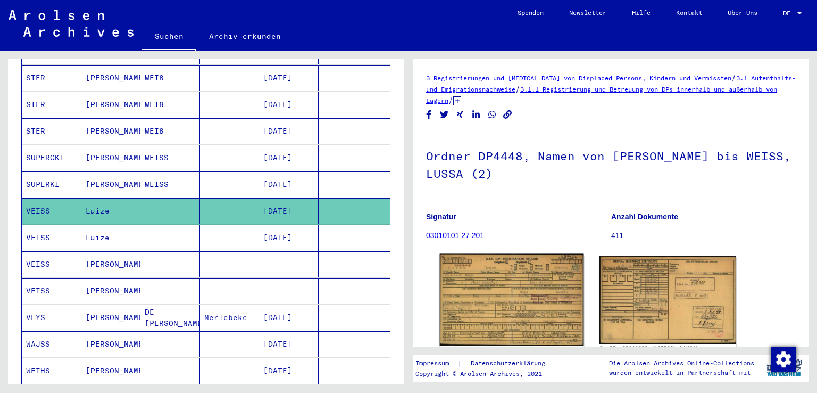
click at [492, 285] on img at bounding box center [512, 300] width 144 height 92
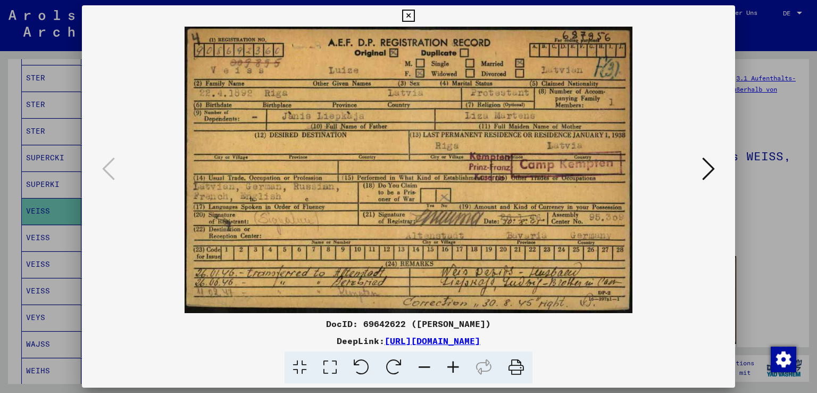
click at [409, 16] on icon at bounding box center [408, 16] width 12 height 13
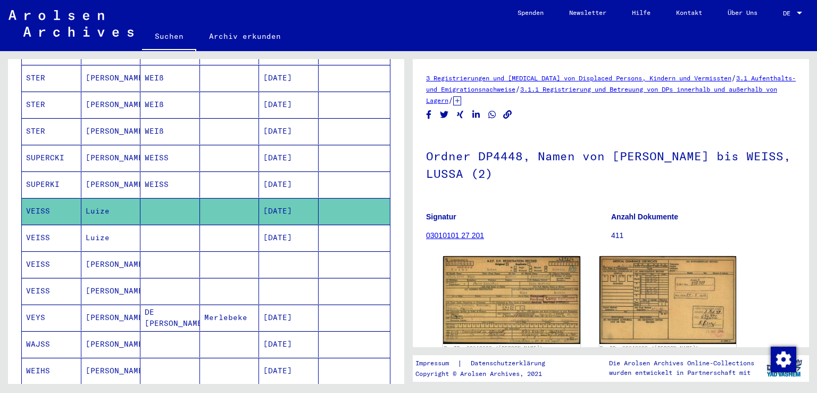
click at [44, 225] on mat-cell "VEISS" at bounding box center [52, 238] width 60 height 26
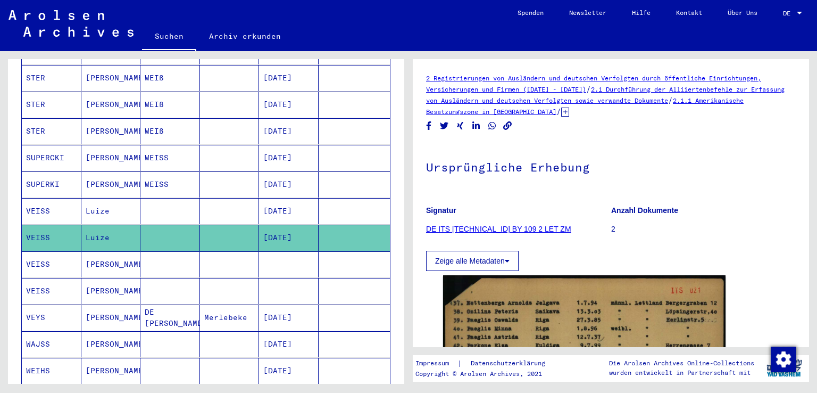
click at [39, 278] on mat-cell "VEISS" at bounding box center [52, 291] width 60 height 26
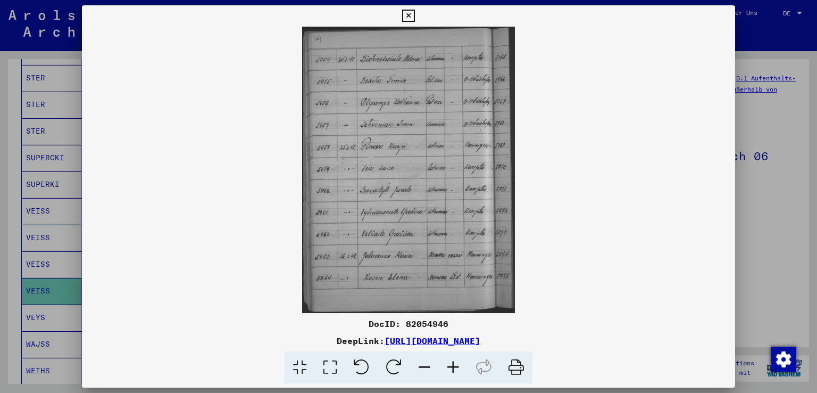
click at [407, 13] on icon at bounding box center [408, 16] width 12 height 13
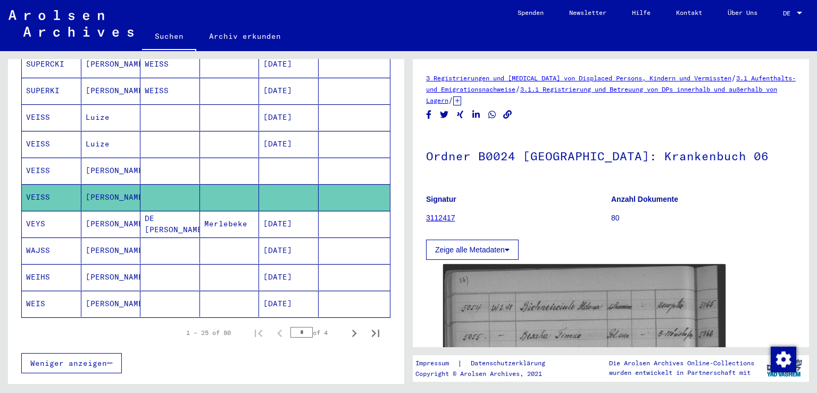
scroll to position [587, 0]
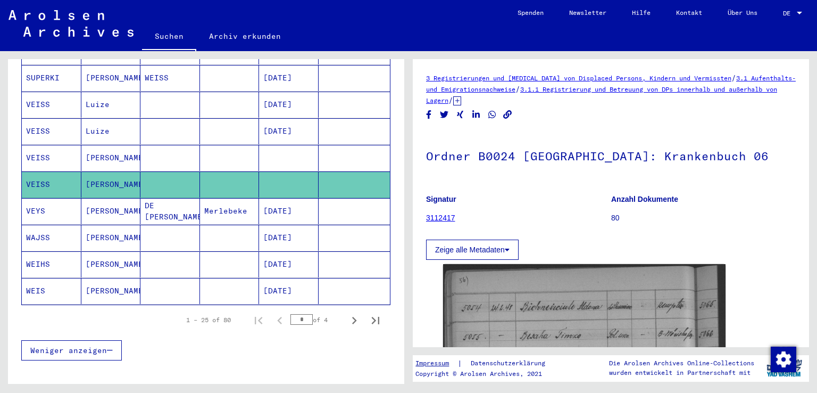
drag, startPoint x: 394, startPoint y: 286, endPoint x: 454, endPoint y: 357, distance: 93.3
click at [424, 51] on div "**********" at bounding box center [408, 51] width 817 height 0
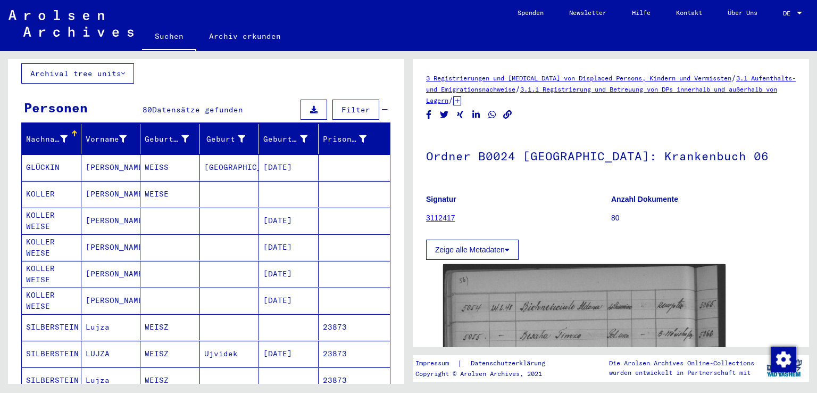
scroll to position [0, 0]
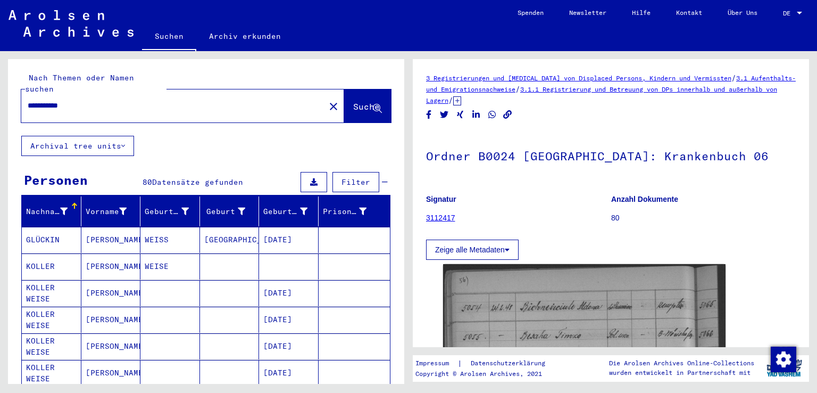
click at [29, 100] on input "**********" at bounding box center [173, 105] width 291 height 11
click at [353, 101] on span "Suche" at bounding box center [366, 106] width 27 height 11
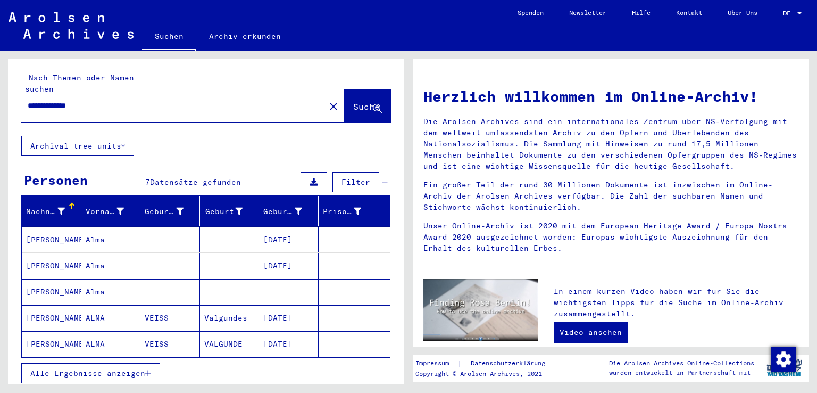
click at [55, 305] on mat-cell "[PERSON_NAME]" at bounding box center [52, 318] width 60 height 26
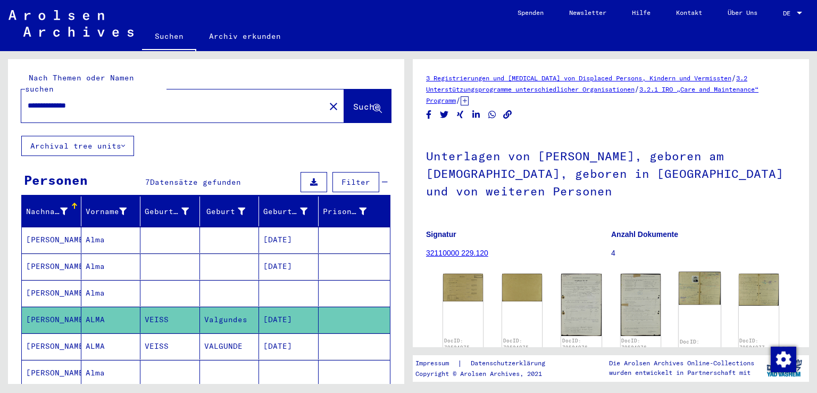
click at [679, 293] on img at bounding box center [700, 288] width 42 height 33
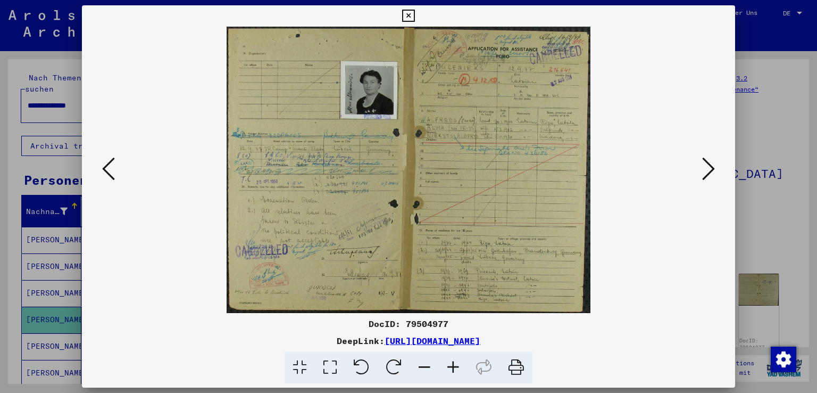
click at [404, 13] on icon at bounding box center [408, 16] width 12 height 13
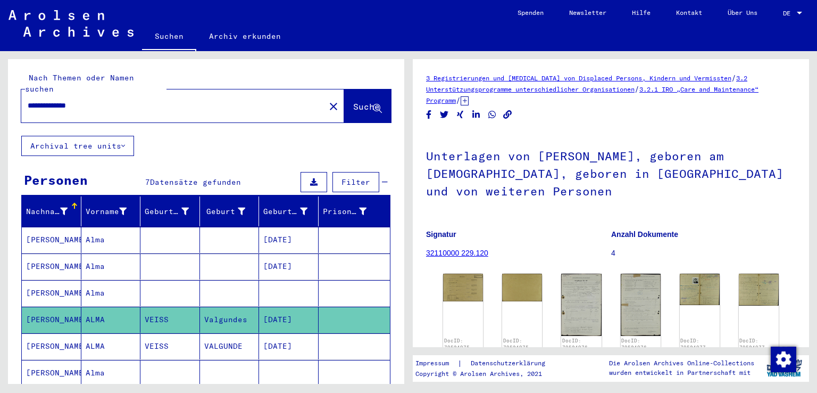
click at [49, 333] on icon at bounding box center [44, 350] width 27 height 43
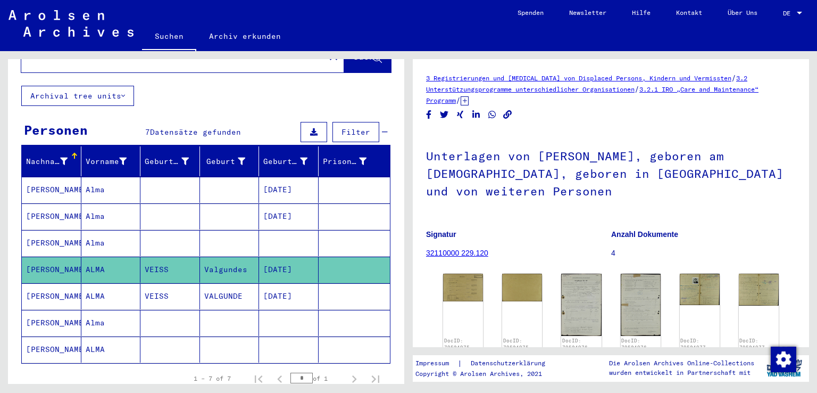
scroll to position [84, 0]
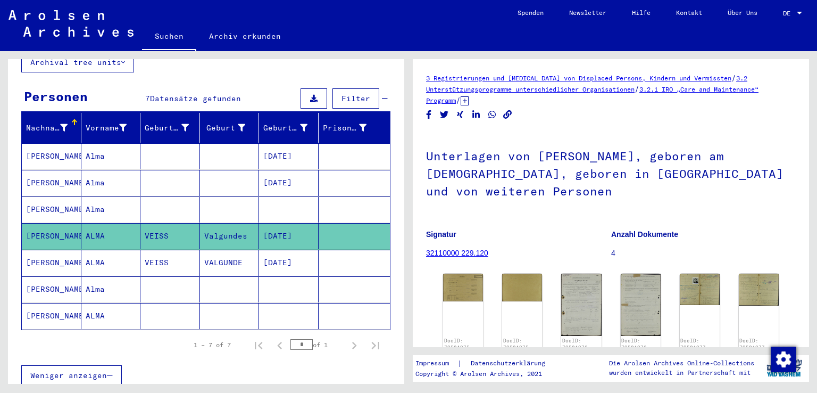
click at [46, 146] on mat-cell "[PERSON_NAME]" at bounding box center [52, 156] width 60 height 26
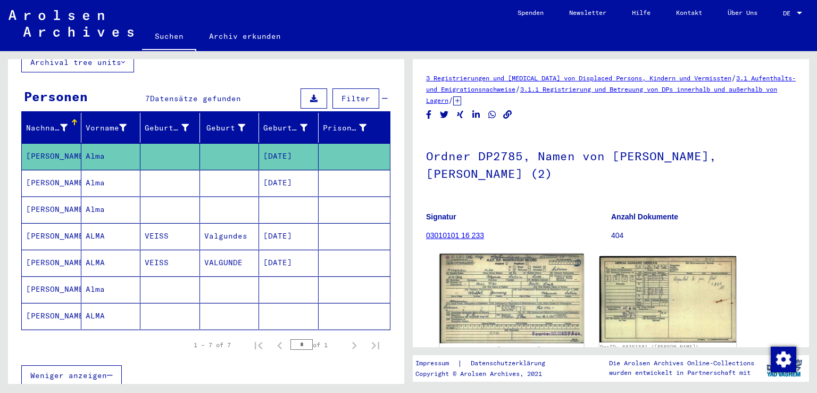
click at [491, 287] on img at bounding box center [512, 298] width 144 height 89
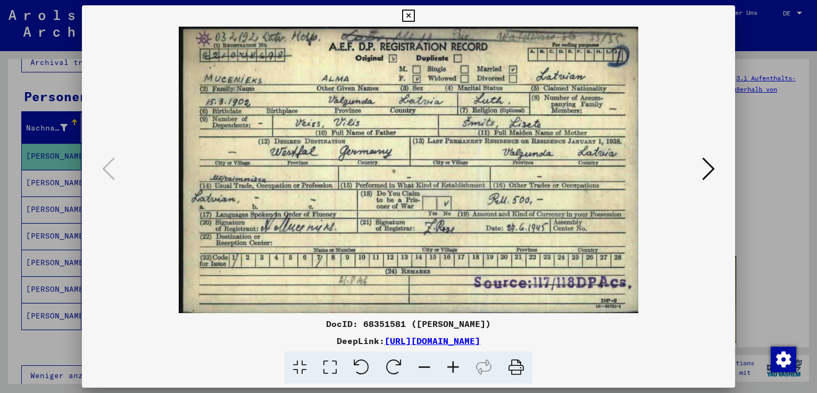
click at [408, 13] on icon at bounding box center [408, 16] width 12 height 13
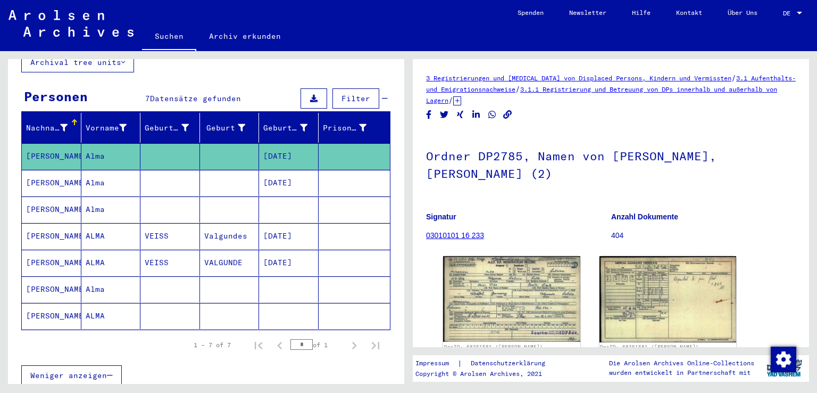
click at [49, 170] on mat-cell "[PERSON_NAME]" at bounding box center [52, 183] width 60 height 26
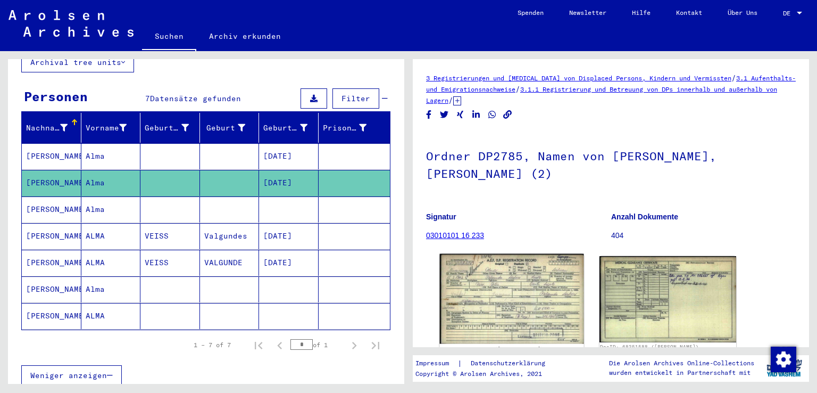
click at [473, 308] on img at bounding box center [512, 299] width 144 height 90
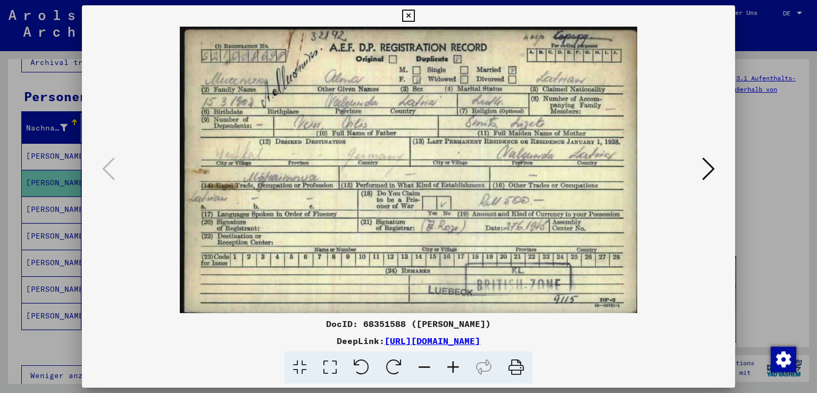
click at [410, 13] on icon at bounding box center [408, 16] width 12 height 13
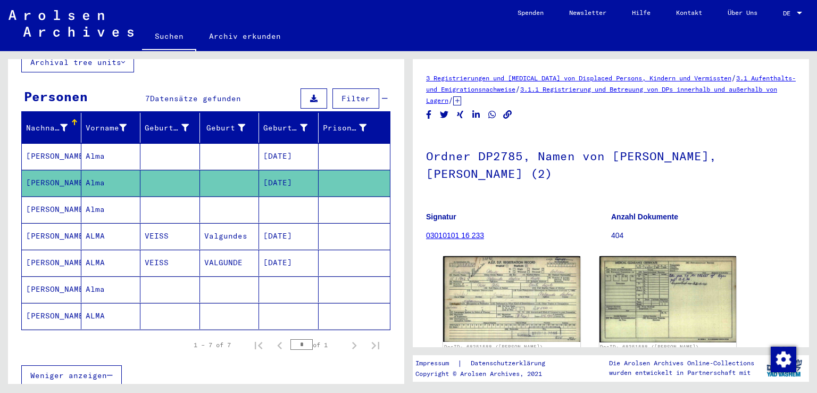
click at [38, 196] on mat-cell "[PERSON_NAME]" at bounding box center [52, 209] width 60 height 26
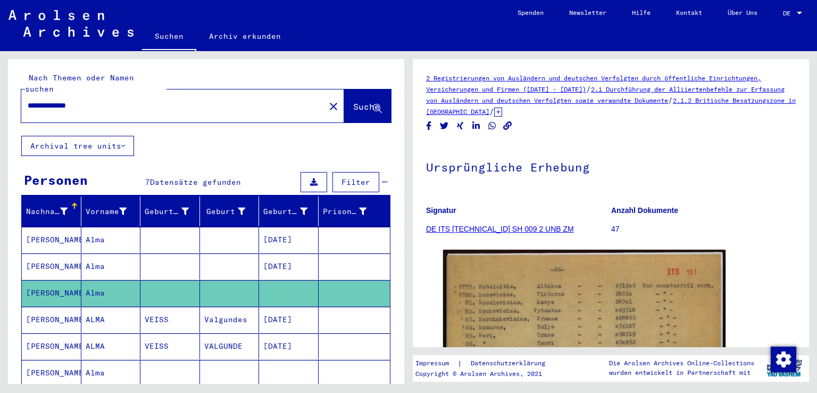
click at [74, 100] on input "**********" at bounding box center [173, 105] width 291 height 11
type input "**********"
click at [353, 101] on span "Suche" at bounding box center [366, 106] width 27 height 11
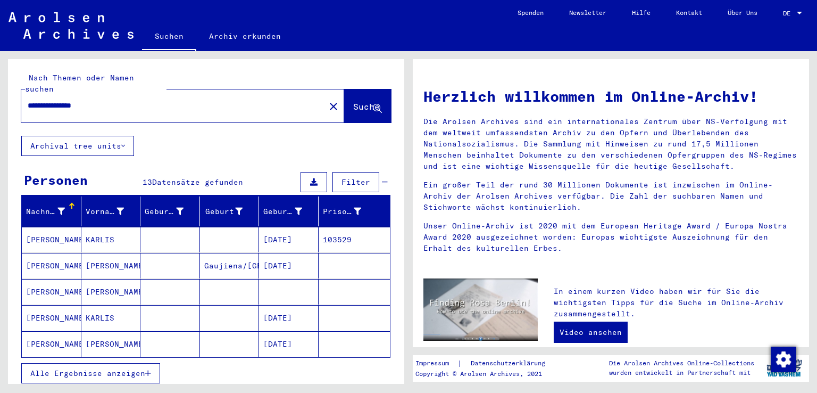
click at [53, 227] on mat-cell "[PERSON_NAME]" at bounding box center [52, 240] width 60 height 26
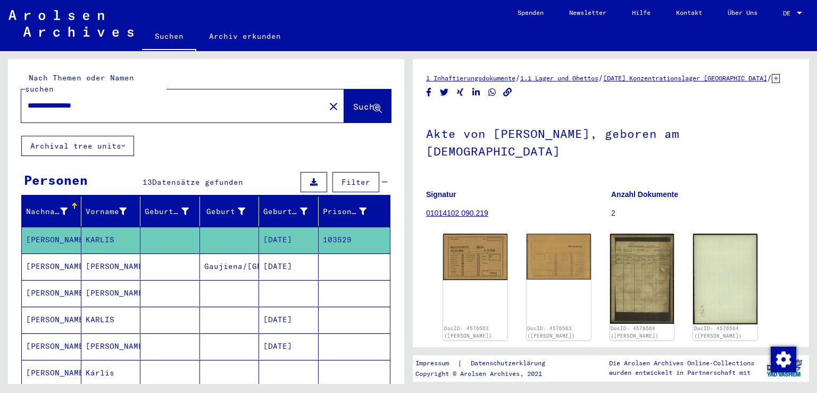
click at [49, 254] on mat-cell "[PERSON_NAME]" at bounding box center [52, 266] width 60 height 26
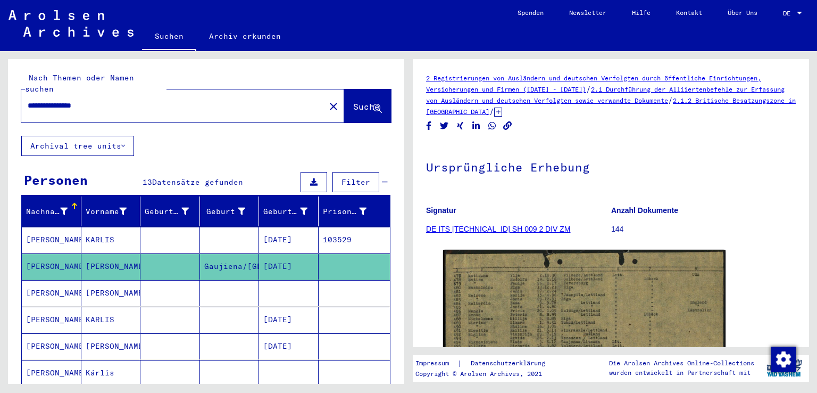
click at [68, 281] on mat-cell "[PERSON_NAME]" at bounding box center [52, 293] width 60 height 26
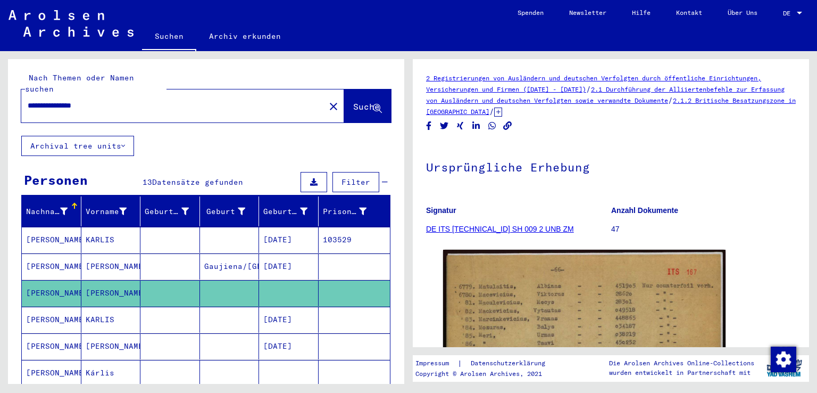
click at [61, 306] on mat-cell "[PERSON_NAME]" at bounding box center [52, 319] width 60 height 26
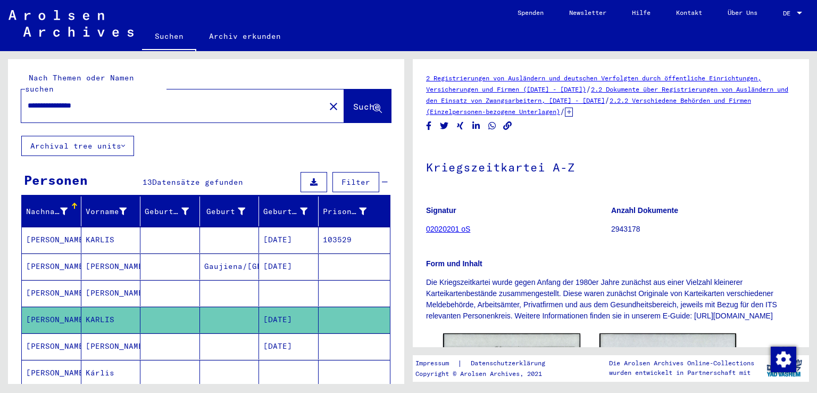
click at [55, 334] on icon at bounding box center [44, 350] width 27 height 43
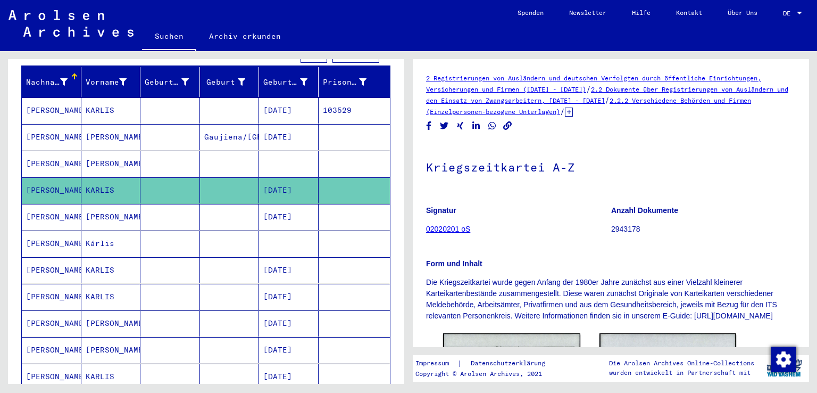
scroll to position [144, 0]
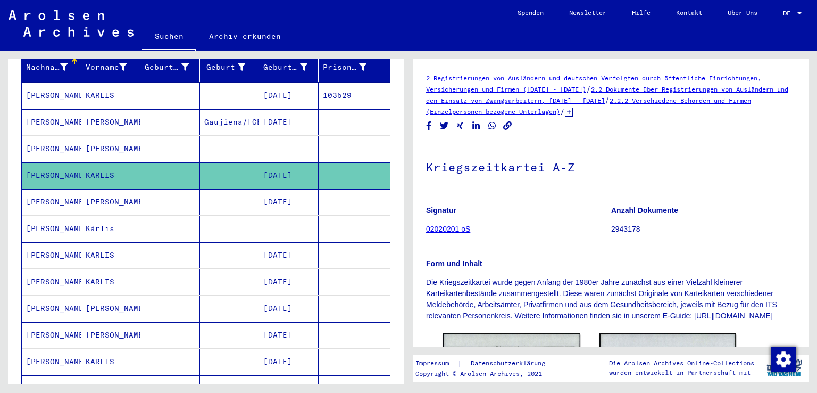
click at [51, 189] on mat-cell "[PERSON_NAME]" at bounding box center [52, 202] width 60 height 26
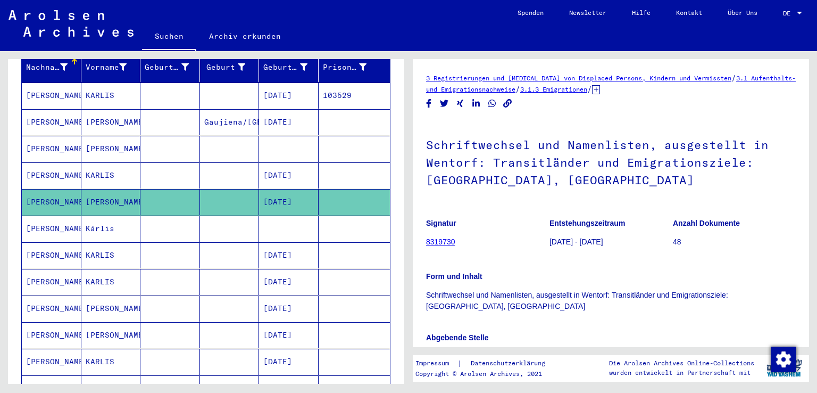
click at [51, 243] on mat-cell "[PERSON_NAME]" at bounding box center [52, 255] width 60 height 26
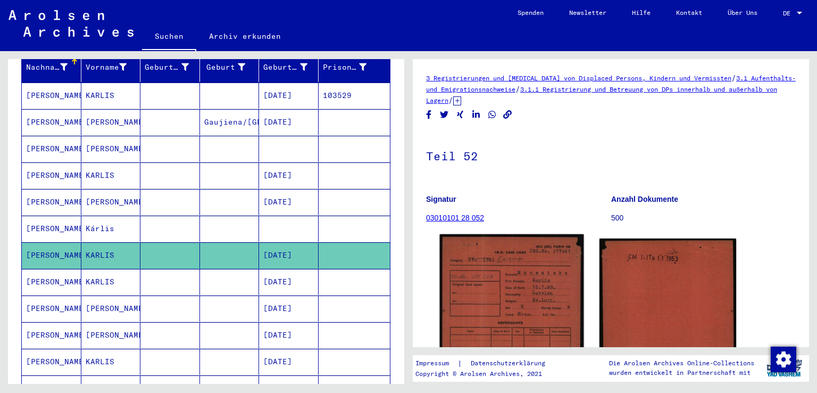
click at [483, 311] on img at bounding box center [512, 321] width 144 height 174
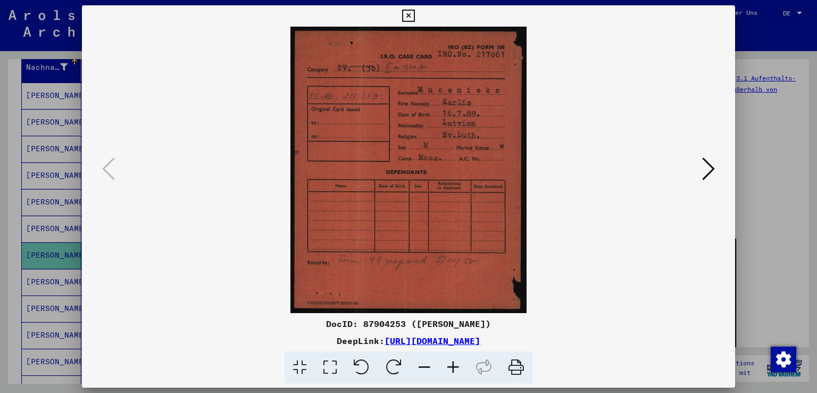
click at [710, 171] on icon at bounding box center [708, 169] width 13 height 26
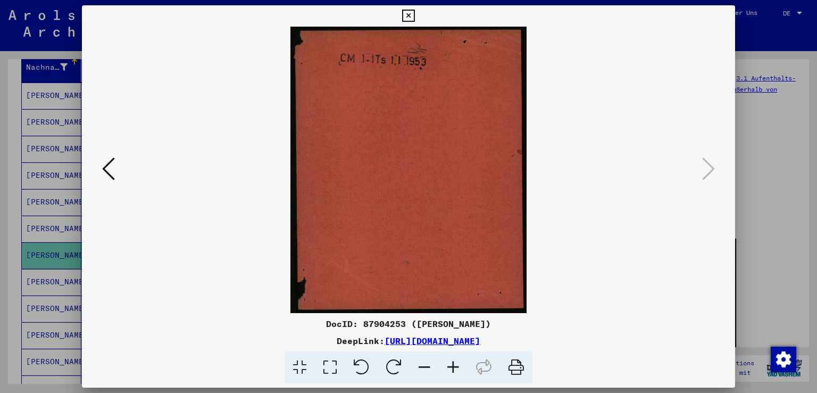
click at [409, 15] on icon at bounding box center [408, 16] width 12 height 13
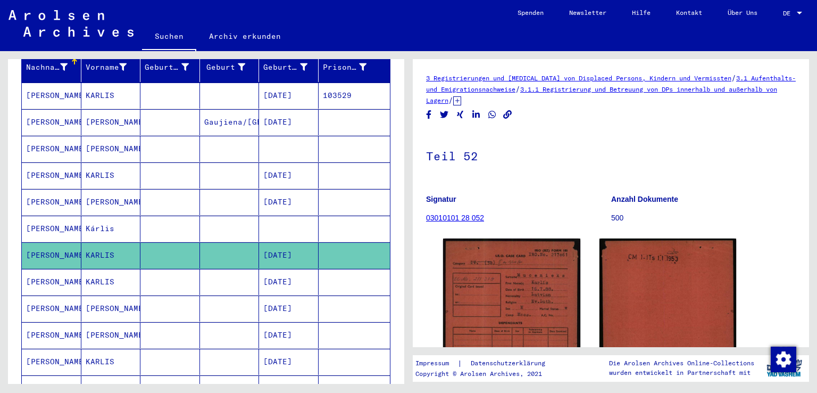
click at [55, 269] on mat-cell "[PERSON_NAME]" at bounding box center [52, 282] width 60 height 26
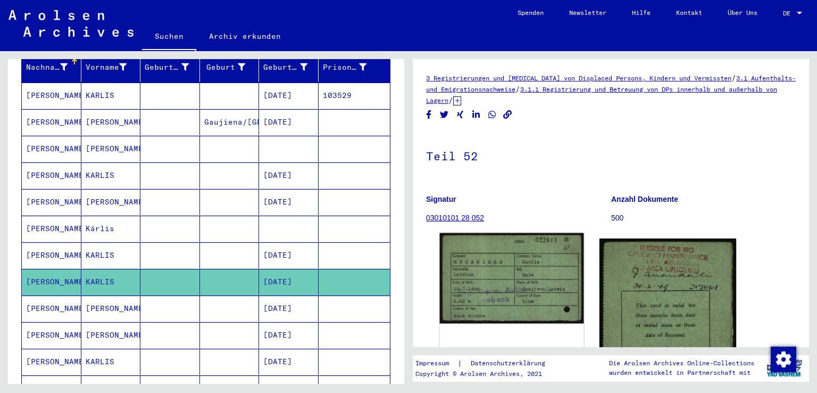
click at [496, 290] on img at bounding box center [512, 278] width 144 height 90
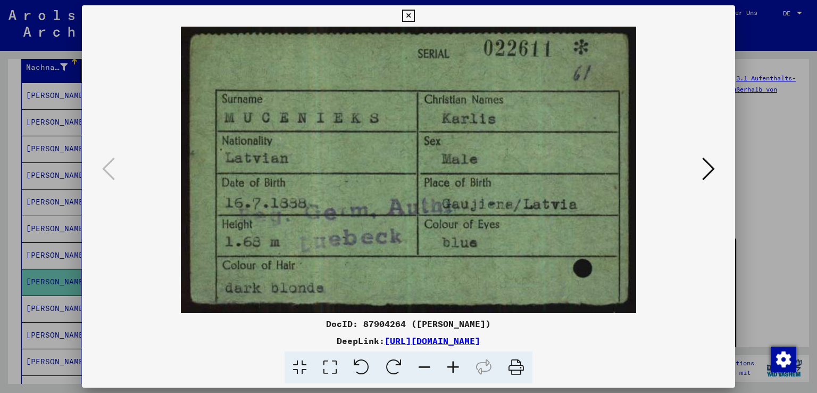
click at [707, 173] on icon at bounding box center [708, 169] width 13 height 26
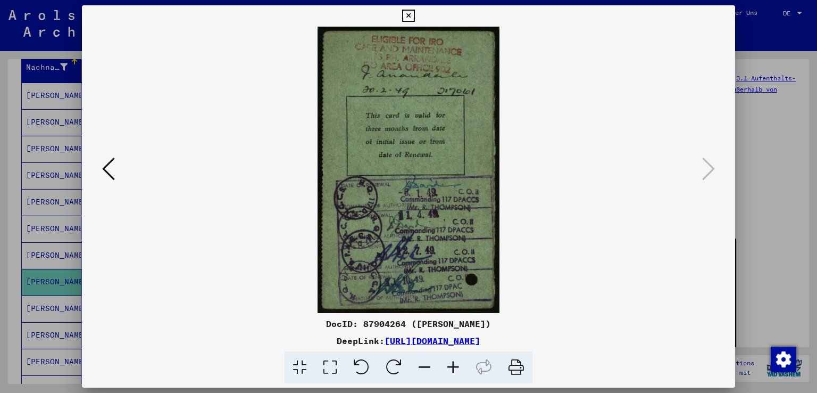
click at [406, 13] on icon at bounding box center [408, 16] width 12 height 13
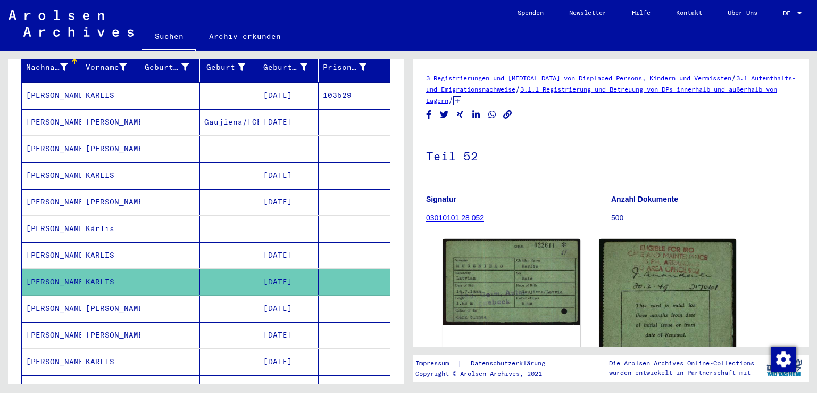
click at [56, 295] on mat-cell "[PERSON_NAME]" at bounding box center [52, 308] width 60 height 26
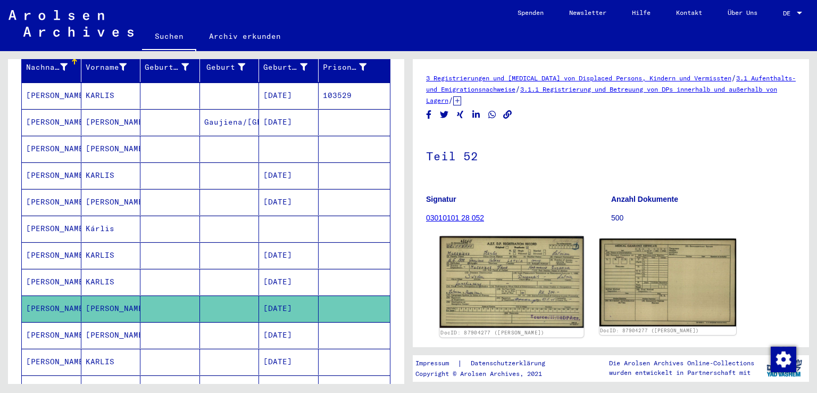
click at [481, 281] on img at bounding box center [512, 282] width 144 height 92
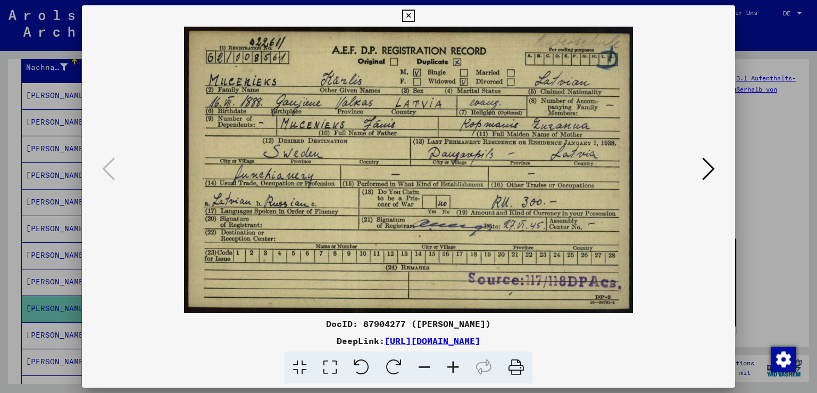
click at [408, 13] on icon at bounding box center [408, 16] width 12 height 13
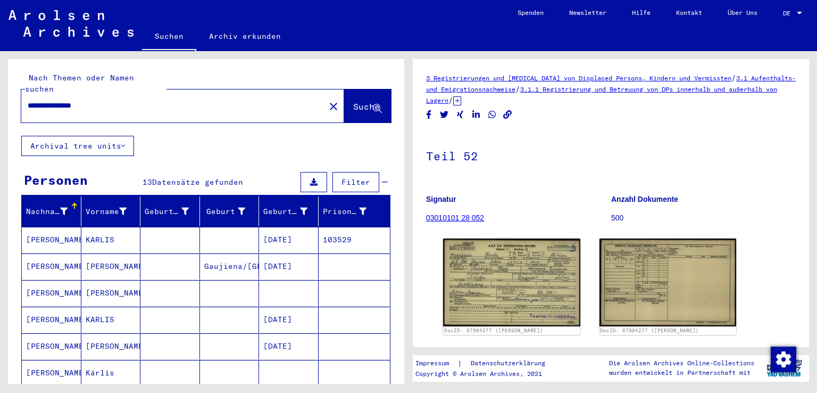
drag, startPoint x: 115, startPoint y: 98, endPoint x: 13, endPoint y: 97, distance: 101.6
click at [13, 97] on div "**********" at bounding box center [206, 97] width 396 height 77
type input "**********"
click at [353, 101] on span "Suche" at bounding box center [366, 106] width 27 height 11
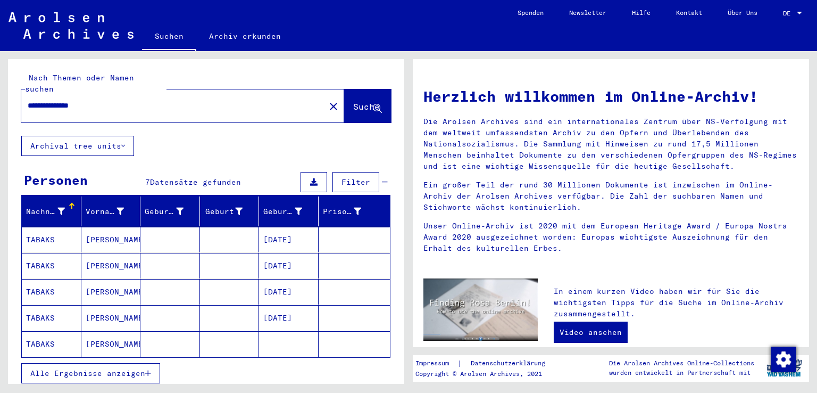
click at [53, 228] on mat-cell "TABAKS" at bounding box center [52, 240] width 60 height 26
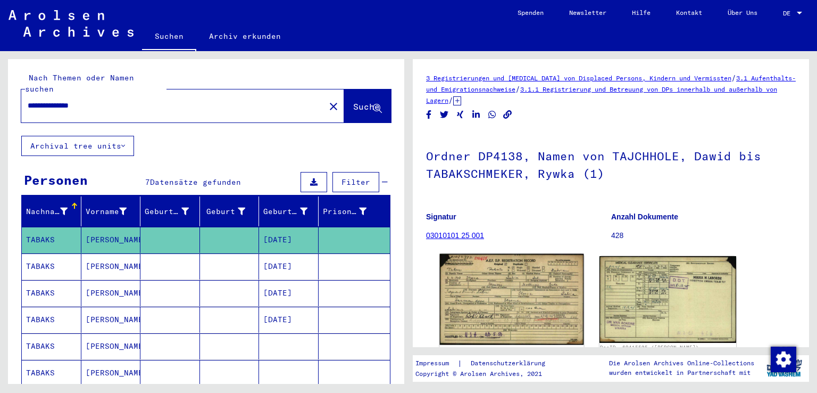
click at [477, 291] on img at bounding box center [512, 299] width 144 height 91
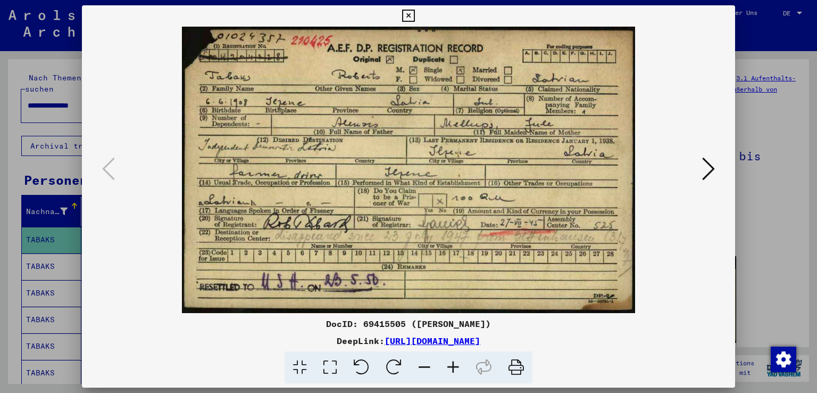
click at [407, 14] on icon at bounding box center [408, 16] width 12 height 13
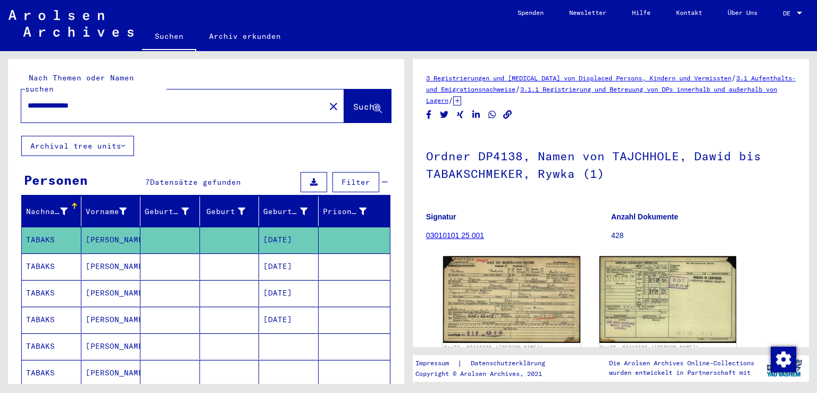
click at [35, 253] on mat-cell "TABAKS" at bounding box center [52, 266] width 60 height 26
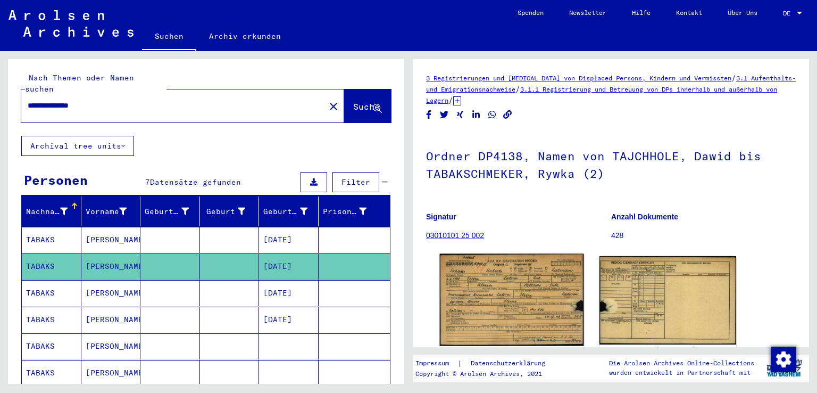
click at [494, 300] on img at bounding box center [512, 300] width 144 height 93
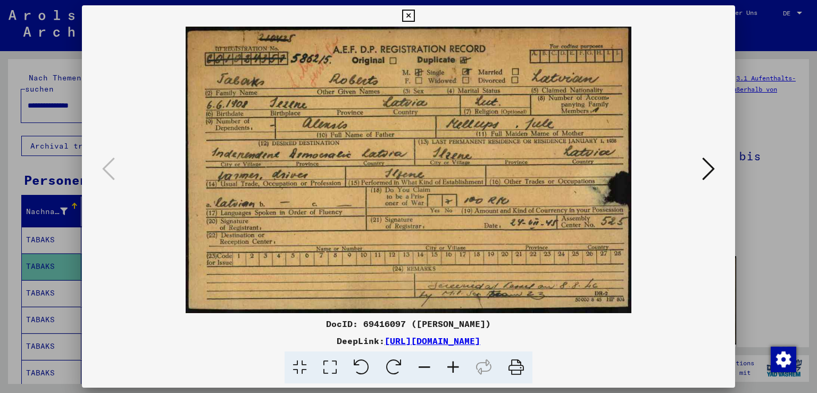
click at [409, 15] on icon at bounding box center [408, 16] width 12 height 13
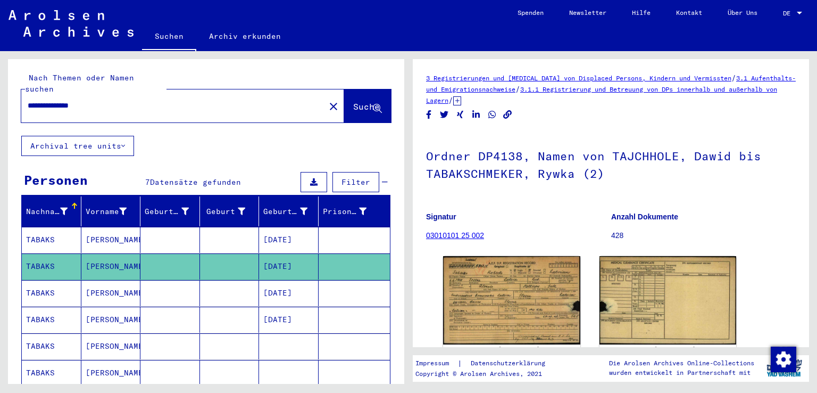
click at [34, 283] on mat-cell "TABAKS" at bounding box center [52, 293] width 60 height 26
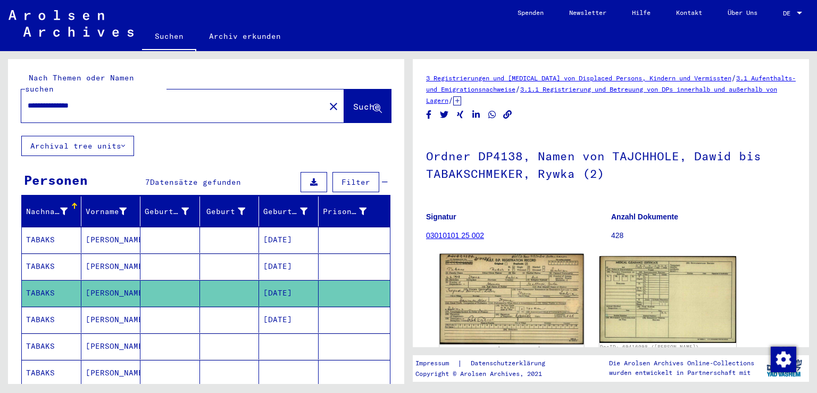
click at [470, 292] on img at bounding box center [512, 299] width 144 height 91
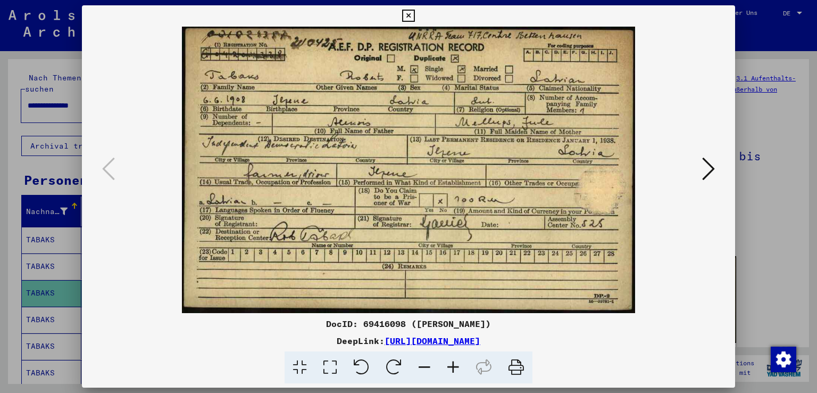
click at [409, 13] on icon at bounding box center [408, 16] width 12 height 13
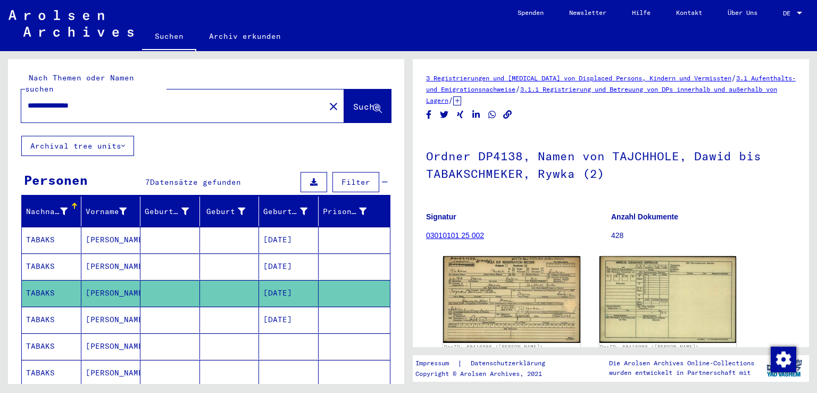
click at [43, 306] on mat-cell "TABAKS" at bounding box center [52, 319] width 60 height 26
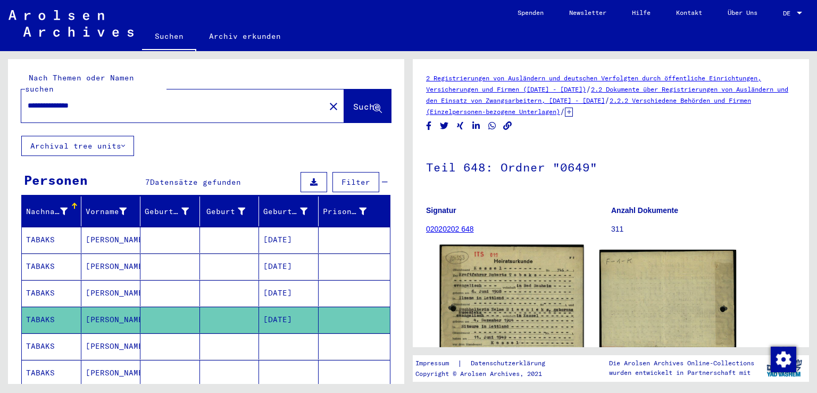
click at [498, 298] on img at bounding box center [512, 347] width 144 height 205
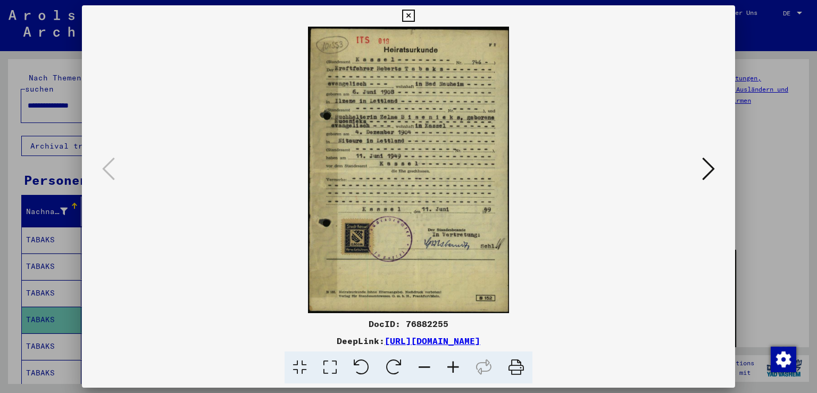
click at [407, 16] on icon at bounding box center [408, 16] width 12 height 13
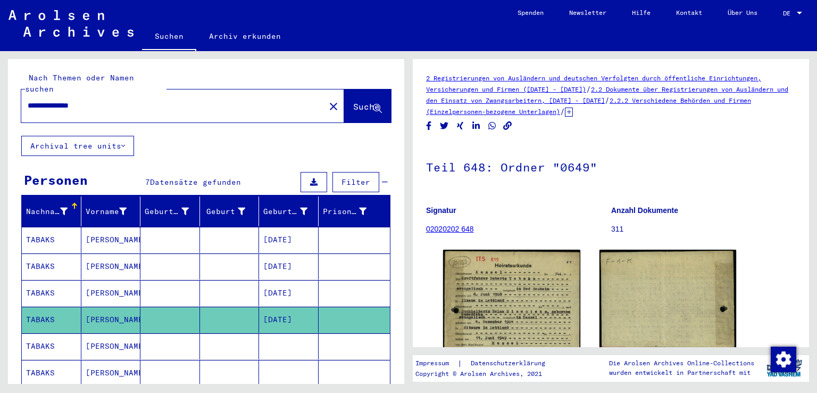
click at [50, 334] on icon at bounding box center [44, 350] width 27 height 43
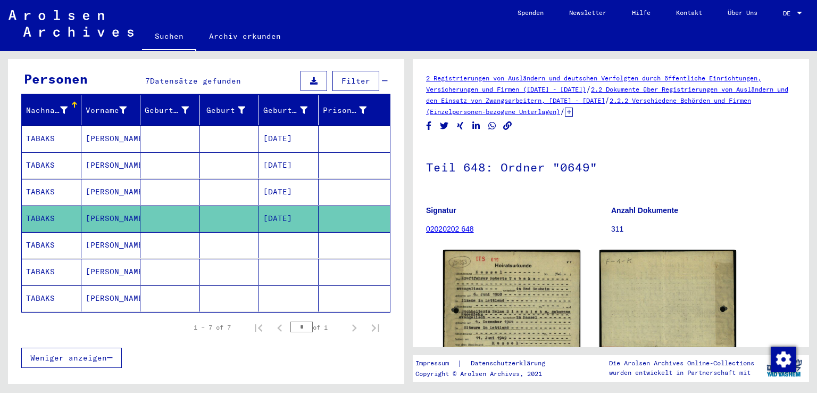
scroll to position [103, 0]
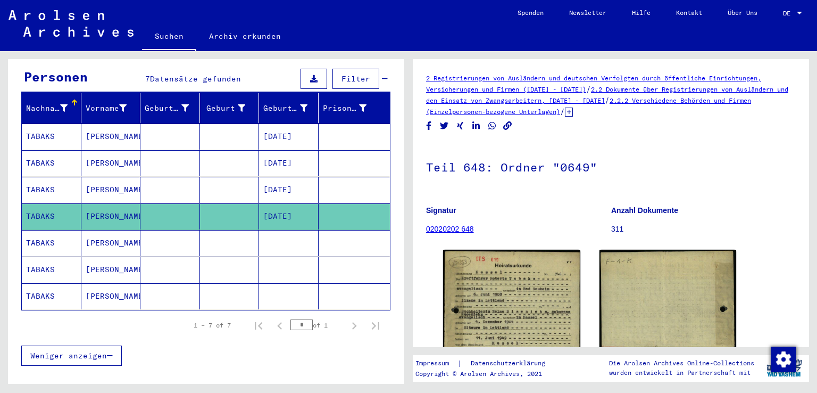
click at [62, 235] on mat-cell "TABAKS" at bounding box center [52, 243] width 60 height 26
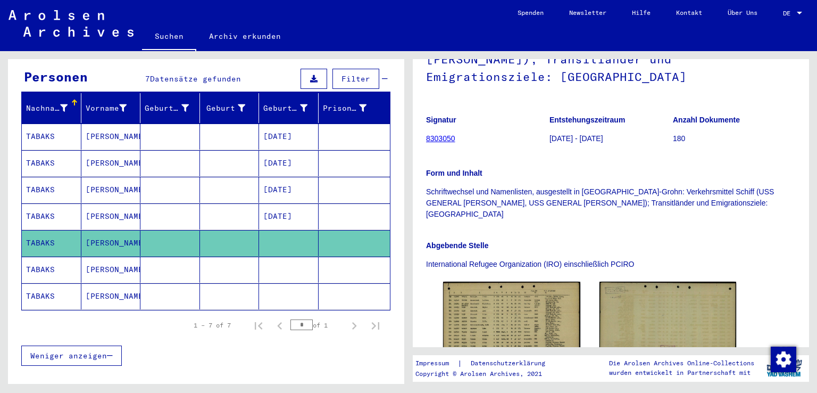
scroll to position [169, 0]
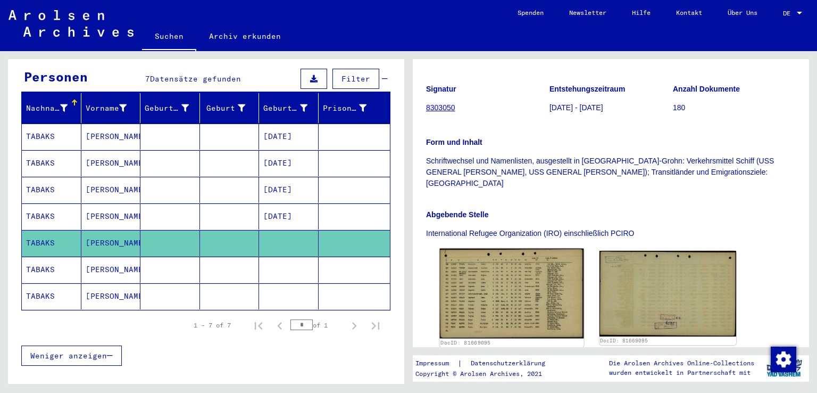
click at [464, 268] on img at bounding box center [512, 293] width 144 height 90
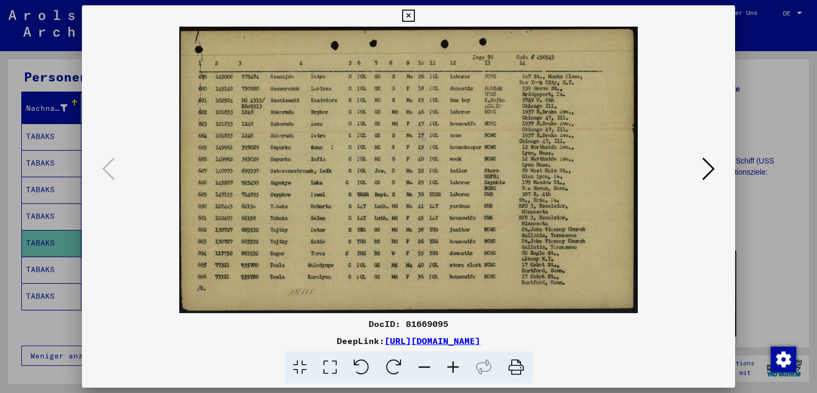
click at [458, 363] on icon at bounding box center [453, 367] width 29 height 32
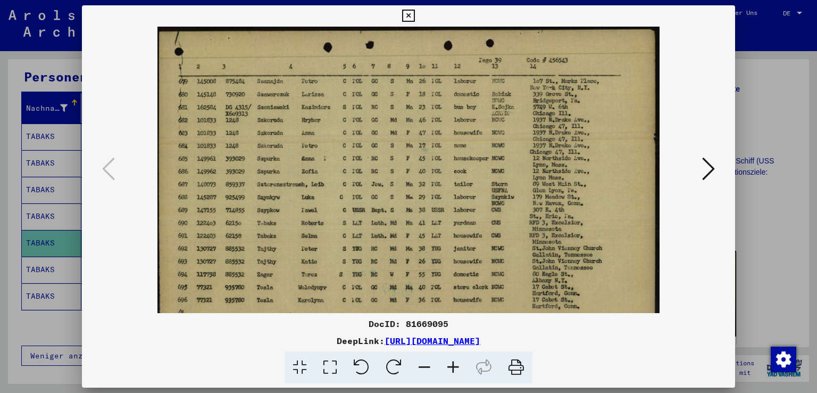
click at [458, 363] on icon at bounding box center [453, 367] width 29 height 32
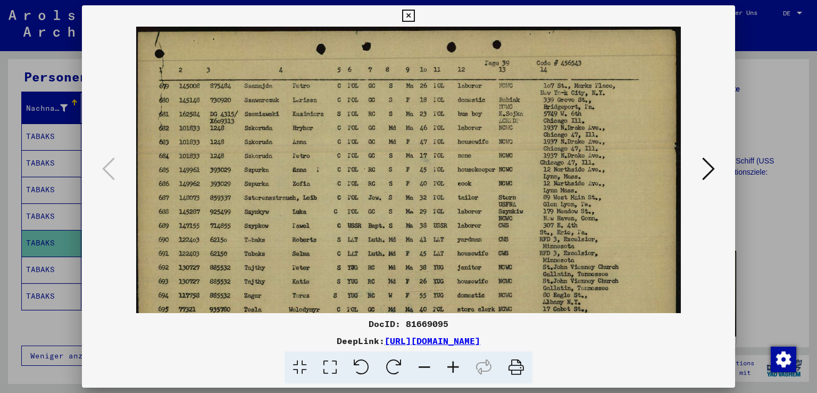
click at [458, 363] on icon at bounding box center [453, 367] width 29 height 32
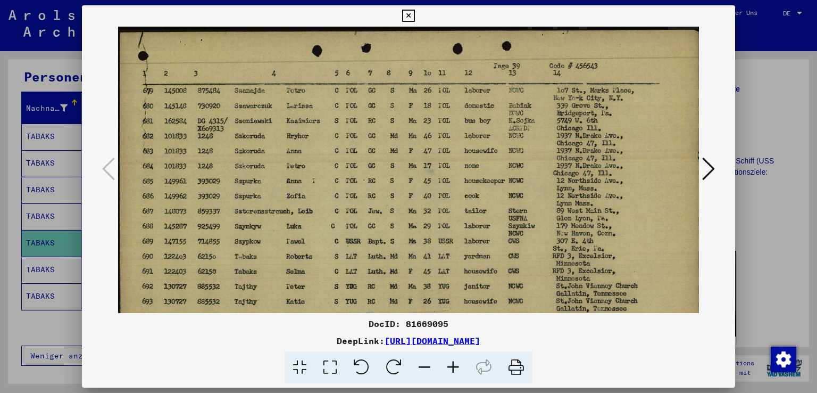
click at [458, 363] on icon at bounding box center [453, 367] width 29 height 32
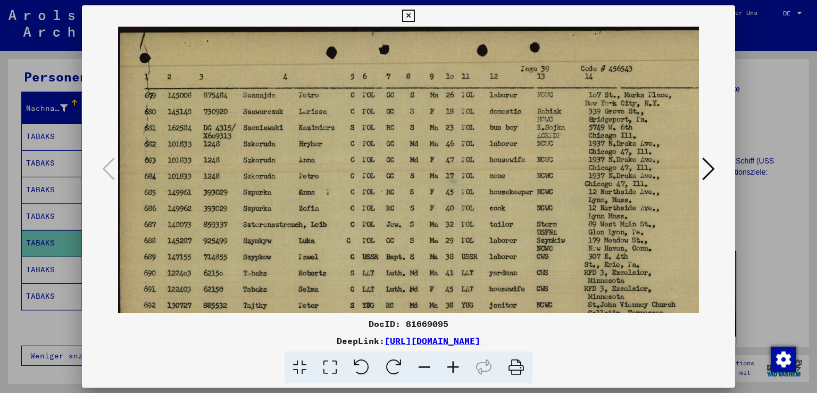
click at [458, 363] on icon at bounding box center [453, 367] width 29 height 32
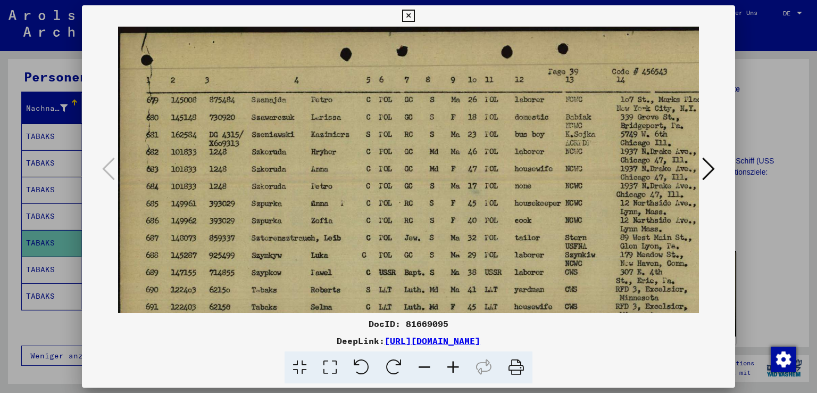
click at [458, 363] on icon at bounding box center [453, 367] width 29 height 32
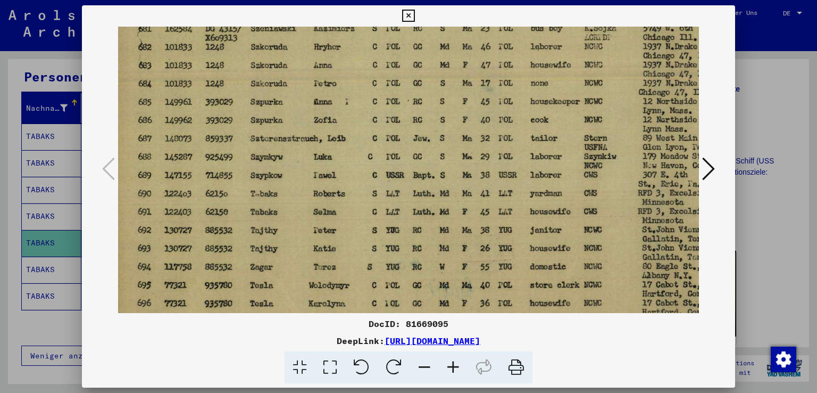
scroll to position [116, 11]
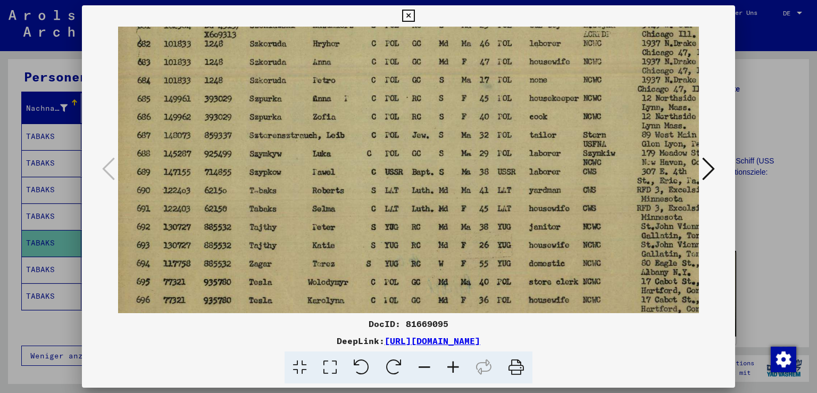
drag, startPoint x: 337, startPoint y: 279, endPoint x: 326, endPoint y: 164, distance: 114.9
click at [326, 164] on img at bounding box center [464, 134] width 715 height 446
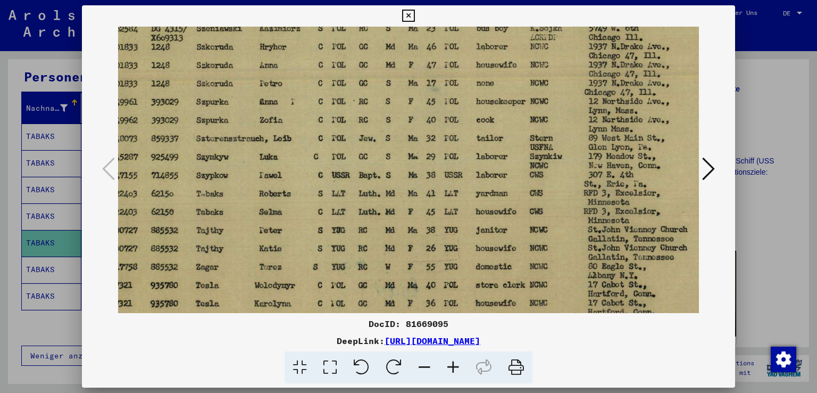
scroll to position [113, 62]
drag, startPoint x: 434, startPoint y: 220, endPoint x: 385, endPoint y: 224, distance: 48.6
click at [385, 224] on img at bounding box center [413, 137] width 715 height 446
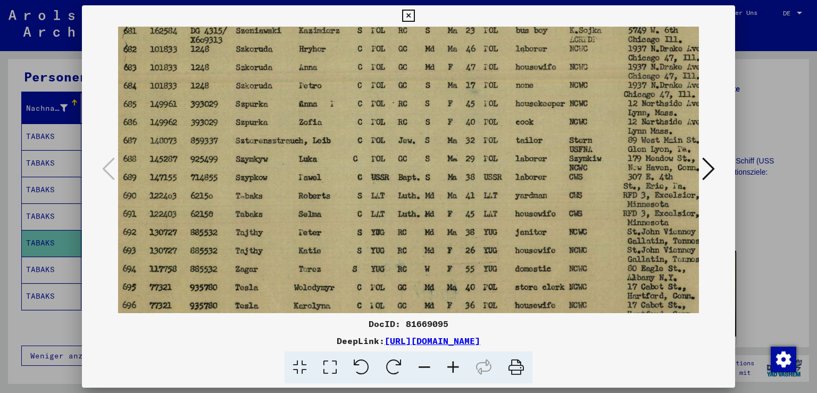
scroll to position [112, 28]
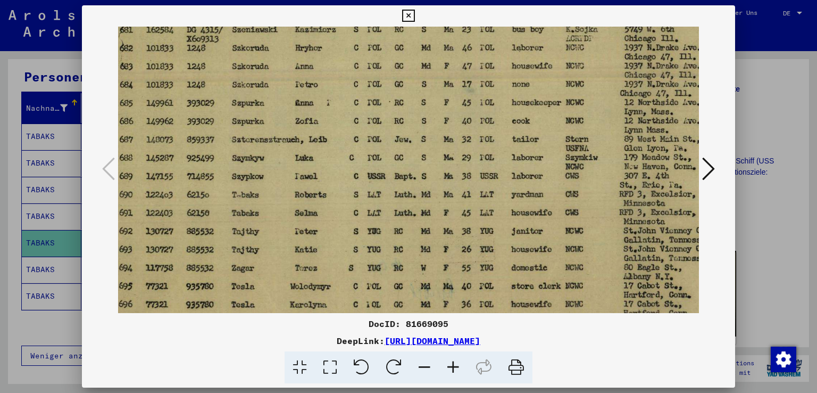
drag, startPoint x: 378, startPoint y: 227, endPoint x: 415, endPoint y: 228, distance: 37.3
click at [415, 228] on img at bounding box center [447, 138] width 715 height 446
